Goal: Communication & Community: Answer question/provide support

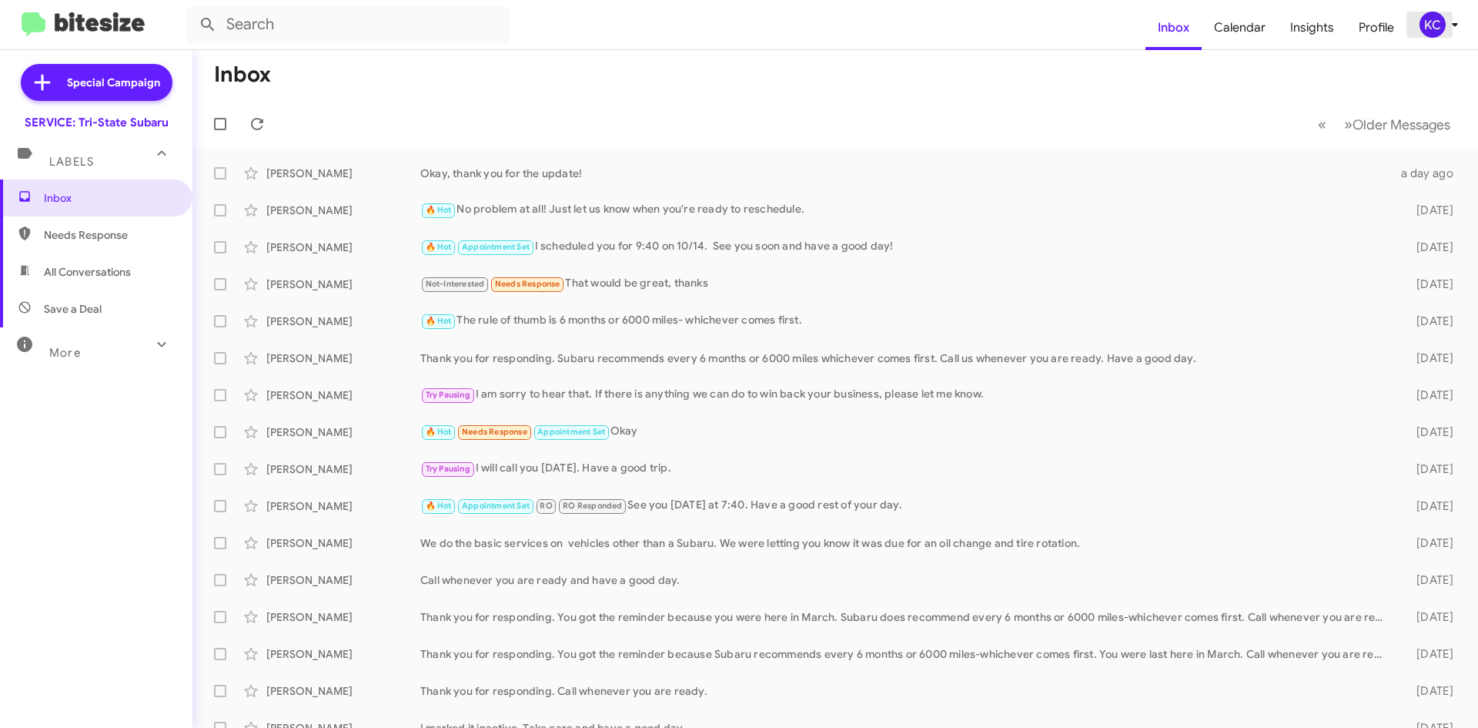
click at [1441, 19] on div "KC" at bounding box center [1433, 25] width 26 height 26
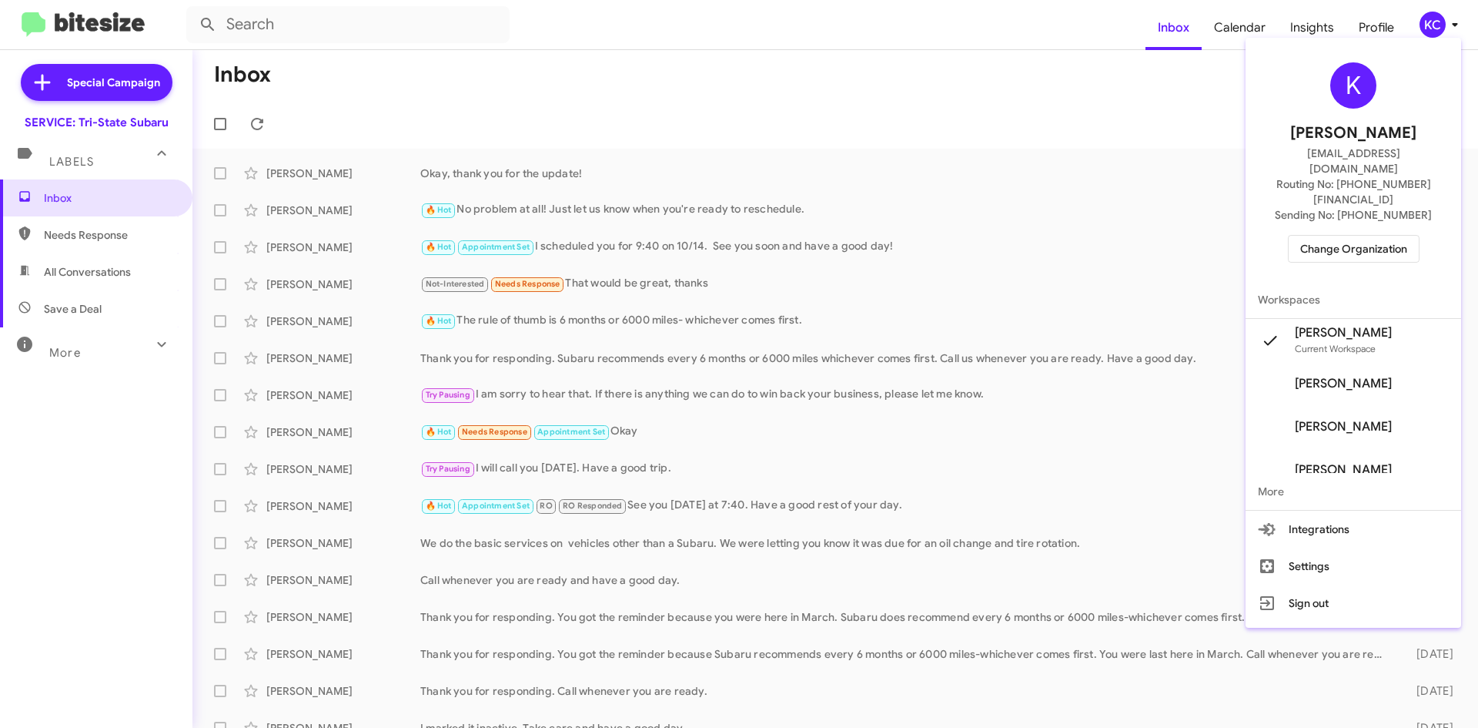
click at [1387, 207] on span "Sending No: +1 (302) 405-3682" at bounding box center [1353, 214] width 157 height 15
click at [1387, 236] on span "Change Organization" at bounding box center [1353, 249] width 107 height 26
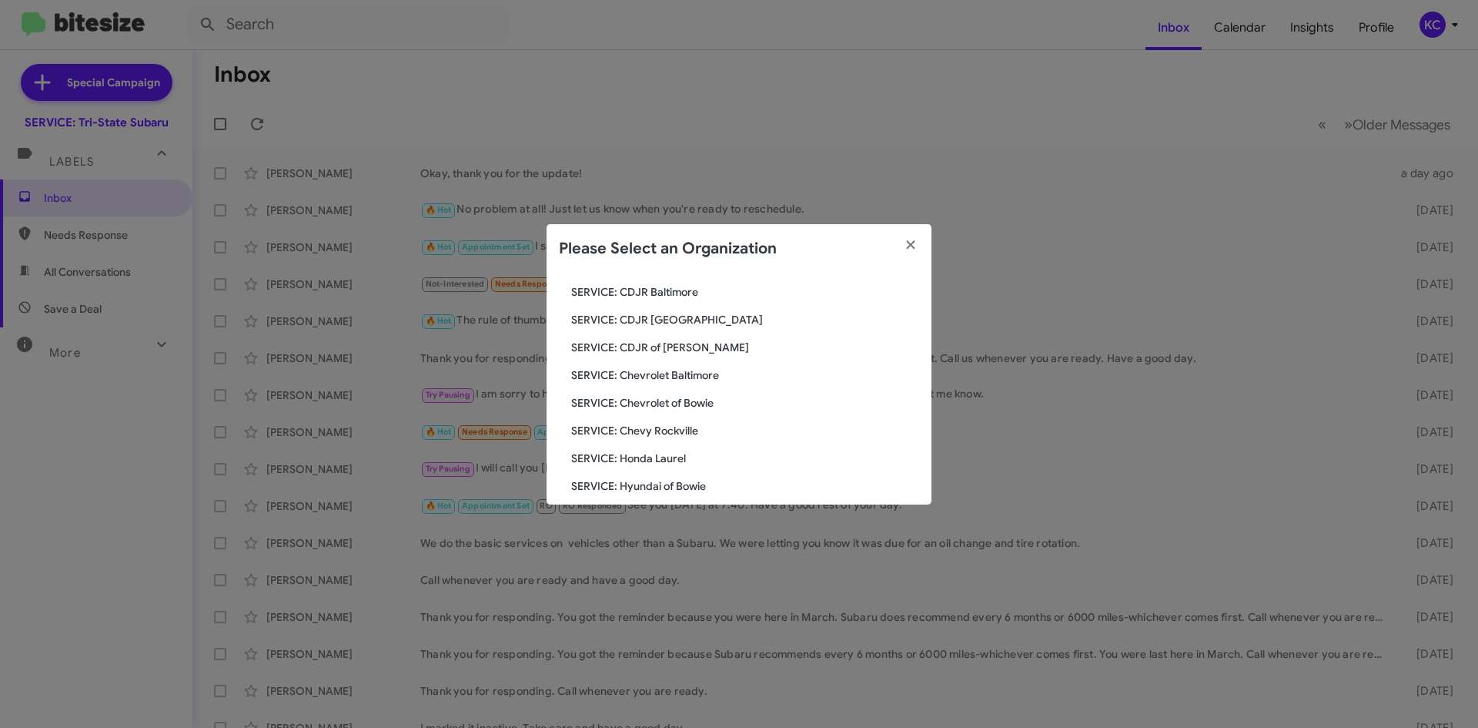
scroll to position [77, 0]
click at [639, 407] on span "SERVICE: Chevrolet of Bowie" at bounding box center [745, 401] width 348 height 15
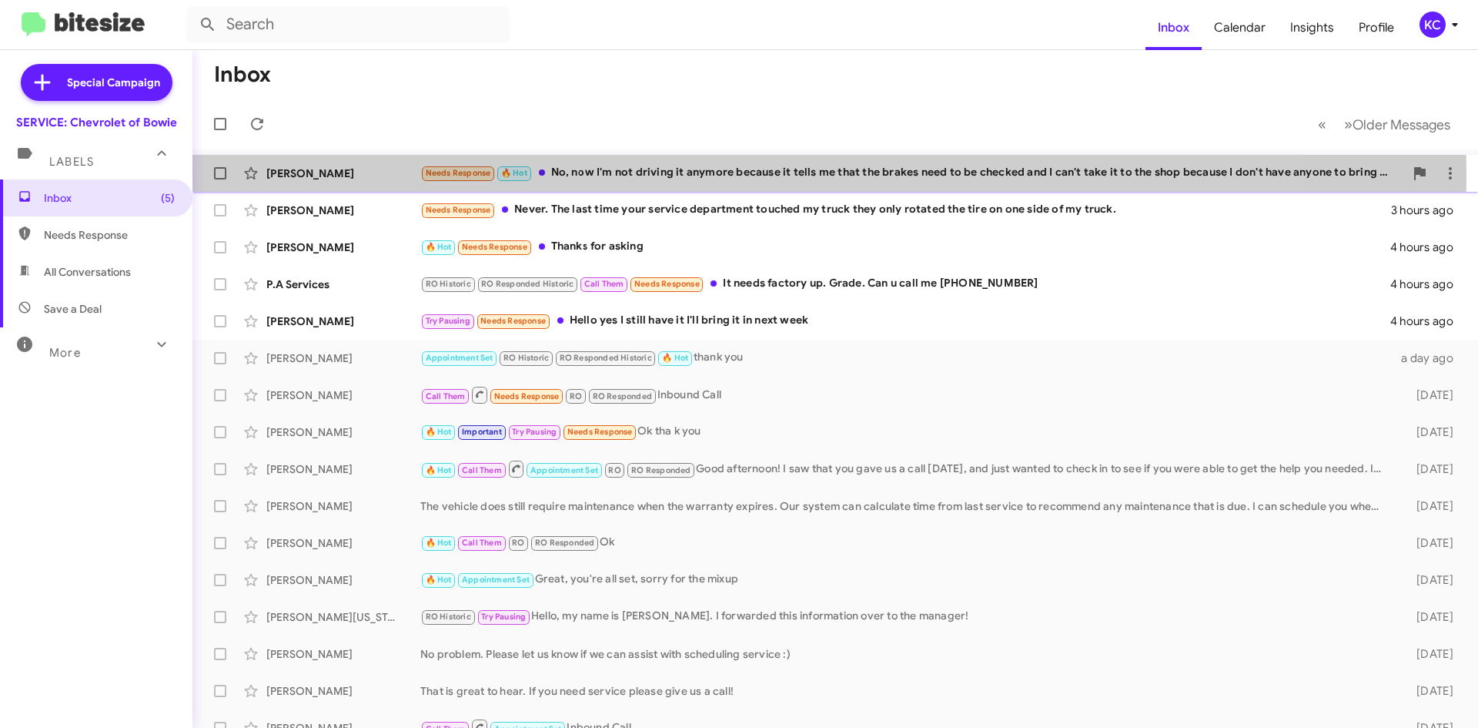
click at [701, 175] on div "Needs Response 🔥 Hot No, now I'm not driving it anymore because it tells me tha…" at bounding box center [912, 173] width 984 height 18
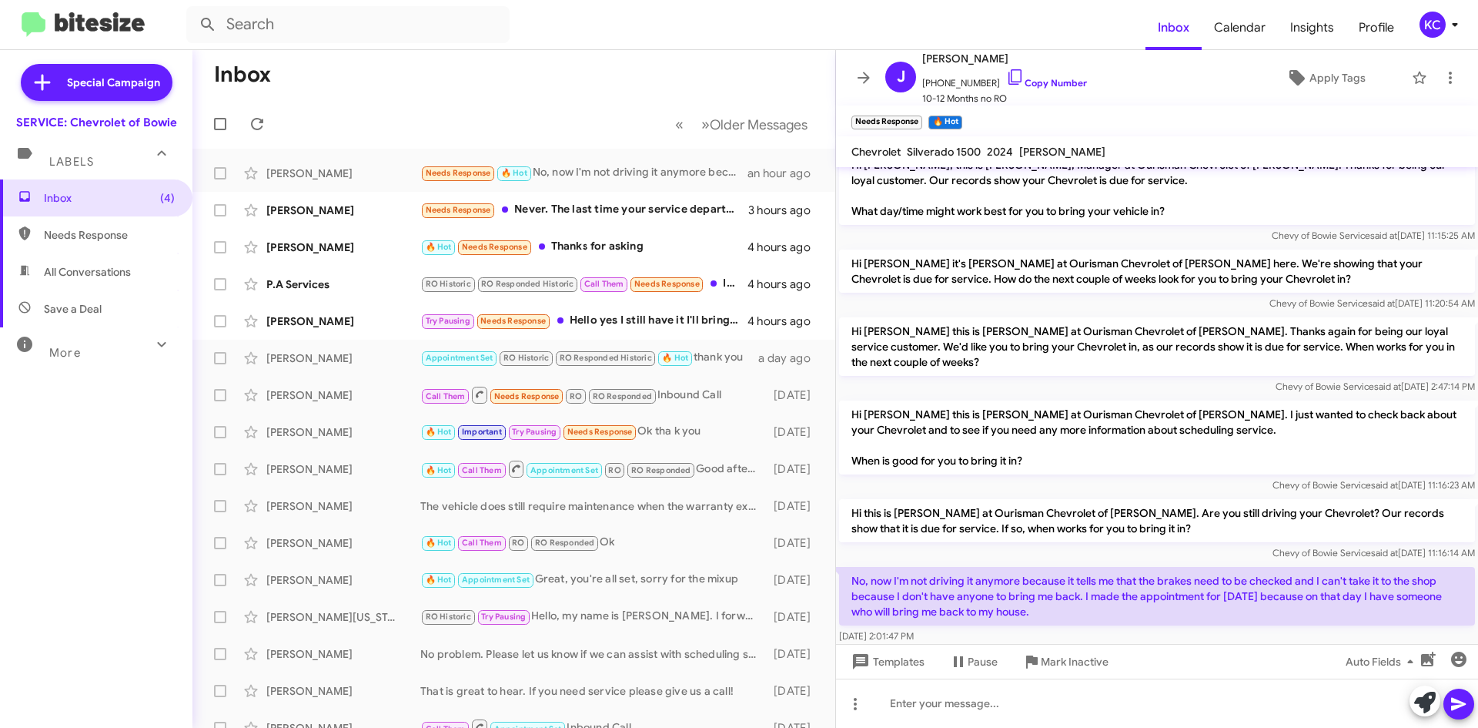
scroll to position [30, 0]
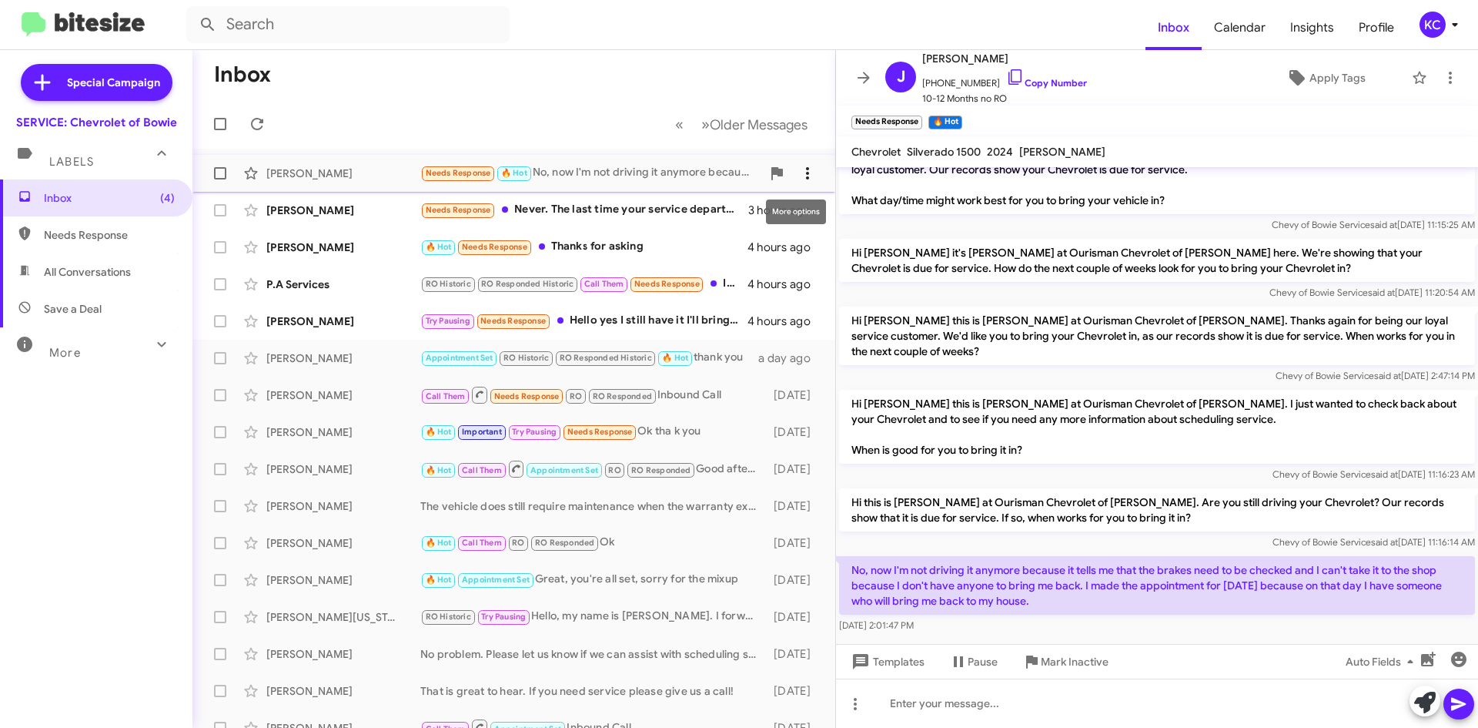
click at [792, 175] on span at bounding box center [807, 173] width 31 height 18
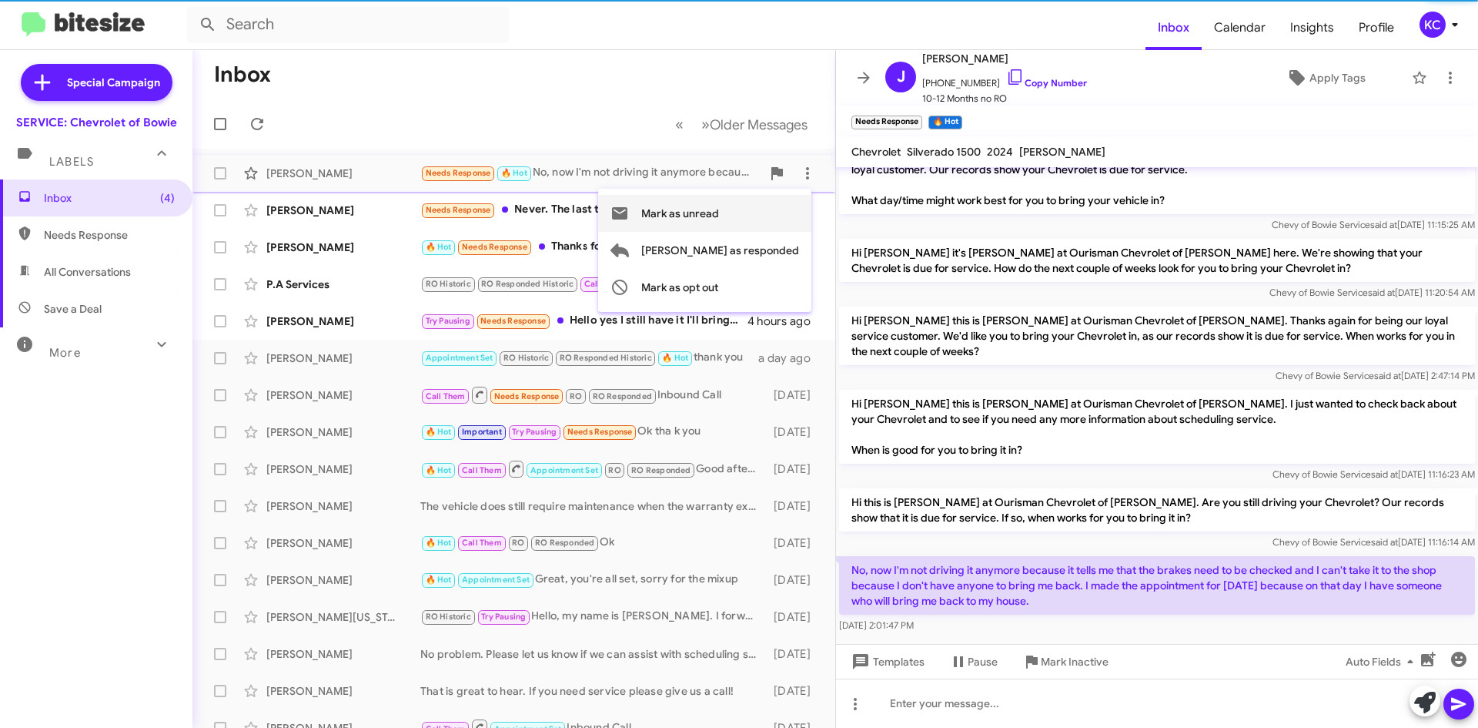
click at [719, 213] on span "Mark as unread" at bounding box center [680, 213] width 78 height 37
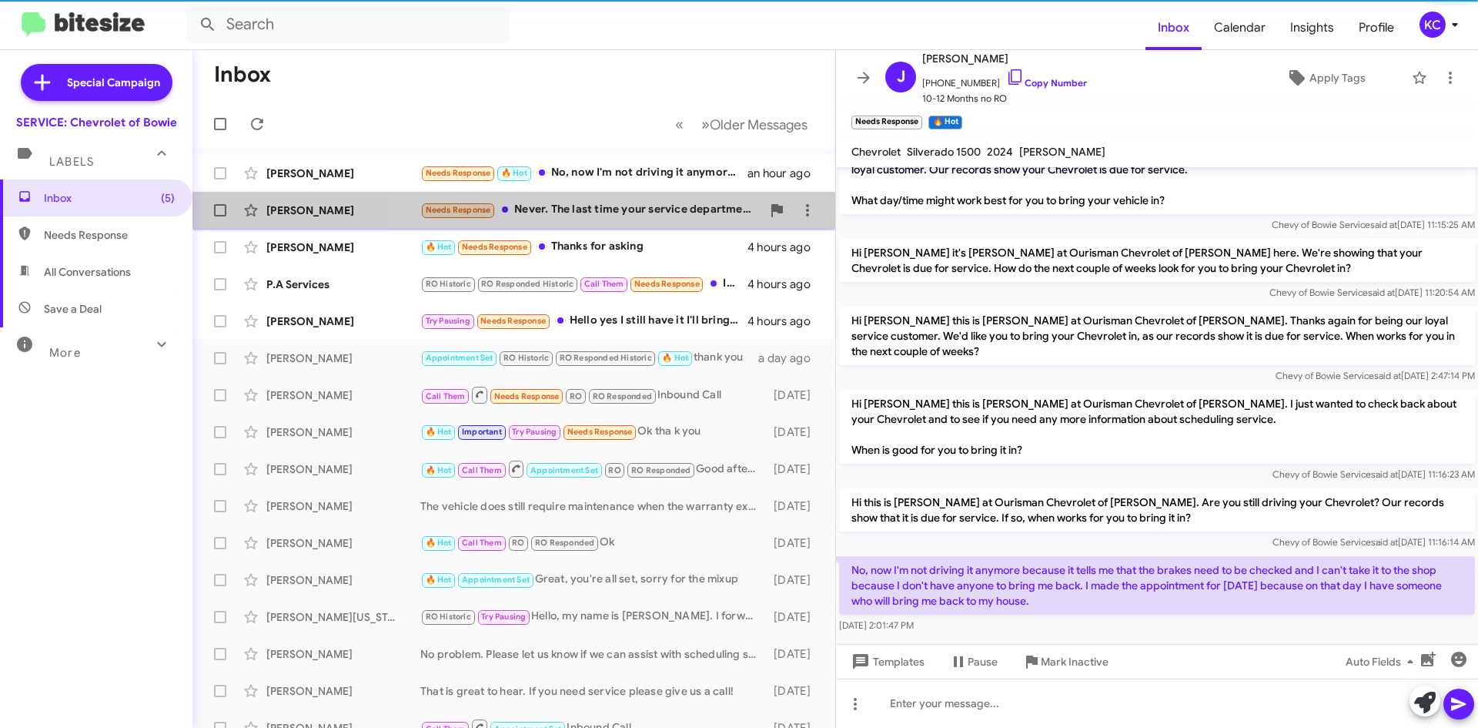
click at [628, 216] on div "Needs Response Never. The last time your service department touched my truck th…" at bounding box center [590, 210] width 341 height 18
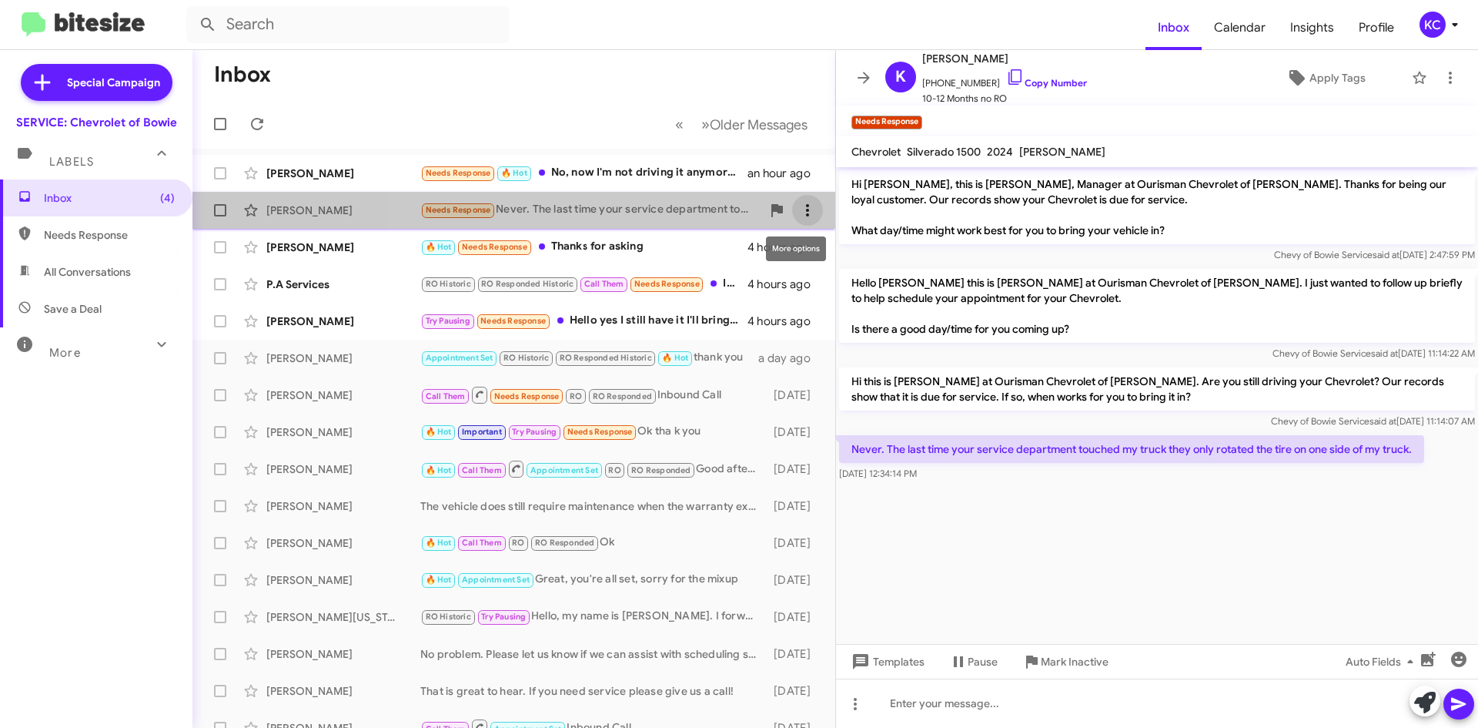
click at [792, 221] on button at bounding box center [807, 210] width 31 height 31
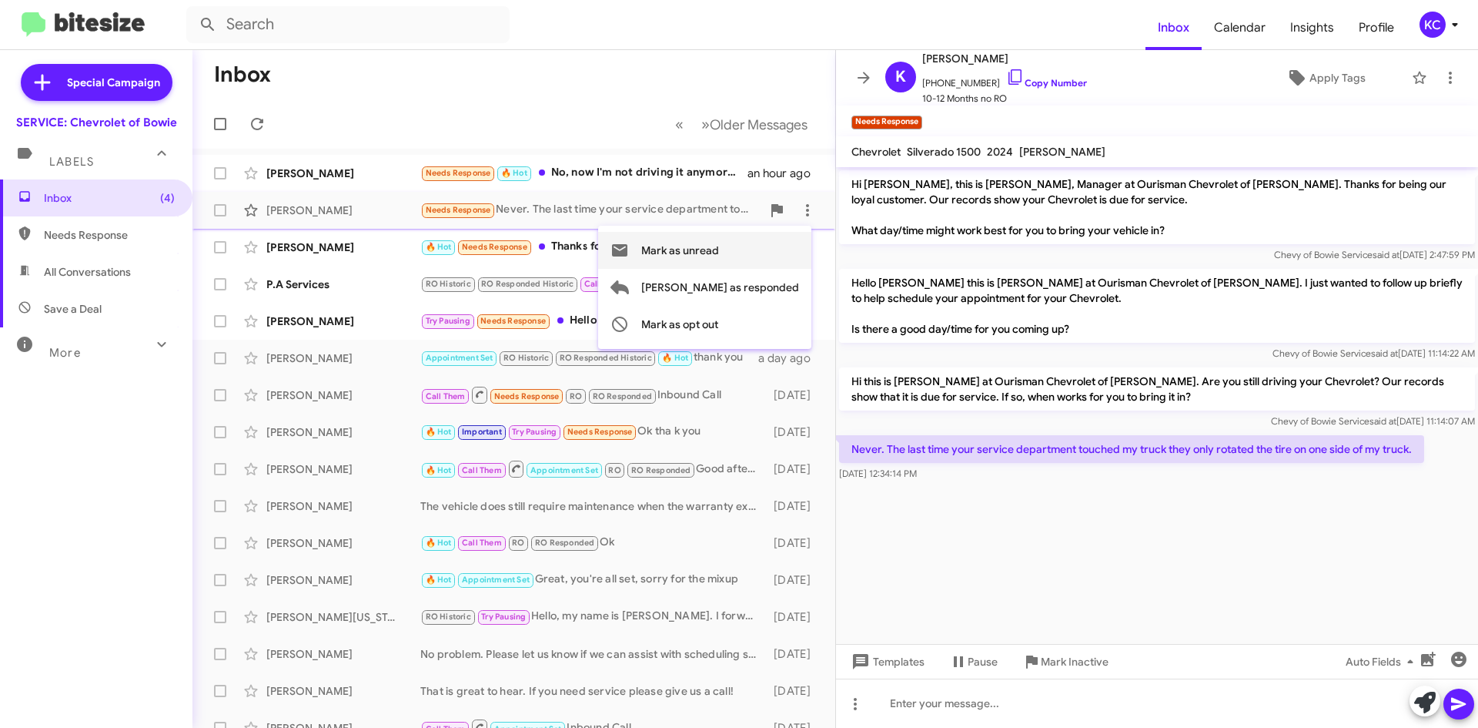
click at [788, 242] on button "Mark as unread" at bounding box center [704, 250] width 213 height 37
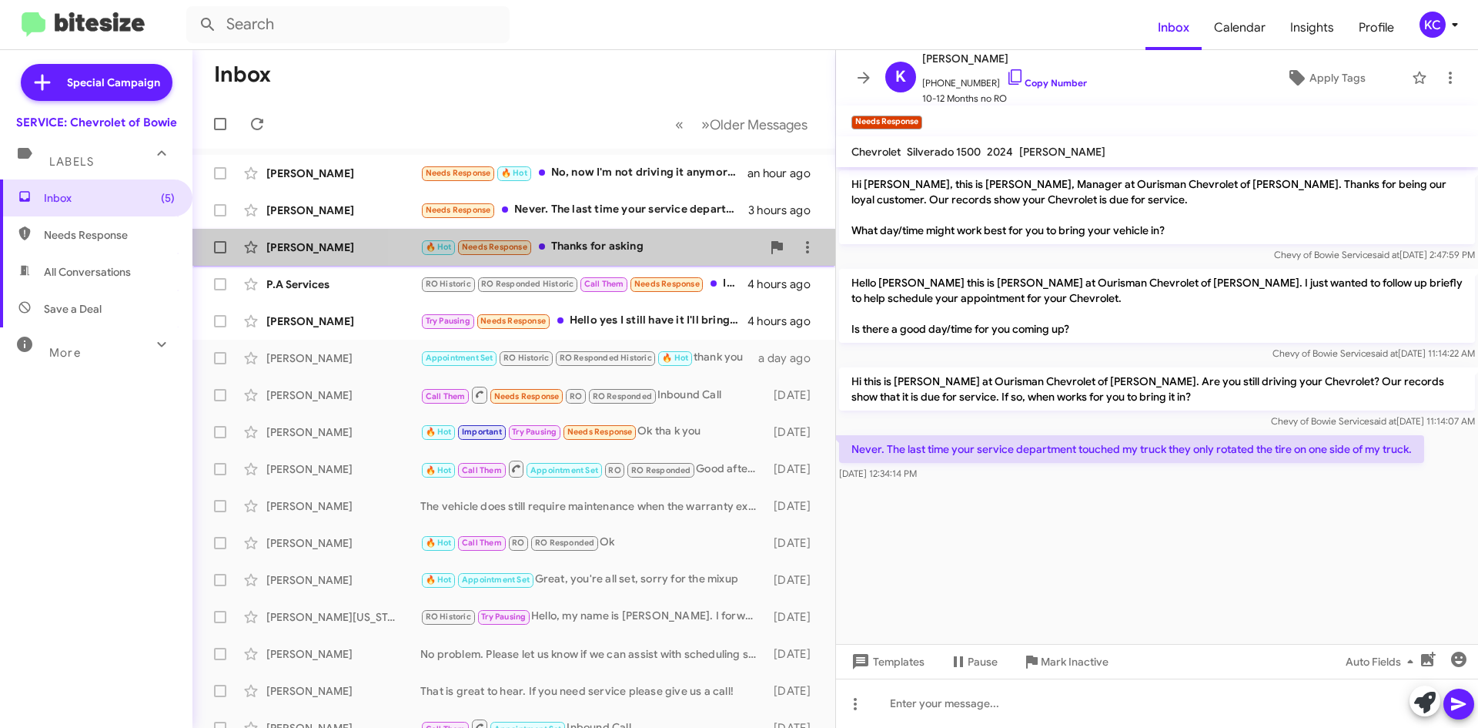
click at [696, 240] on div "🔥 Hot Needs Response Thanks for asking" at bounding box center [590, 247] width 341 height 18
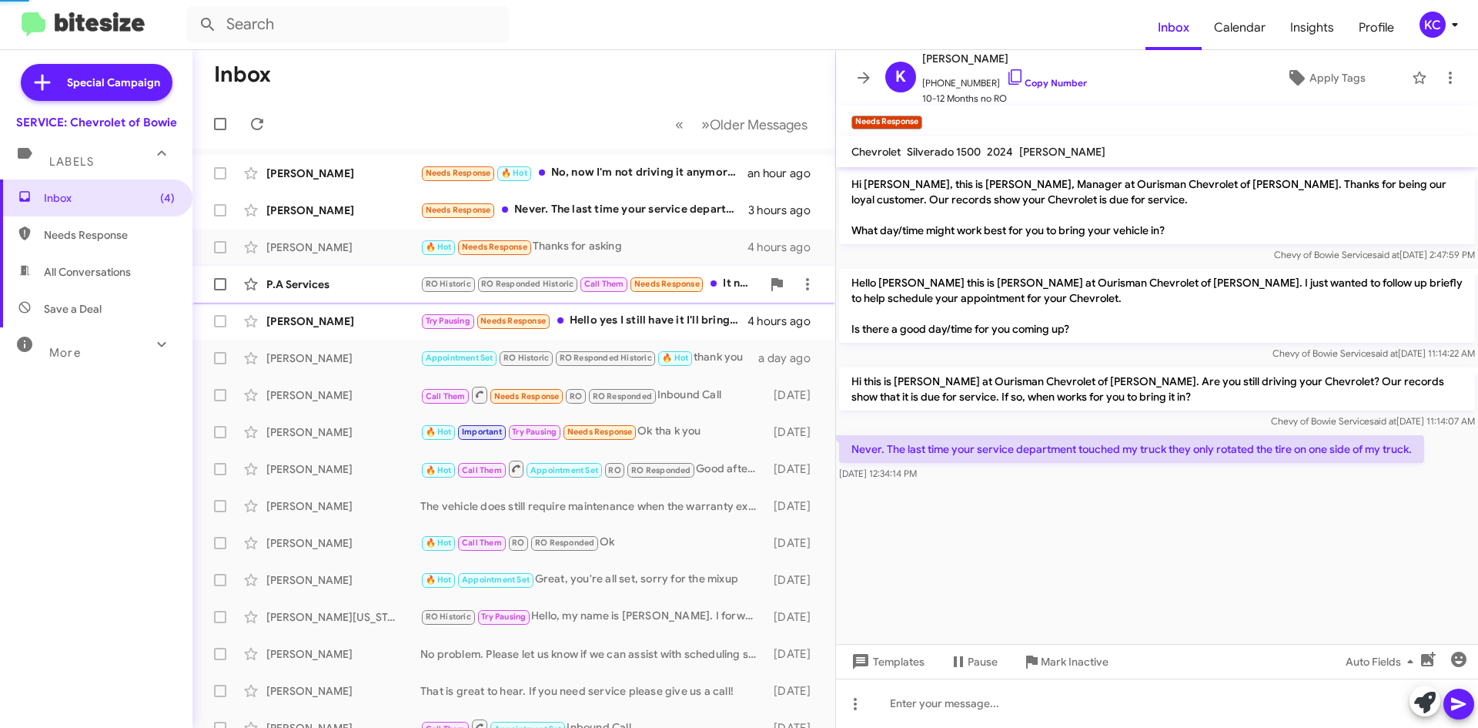
scroll to position [55, 0]
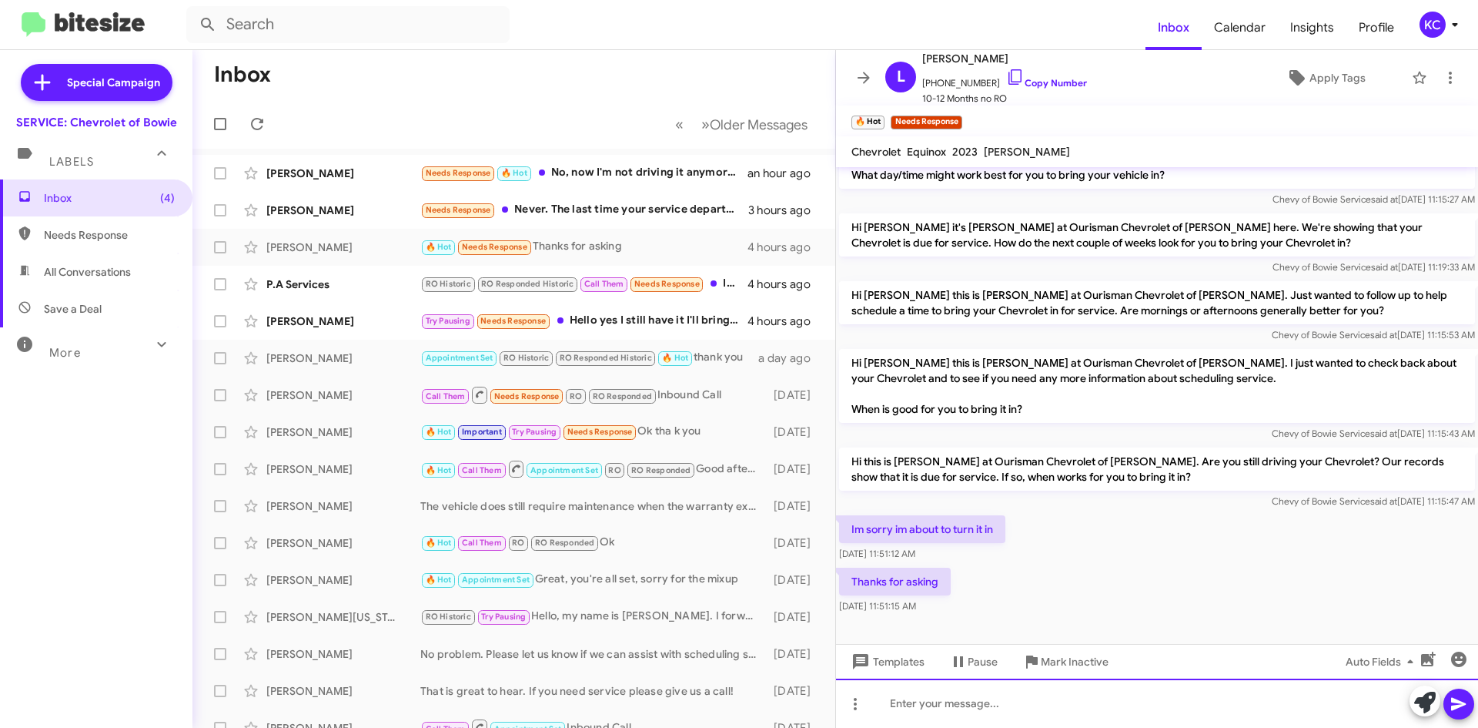
click at [1026, 701] on div at bounding box center [1157, 702] width 642 height 49
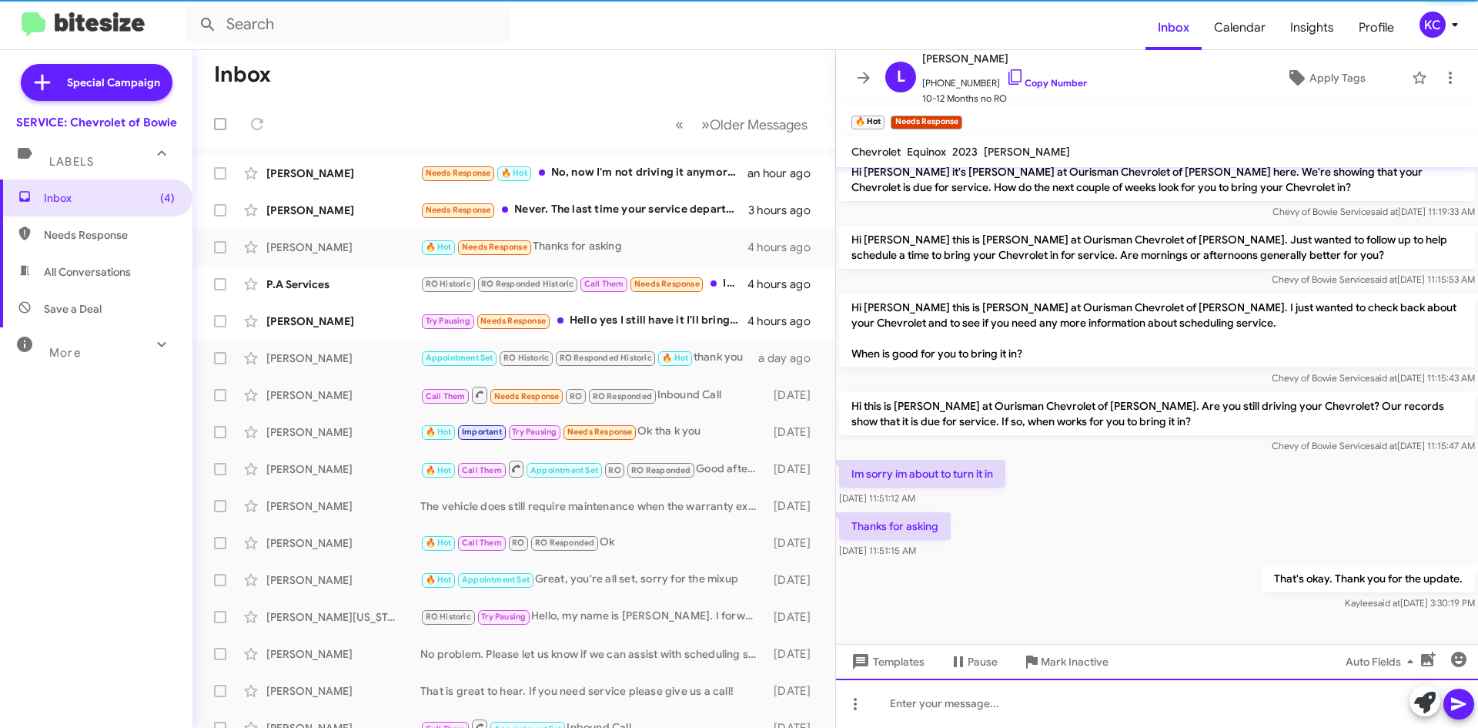
scroll to position [112, 0]
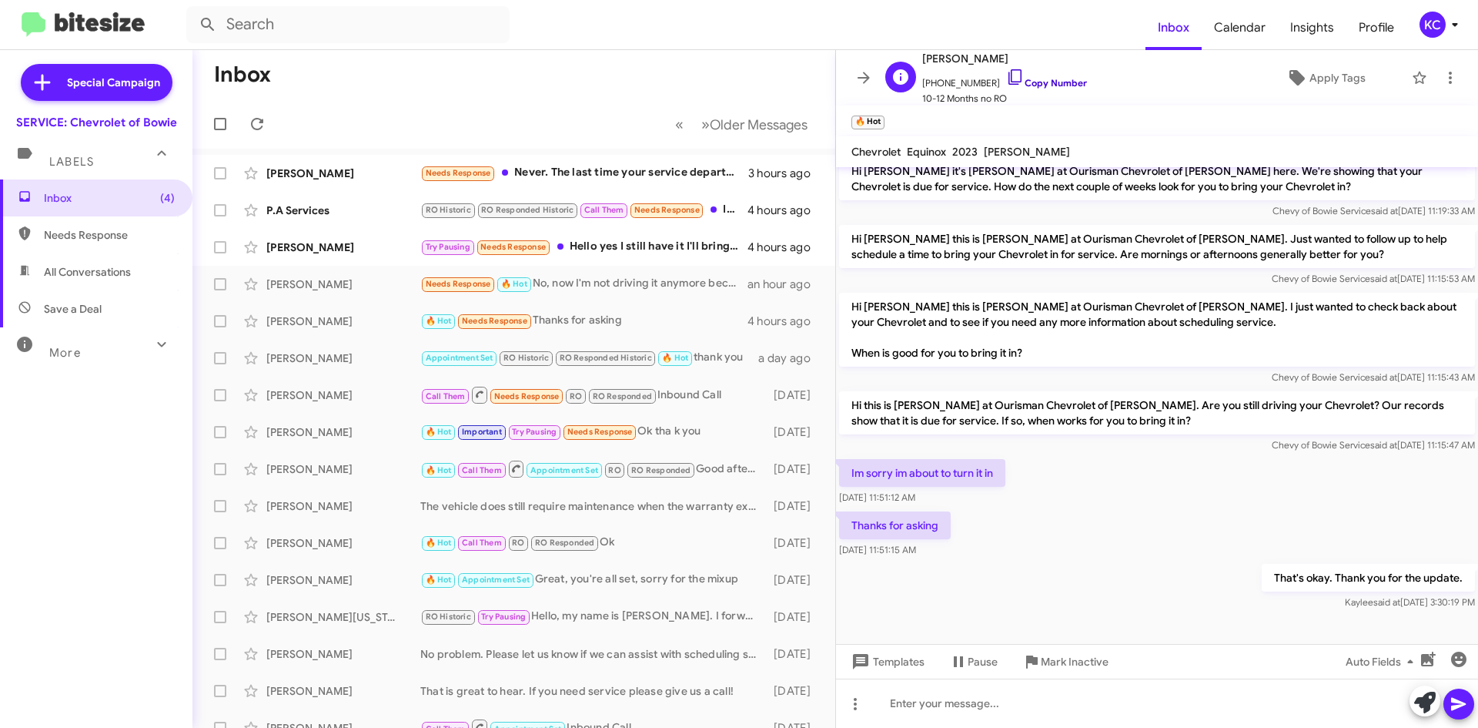
click at [1006, 72] on icon at bounding box center [1015, 77] width 18 height 18
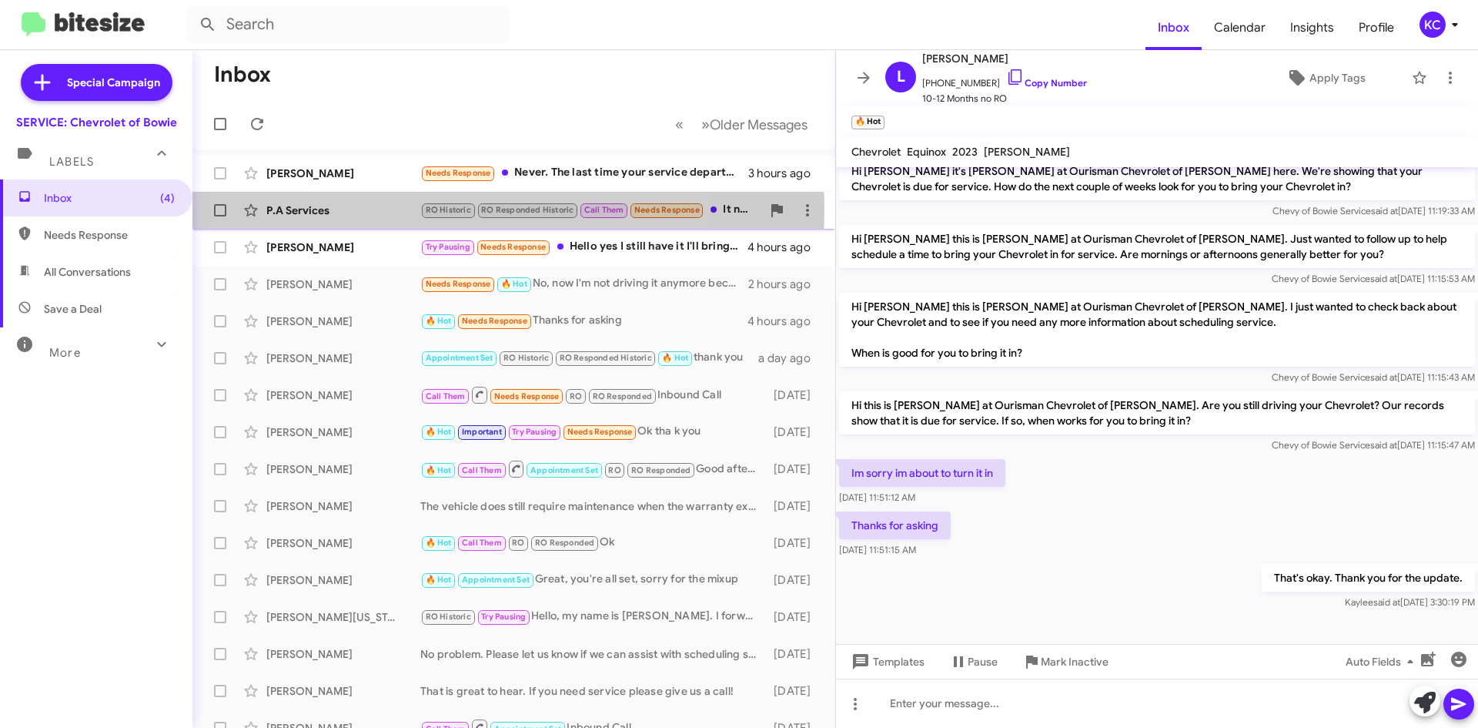
click at [376, 209] on div "P.A Services" at bounding box center [343, 209] width 154 height 15
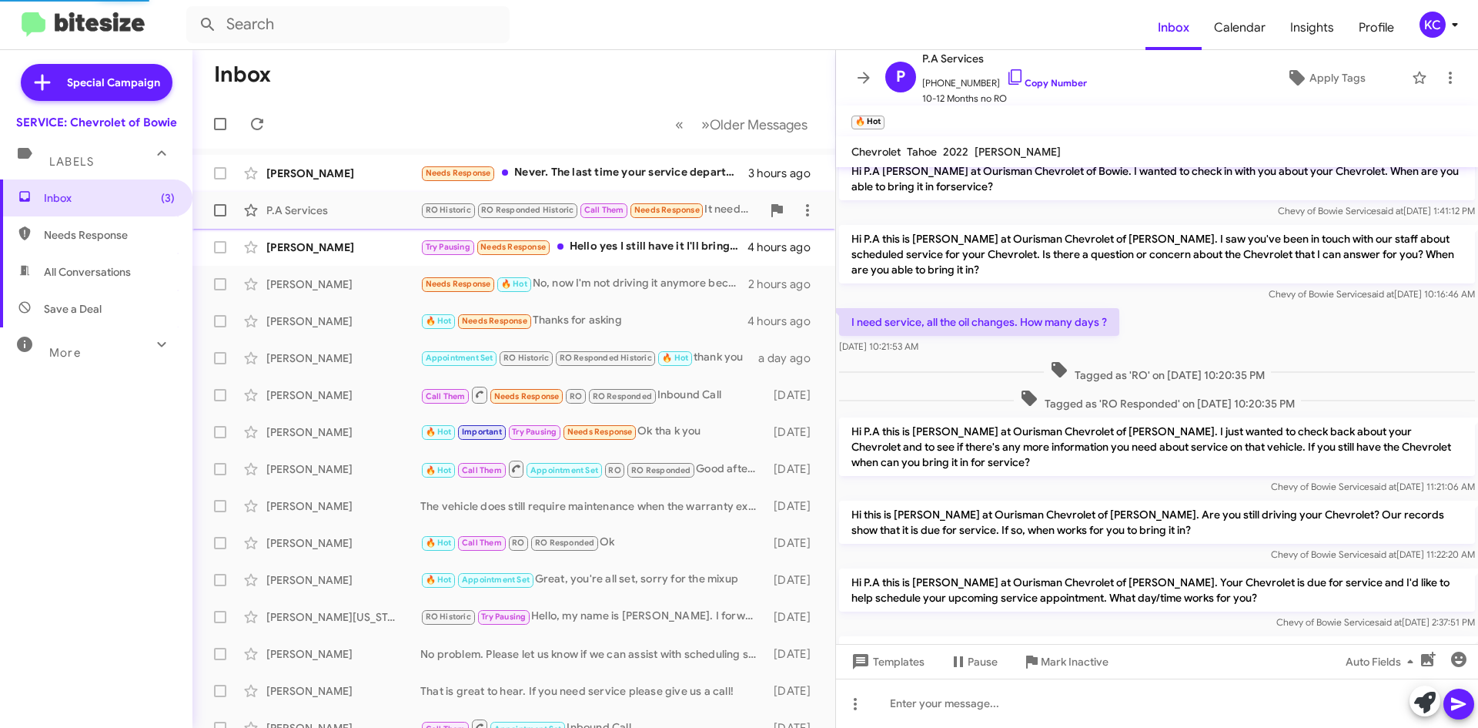
scroll to position [335, 0]
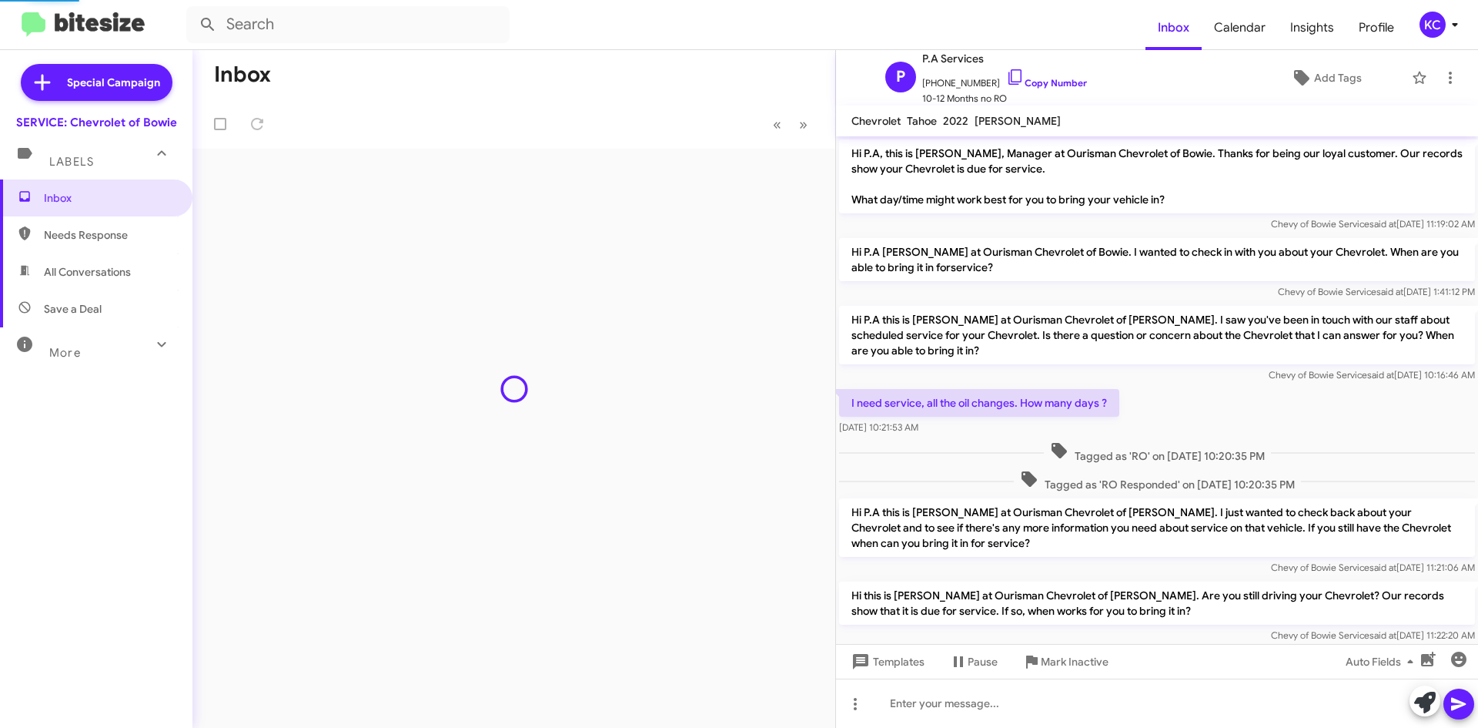
scroll to position [273, 0]
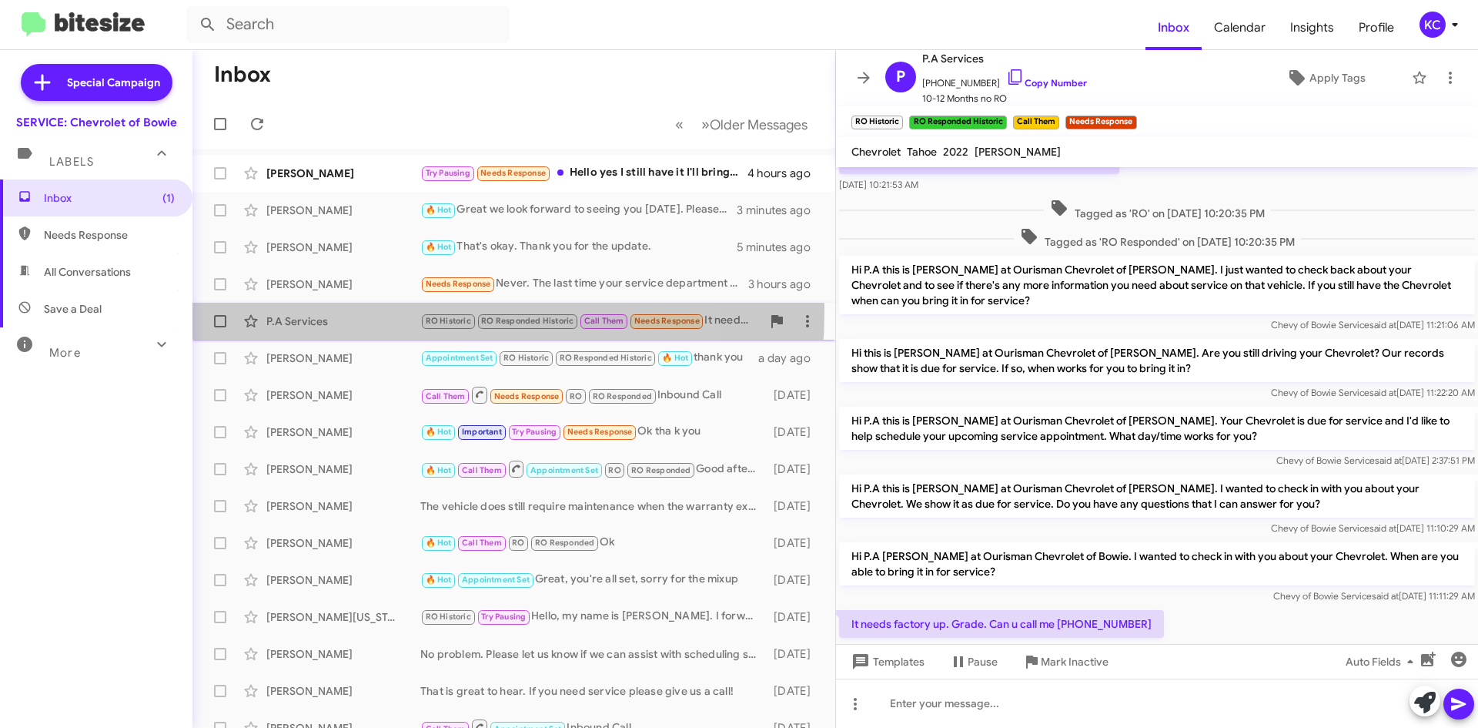
click at [283, 309] on div "P.A Services RO Historic RO Responded Historic Call Them Needs Response It need…" at bounding box center [514, 321] width 618 height 31
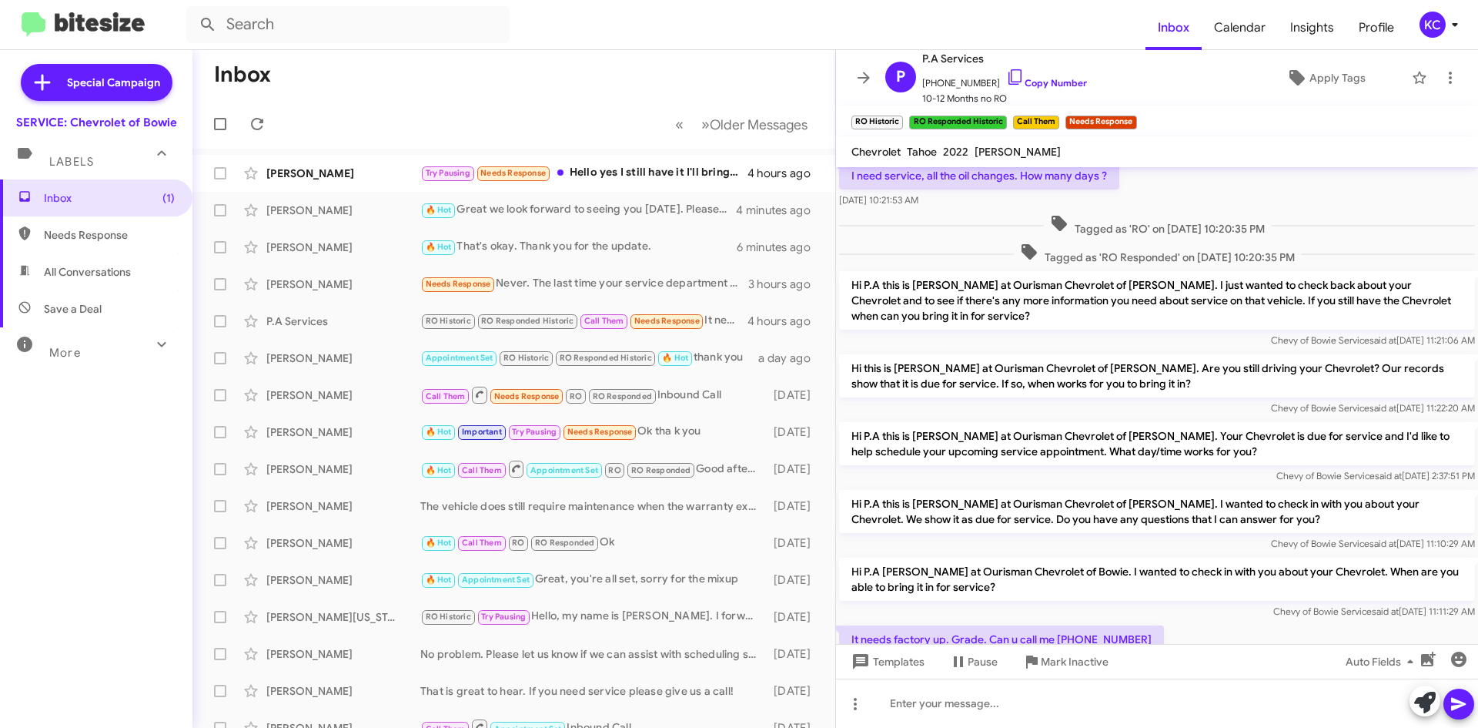
scroll to position [335, 0]
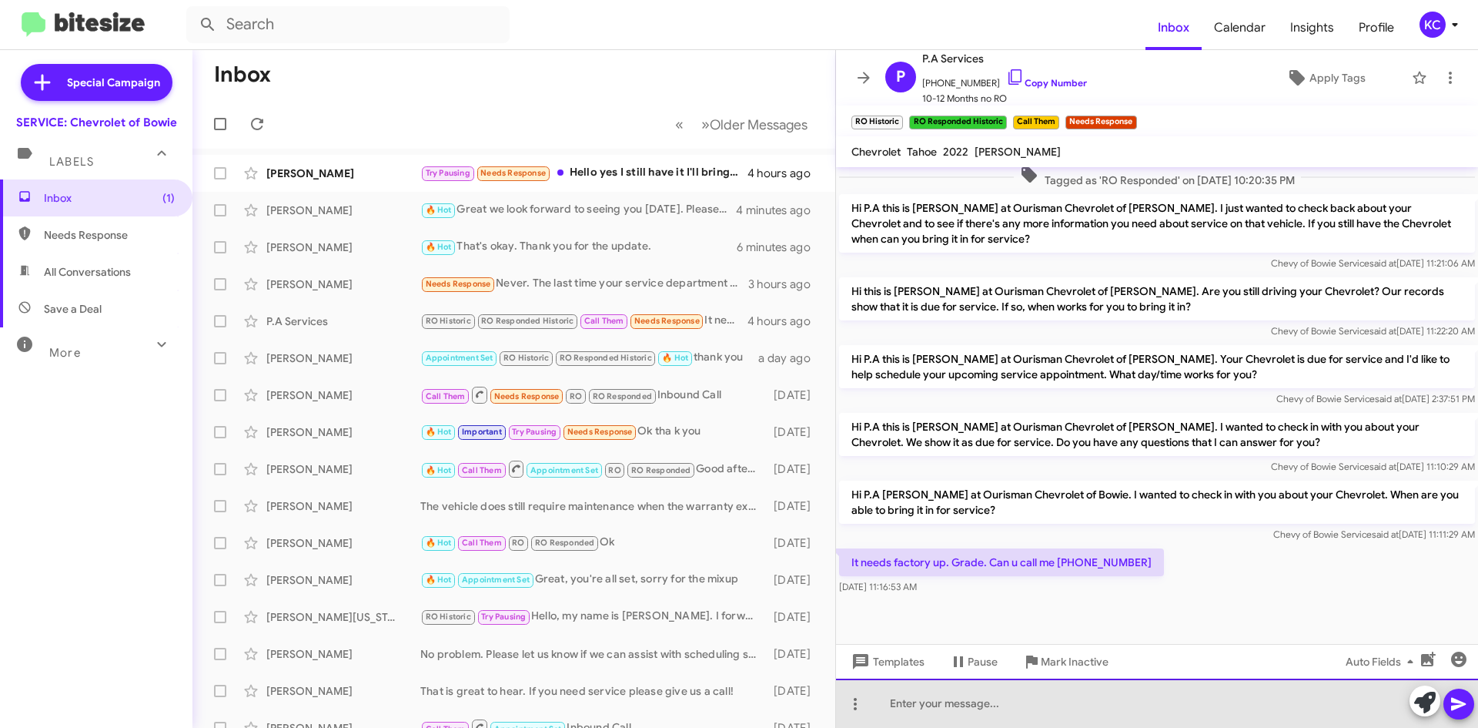
click at [924, 707] on div at bounding box center [1157, 702] width 642 height 49
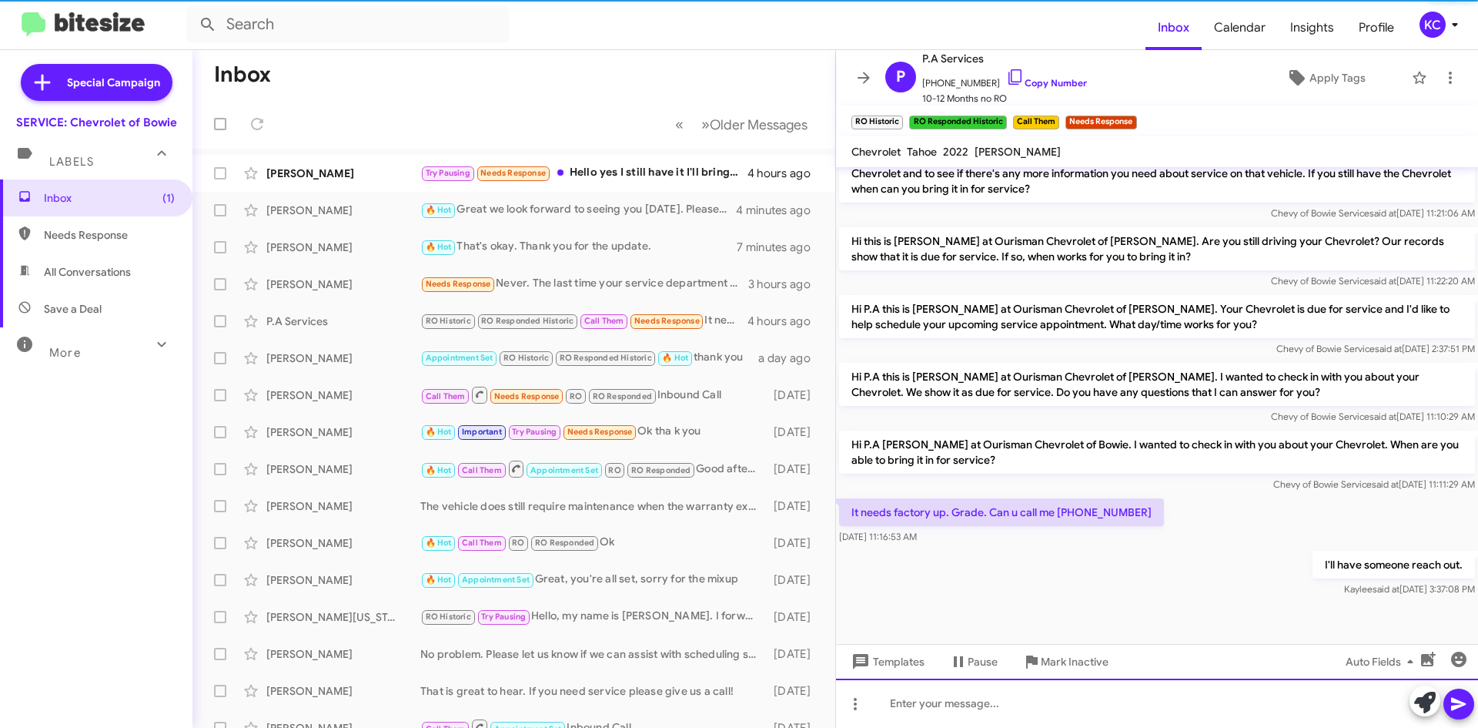
scroll to position [391, 0]
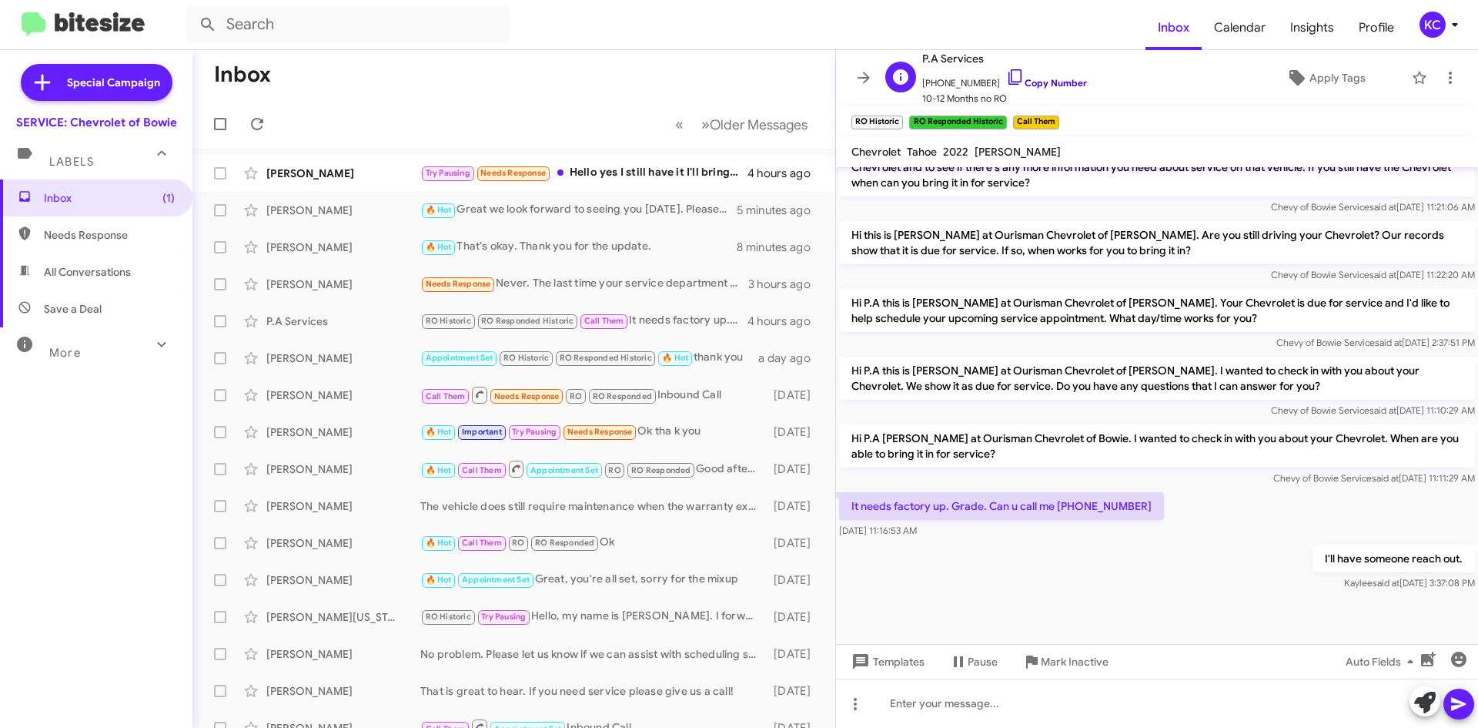
click at [1006, 75] on icon at bounding box center [1015, 77] width 18 height 18
click at [249, 115] on icon at bounding box center [257, 124] width 18 height 18
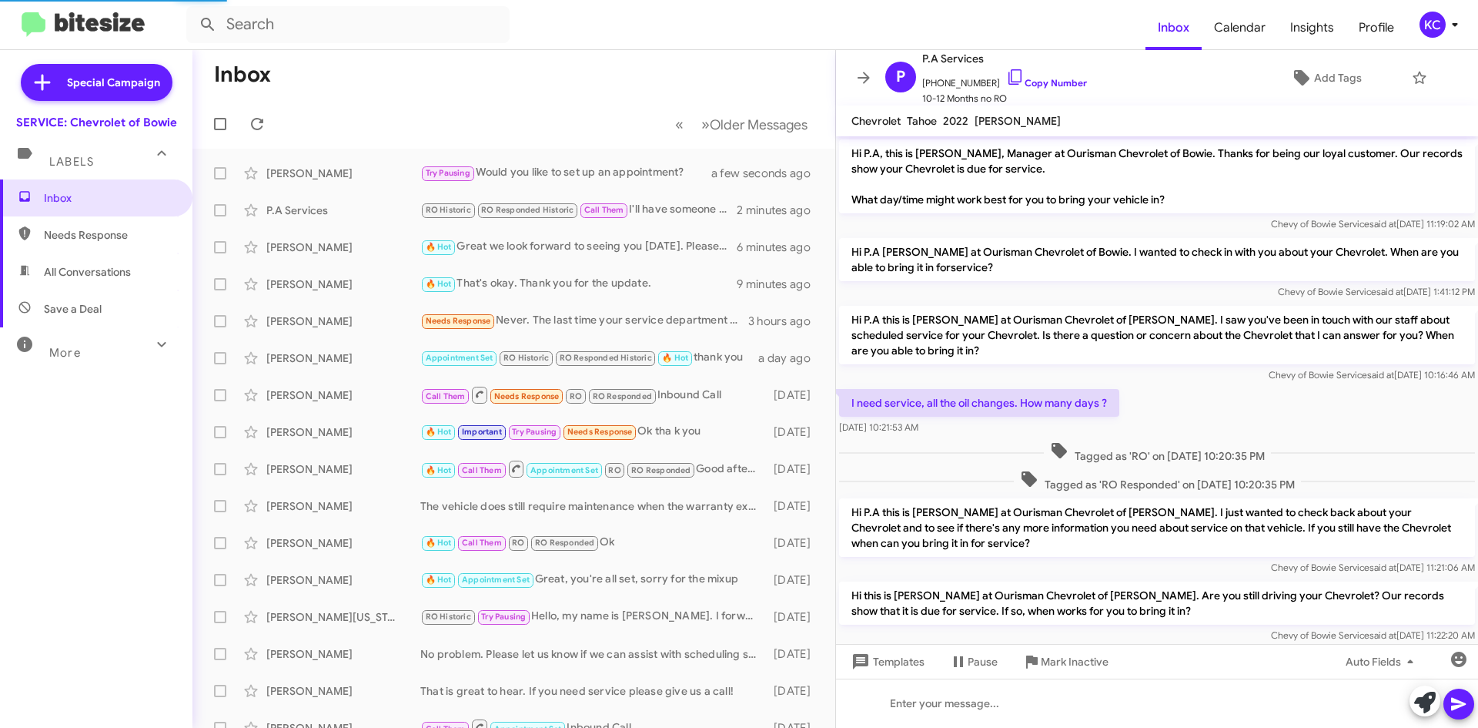
scroll to position [360, 0]
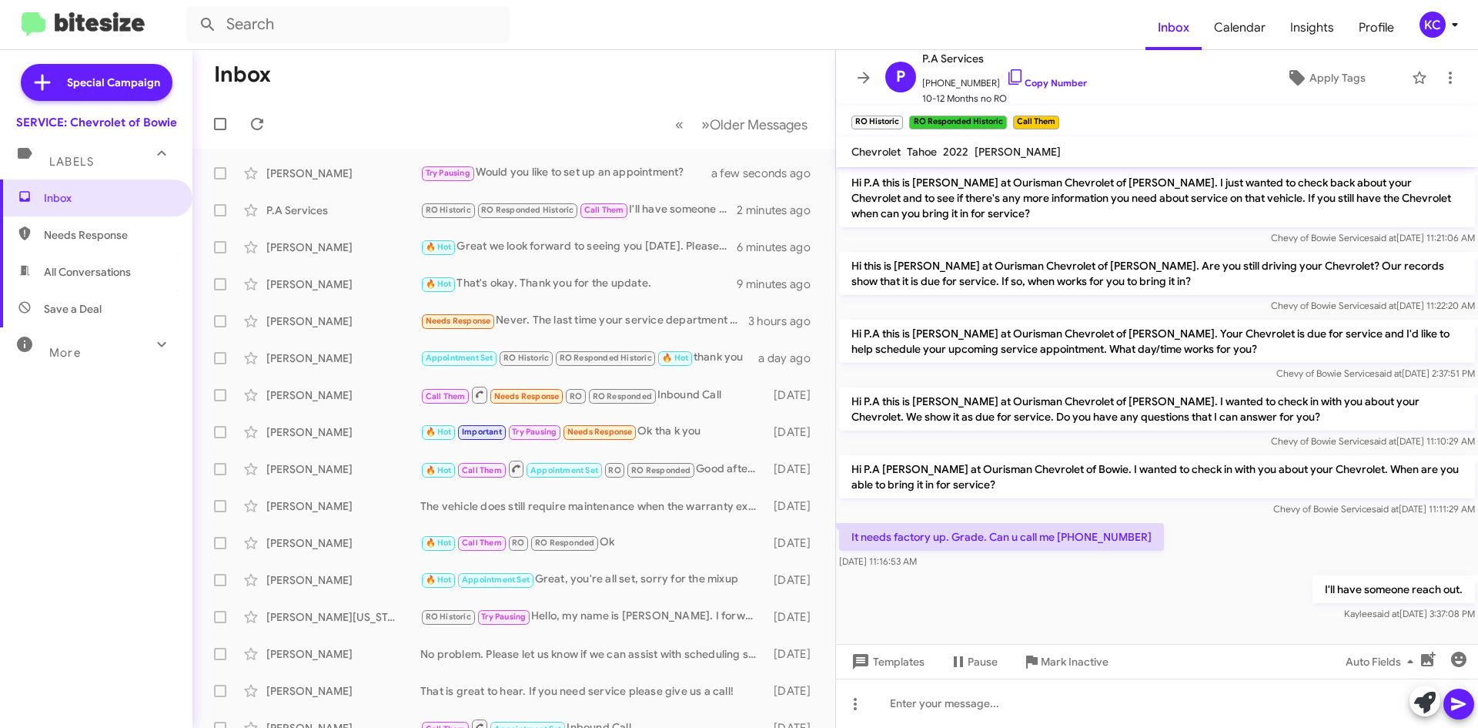
click at [1431, 23] on div "KC" at bounding box center [1433, 25] width 26 height 26
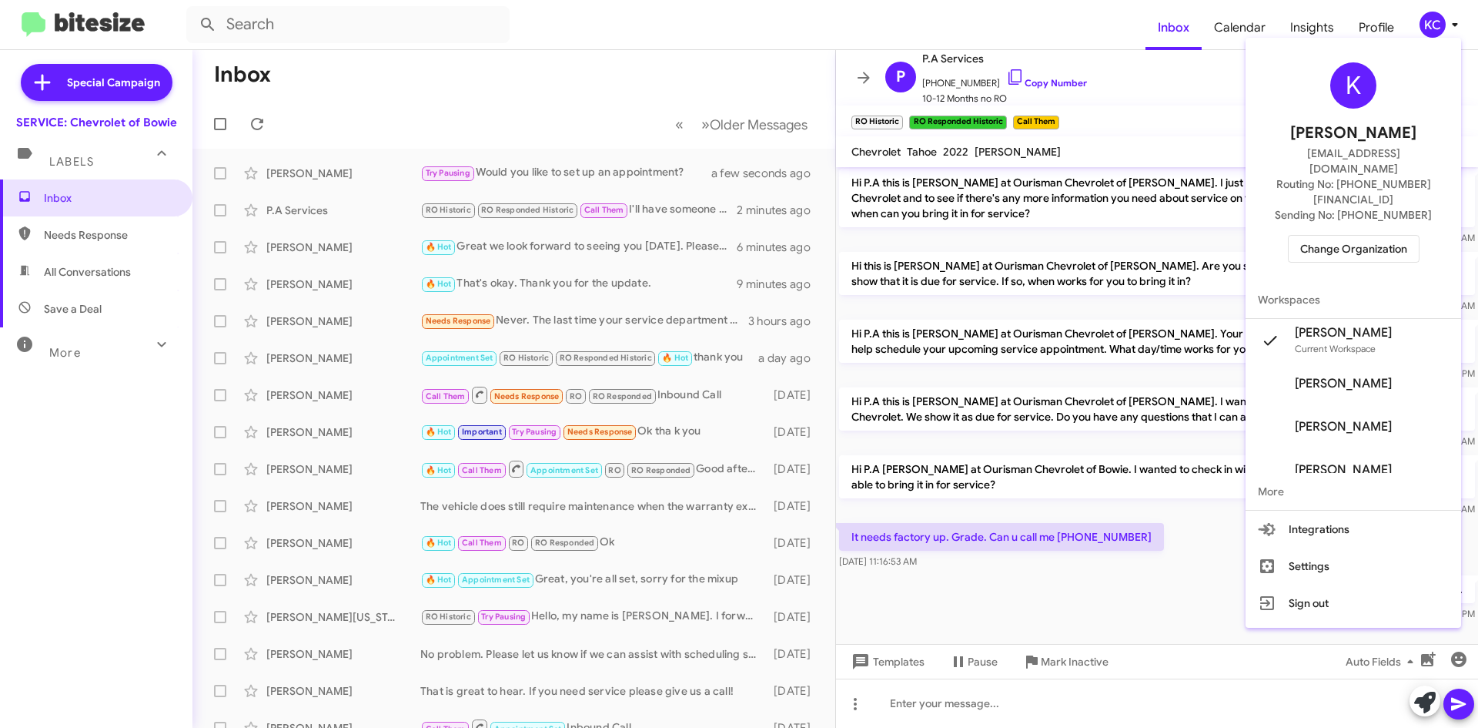
click at [1360, 236] on span "Change Organization" at bounding box center [1353, 249] width 107 height 26
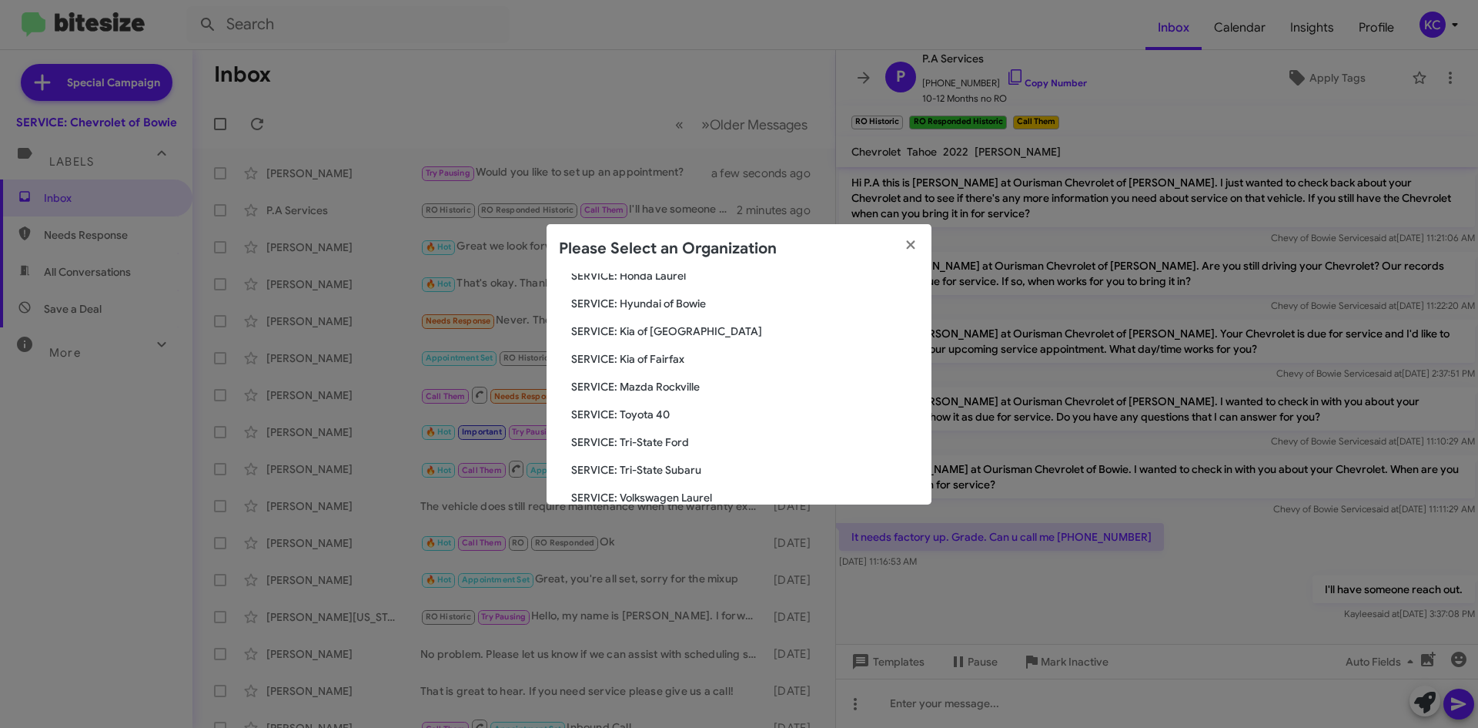
scroll to position [154, 0]
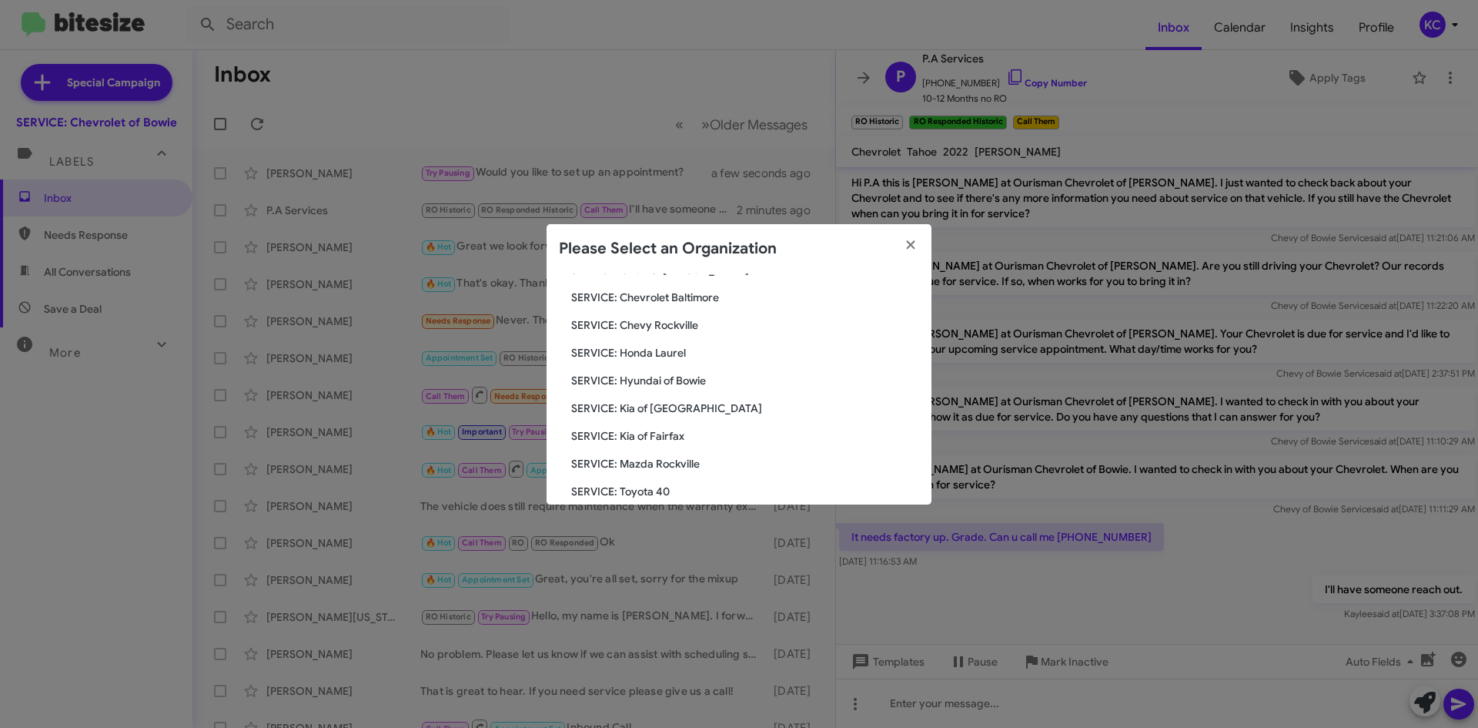
click at [643, 354] on span "SERVICE: Honda Laurel" at bounding box center [745, 352] width 348 height 15
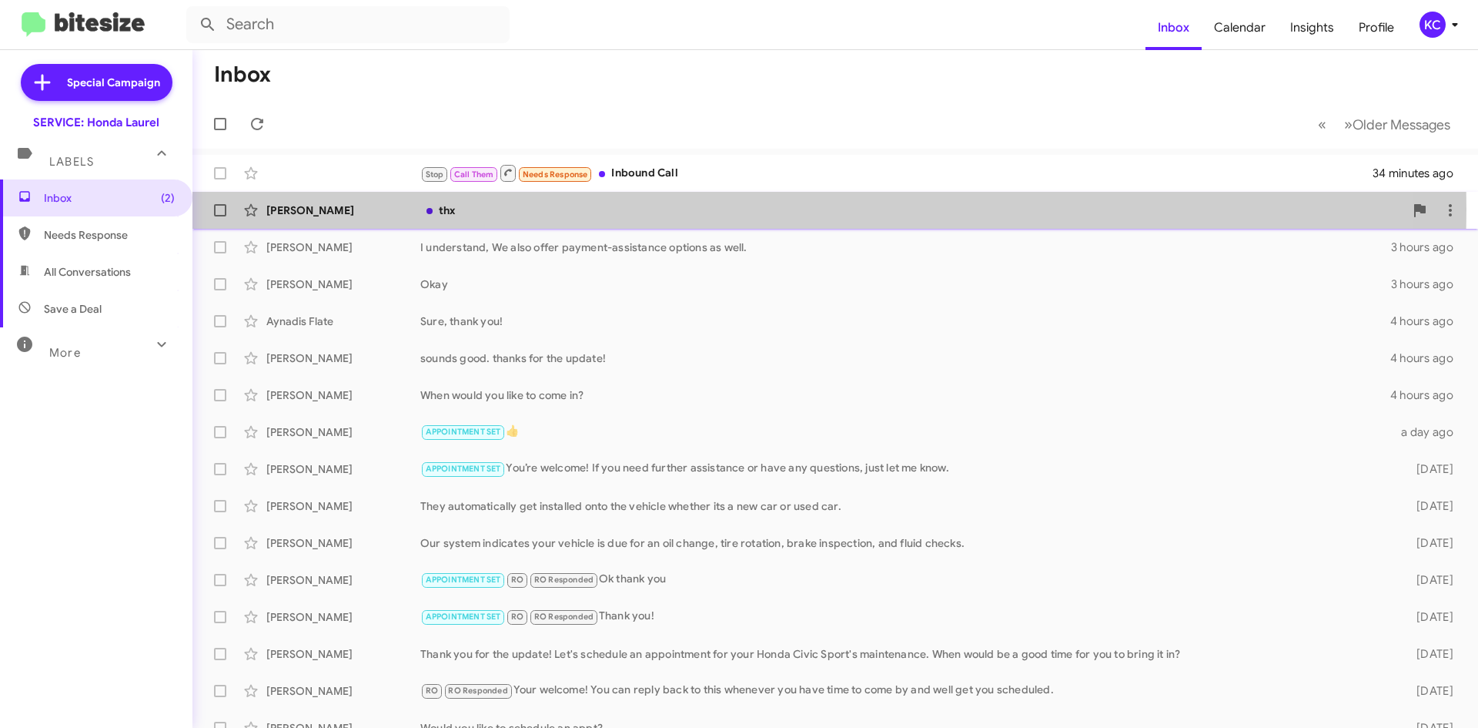
click at [560, 209] on div "thx" at bounding box center [912, 209] width 984 height 15
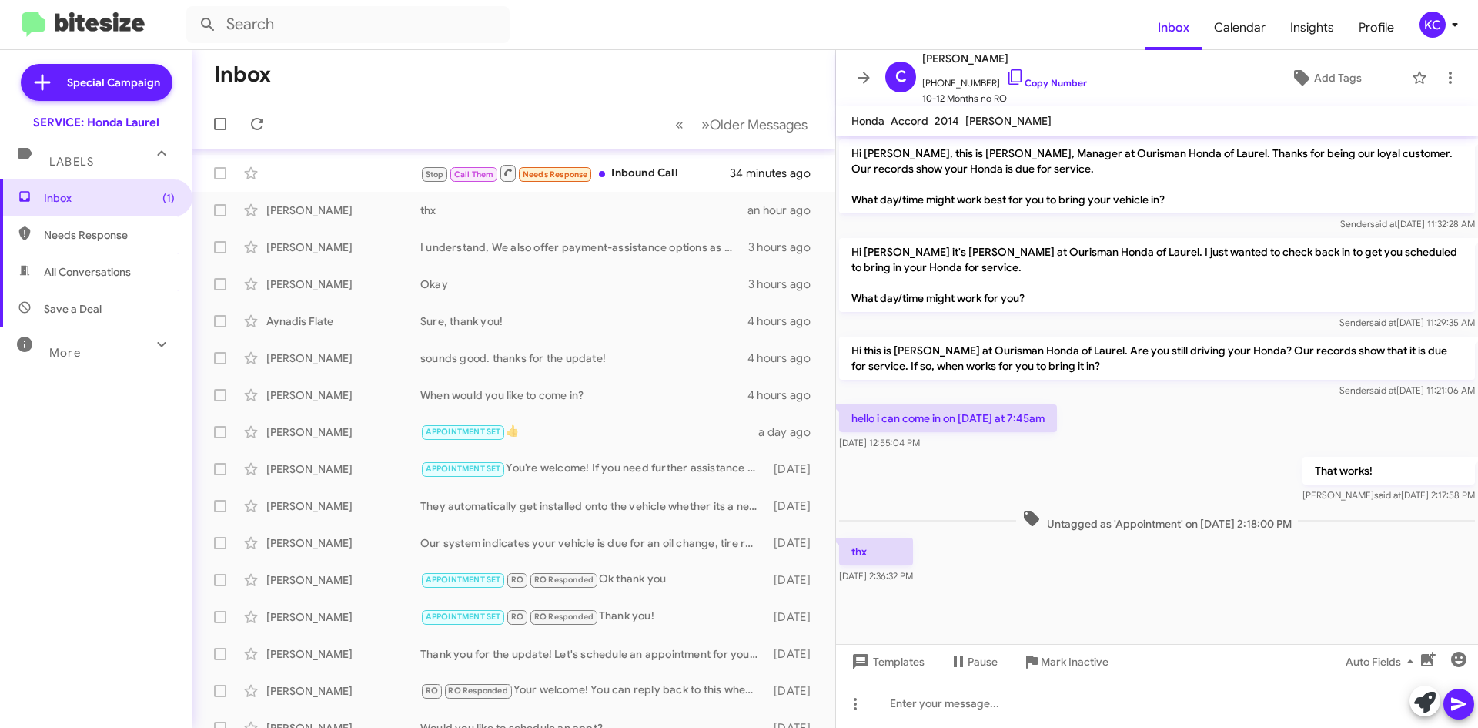
scroll to position [166, 0]
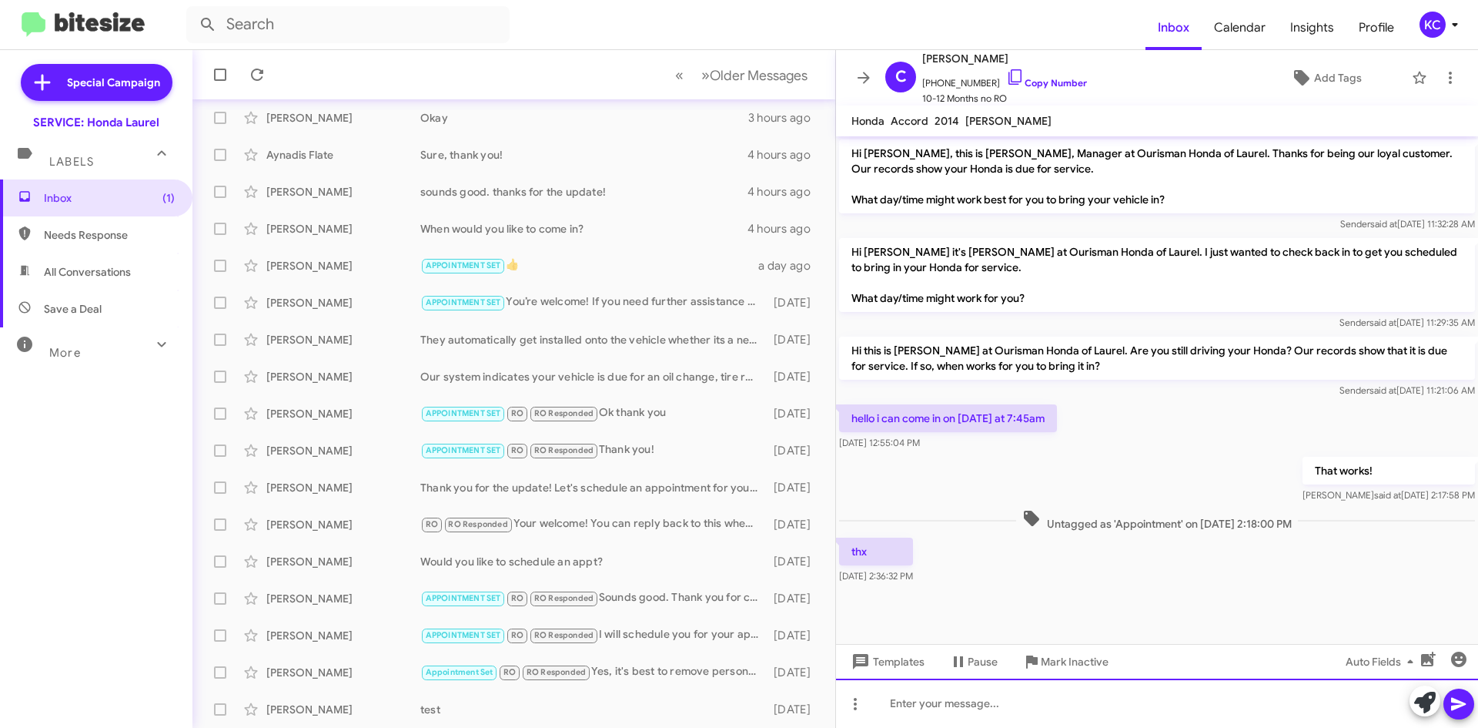
click at [1059, 715] on div at bounding box center [1157, 702] width 642 height 49
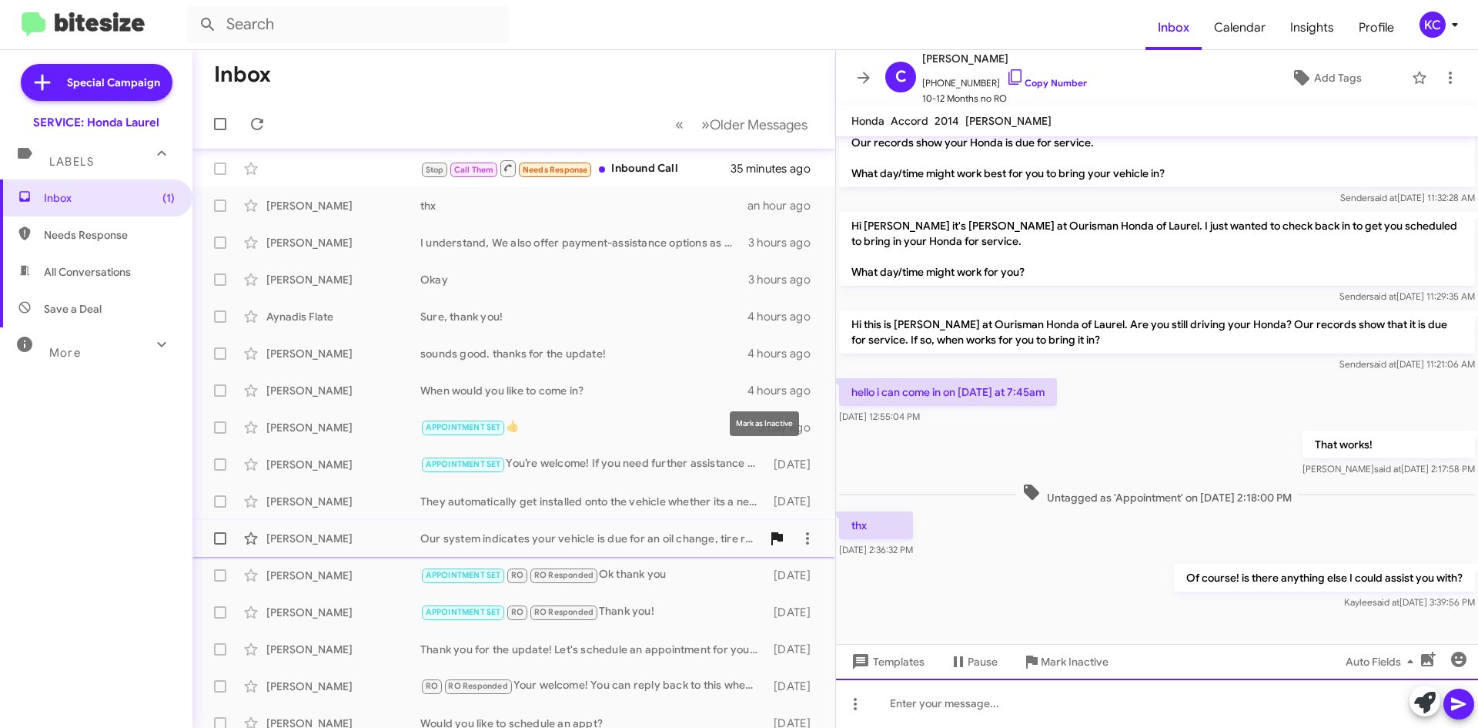
scroll to position [0, 0]
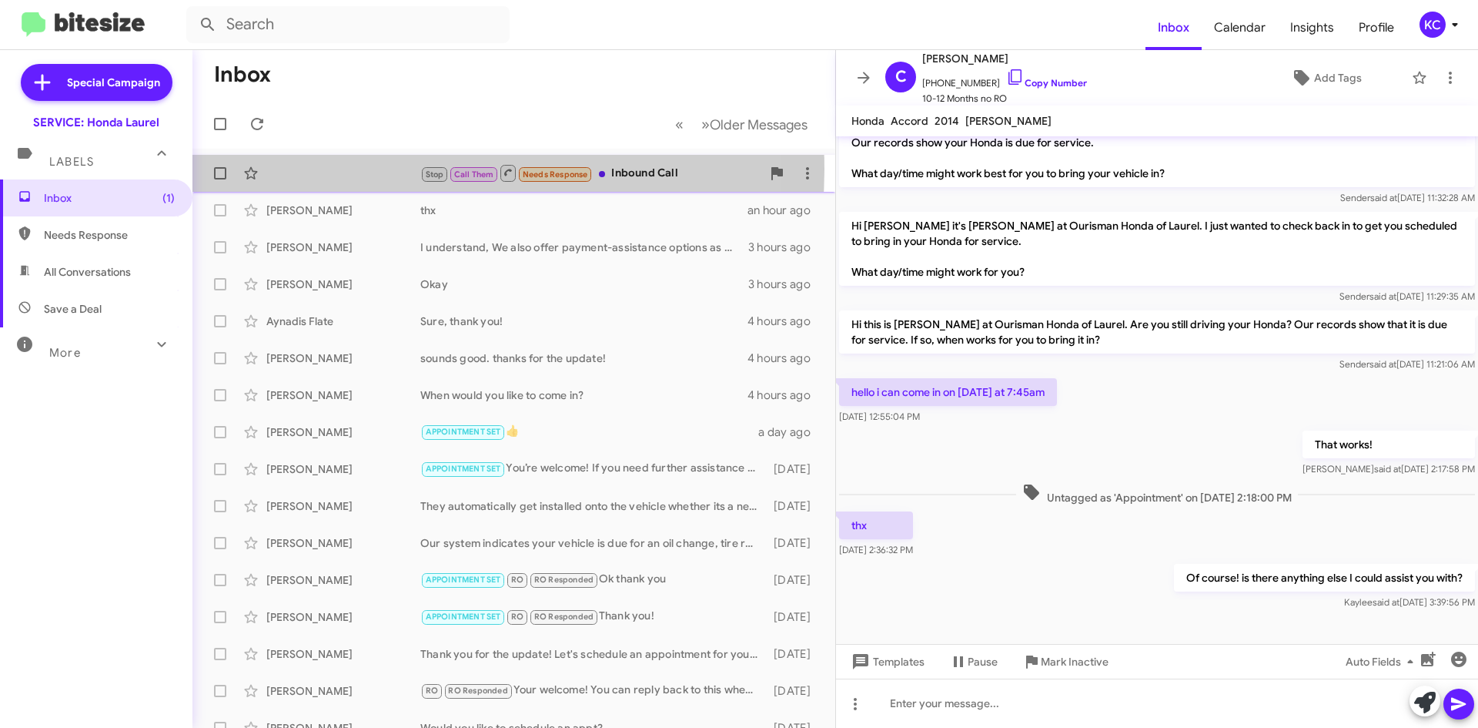
click at [411, 169] on div "Stop Call Them Needs Response Inbound Call 35 minutes ago" at bounding box center [514, 173] width 618 height 31
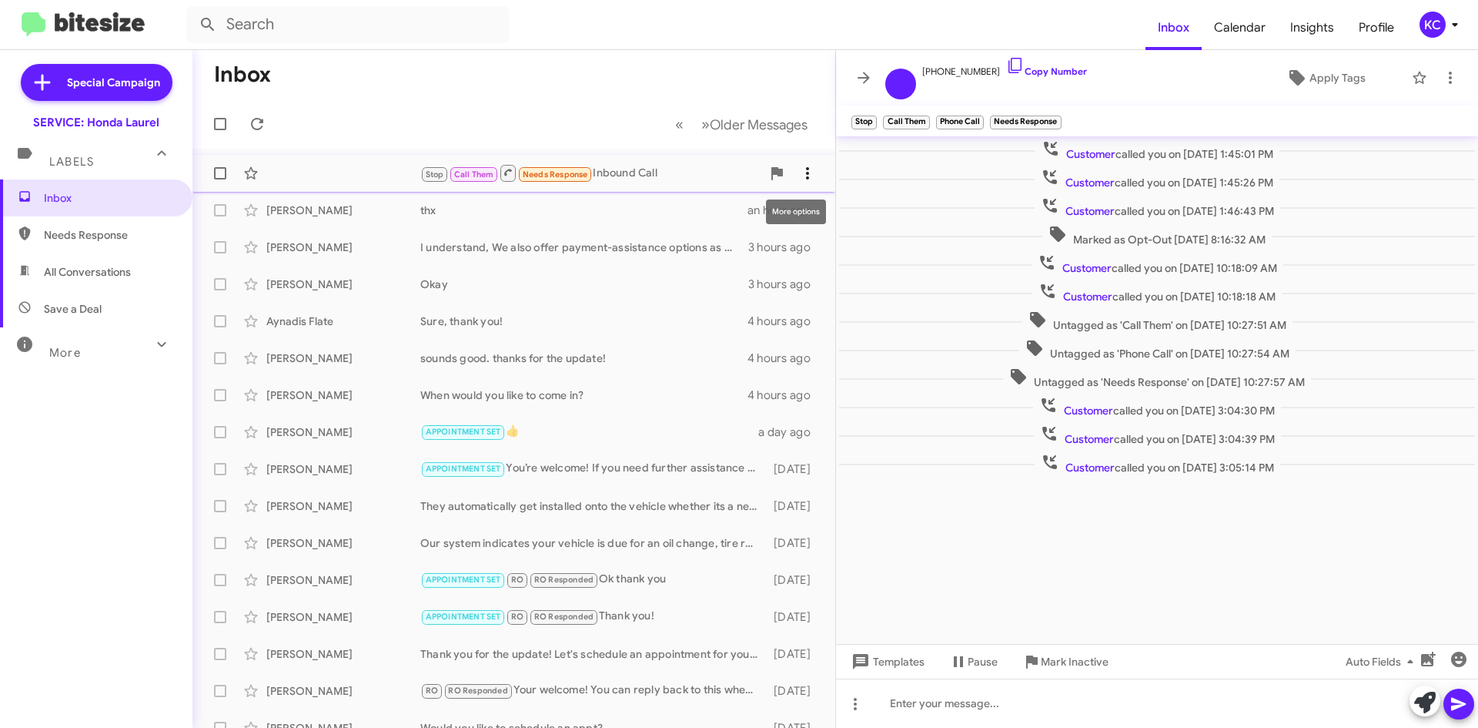
click at [801, 174] on icon at bounding box center [807, 173] width 18 height 18
click at [719, 215] on span "Mark as unread" at bounding box center [680, 213] width 78 height 37
click at [1432, 32] on div "KC" at bounding box center [1433, 25] width 26 height 26
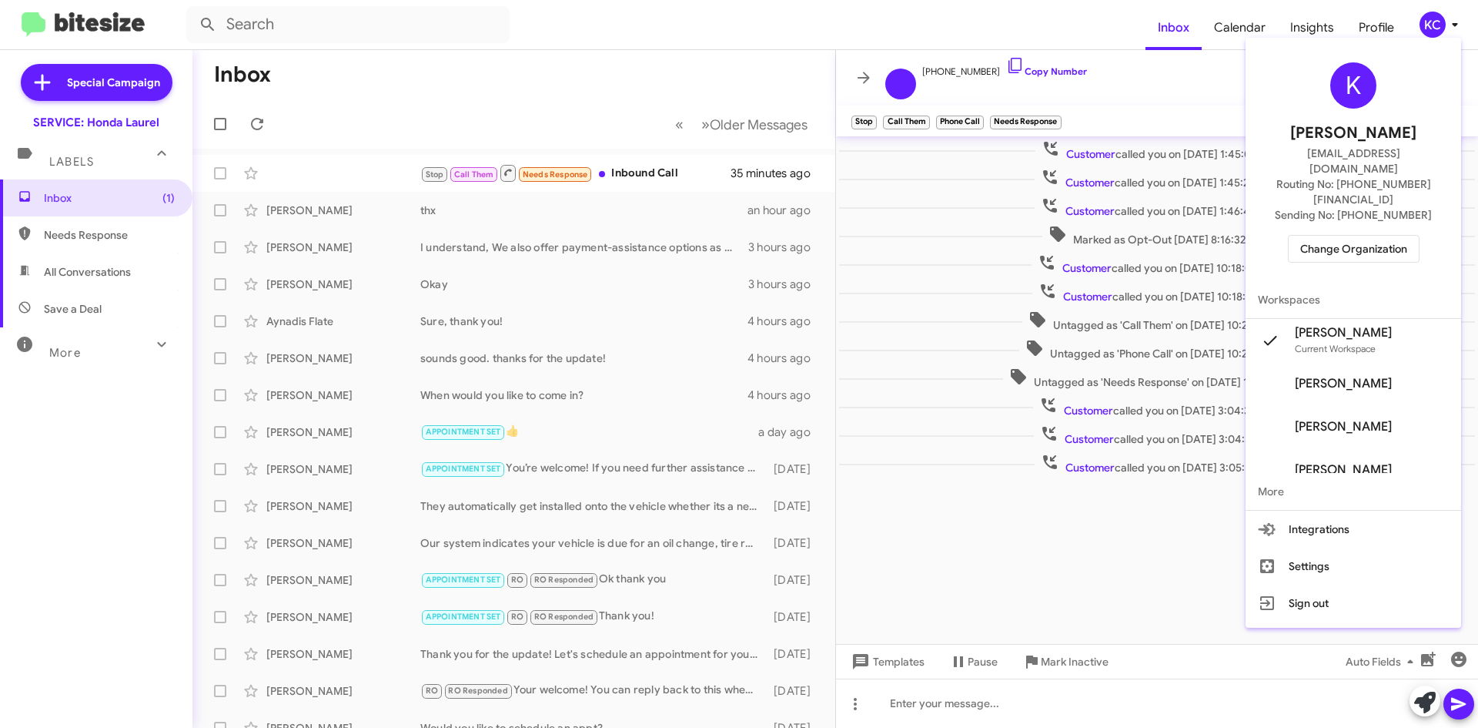
click at [1370, 236] on span "Change Organization" at bounding box center [1353, 249] width 107 height 26
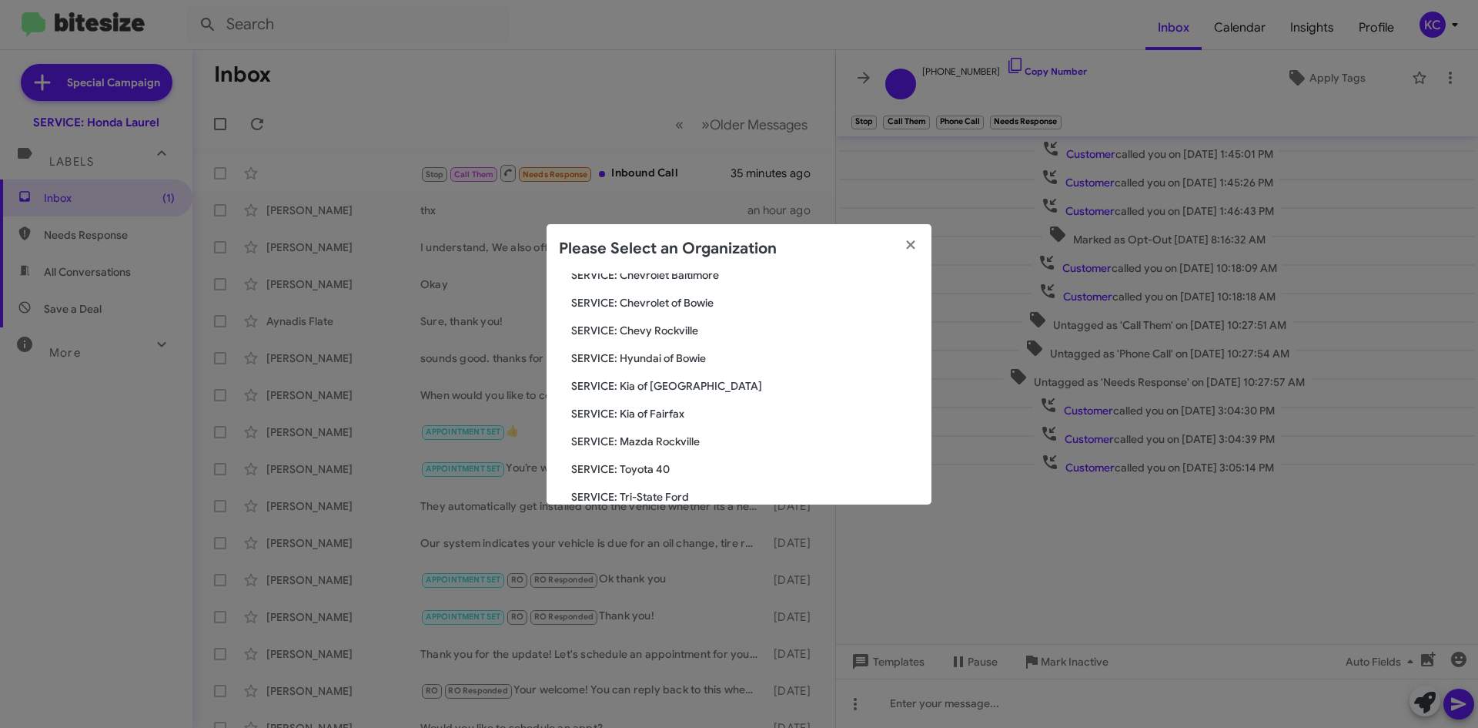
scroll to position [284, 0]
click at [694, 410] on span "SERVICE: Tri-State Subaru" at bounding box center [745, 416] width 348 height 15
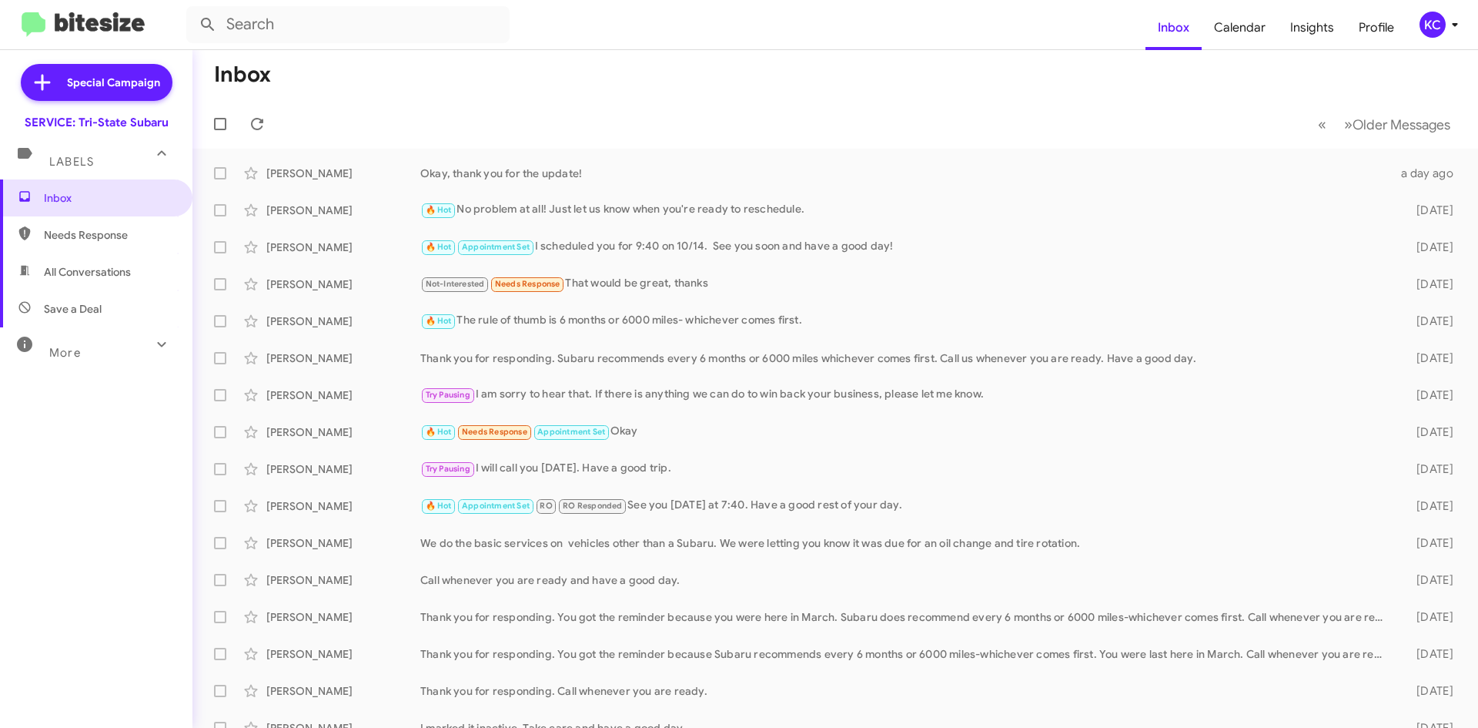
click at [1444, 20] on span "KC" at bounding box center [1442, 25] width 46 height 26
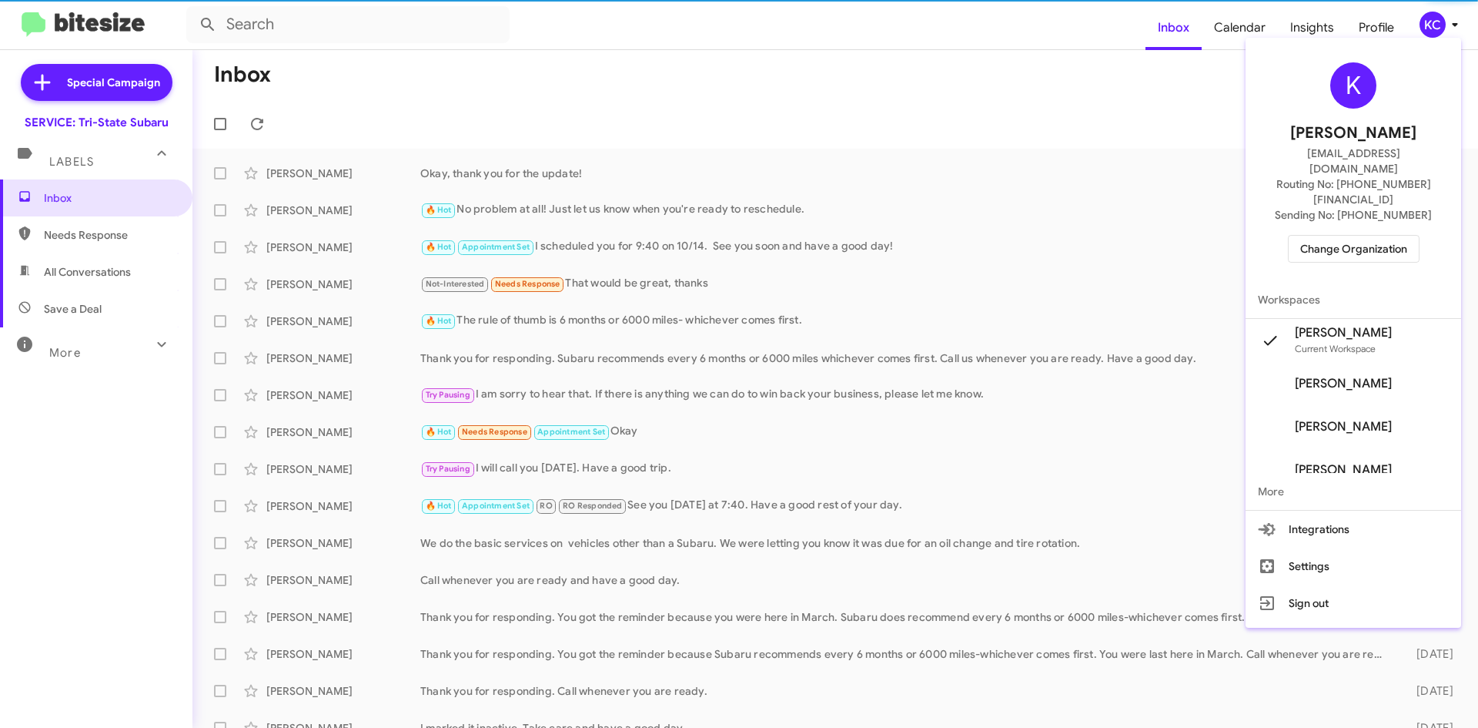
click at [1383, 236] on span "Change Organization" at bounding box center [1353, 249] width 107 height 26
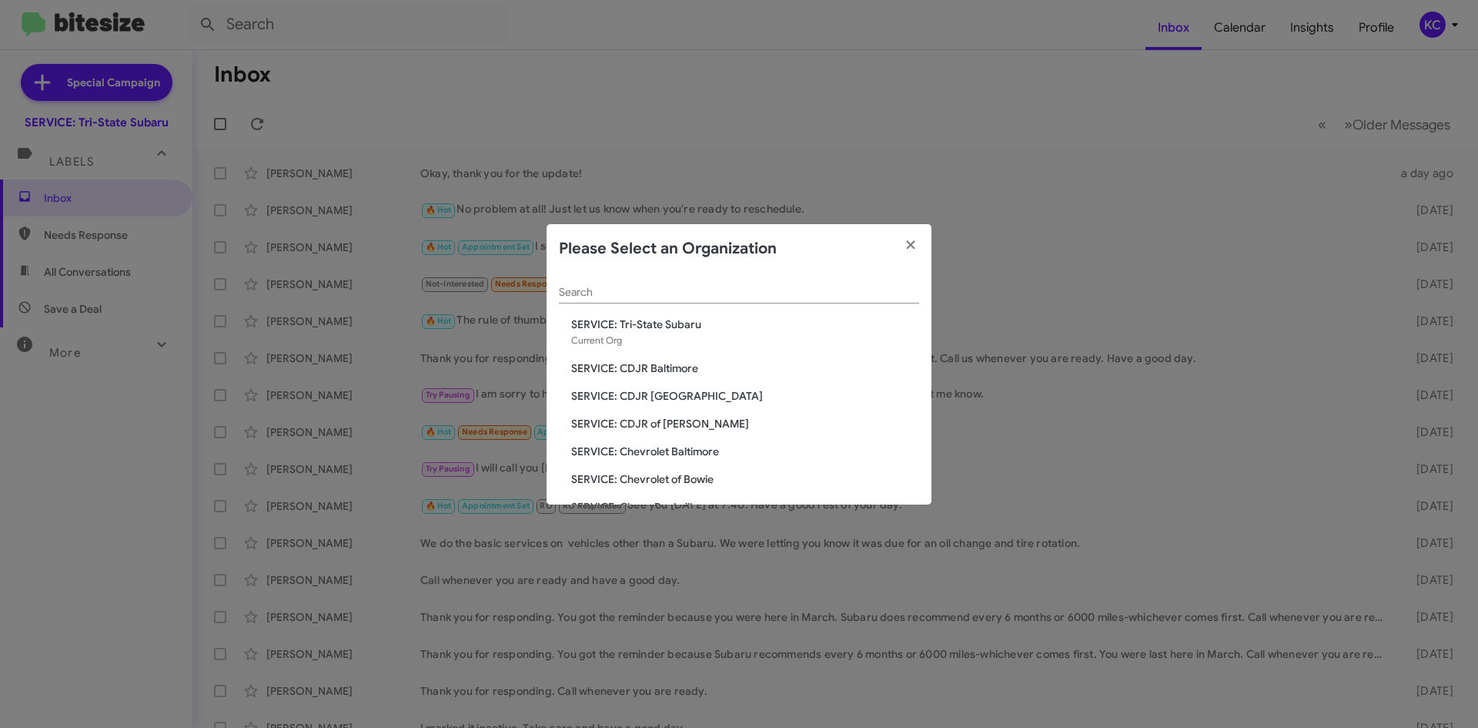
click at [672, 420] on span "SERVICE: CDJR of [PERSON_NAME]" at bounding box center [745, 423] width 348 height 15
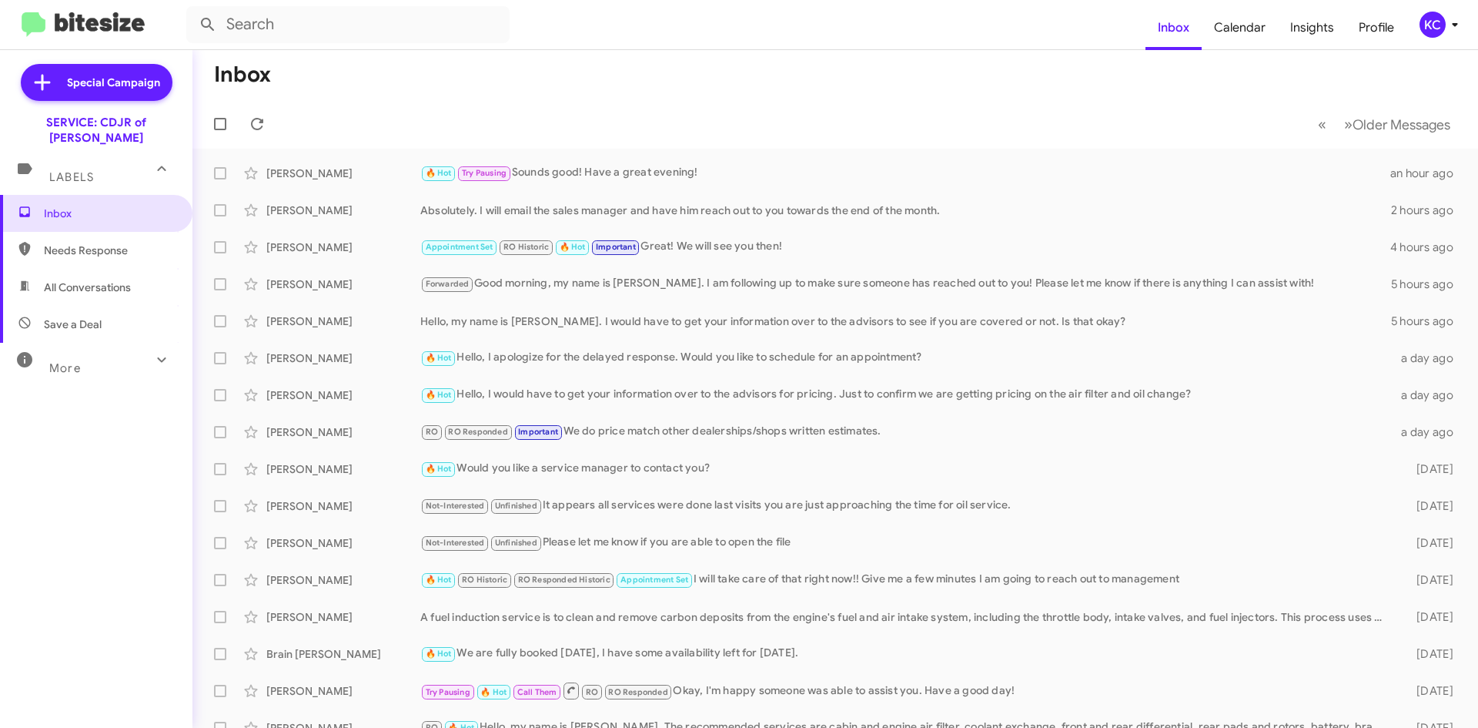
click at [1448, 30] on icon at bounding box center [1455, 24] width 18 height 18
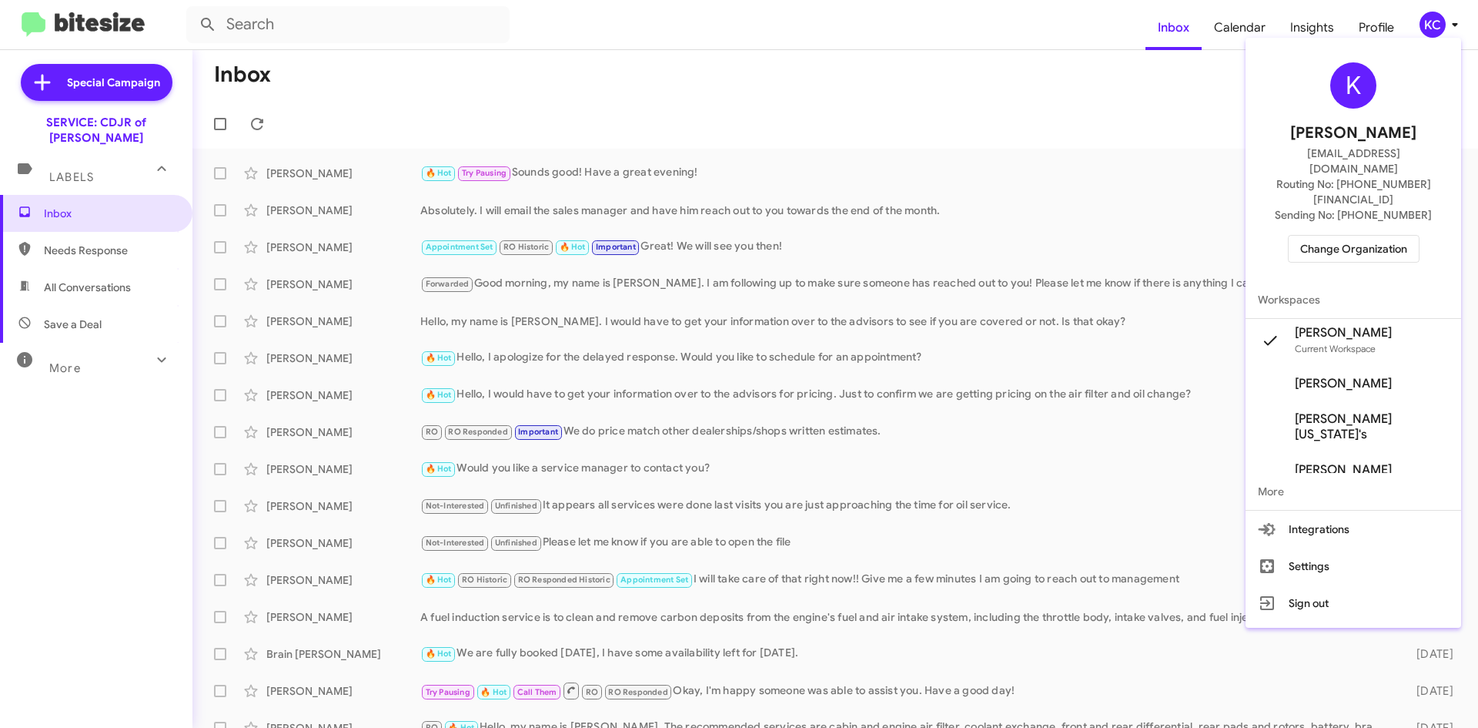
click at [1349, 236] on span "Change Organization" at bounding box center [1353, 249] width 107 height 26
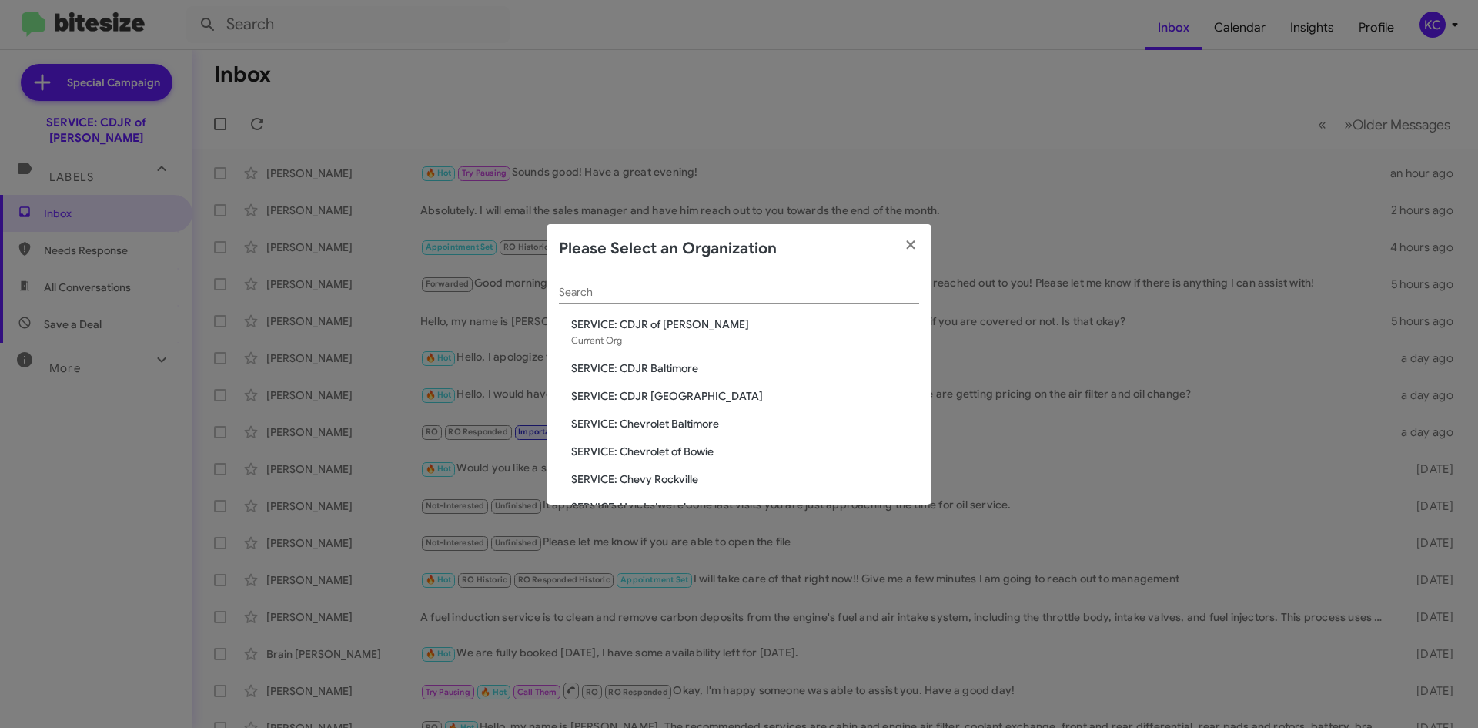
click at [669, 449] on span "SERVICE: Chevrolet of Bowie" at bounding box center [745, 450] width 348 height 15
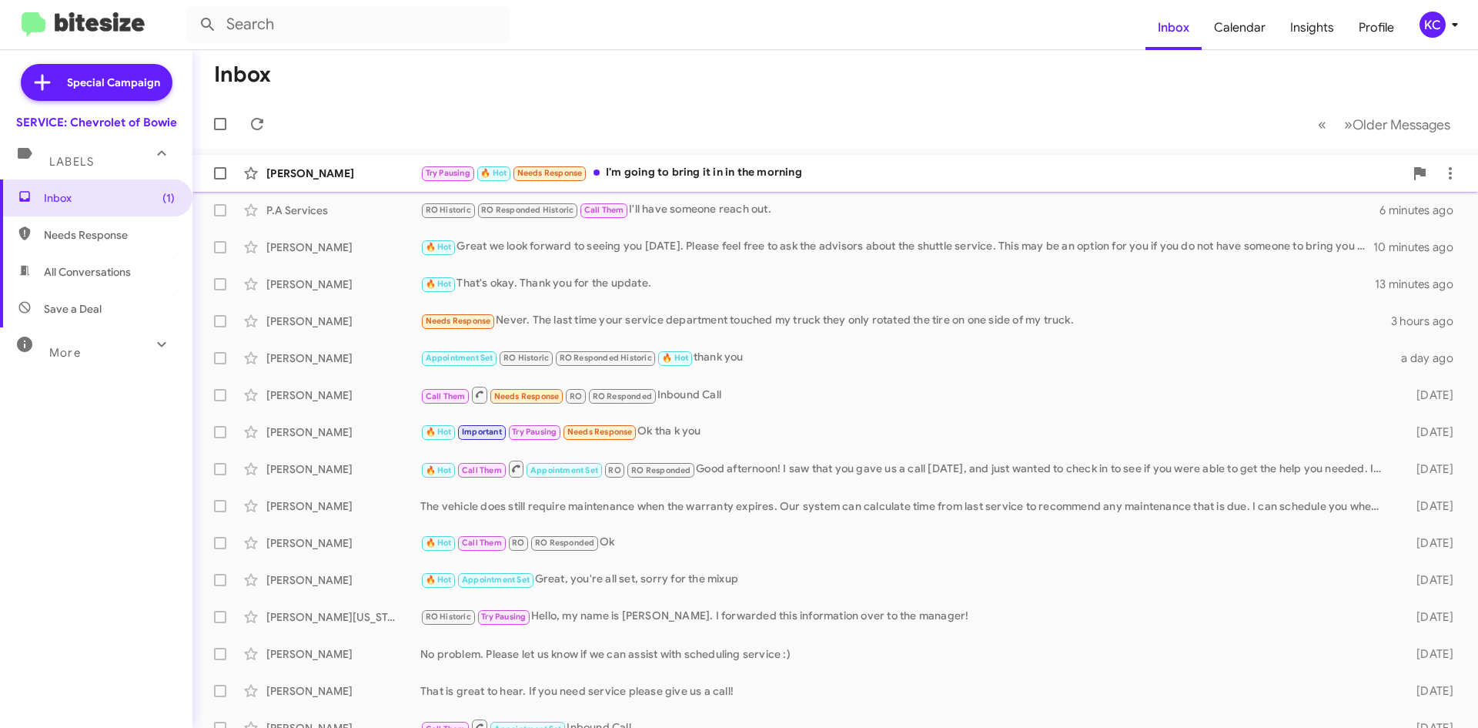
click at [383, 168] on div "[PERSON_NAME]" at bounding box center [343, 173] width 154 height 15
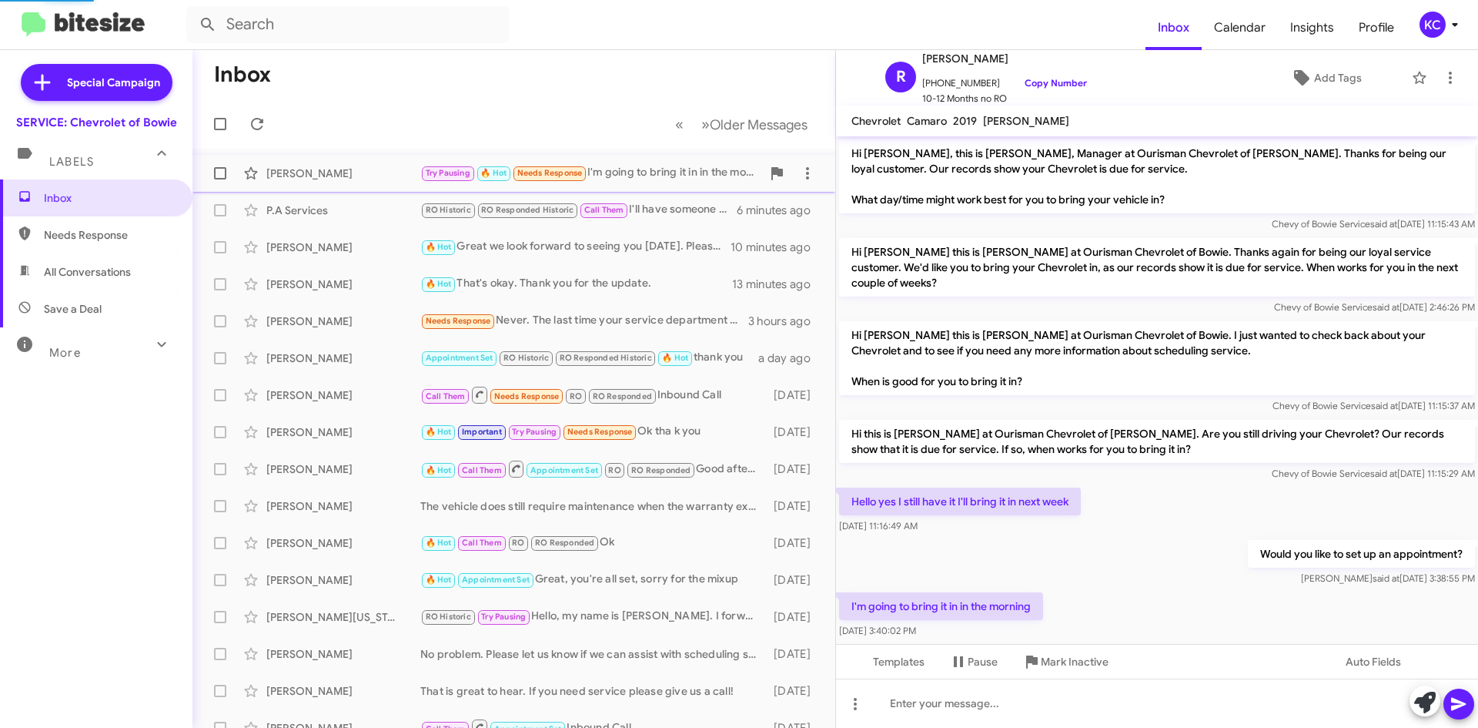
scroll to position [9, 0]
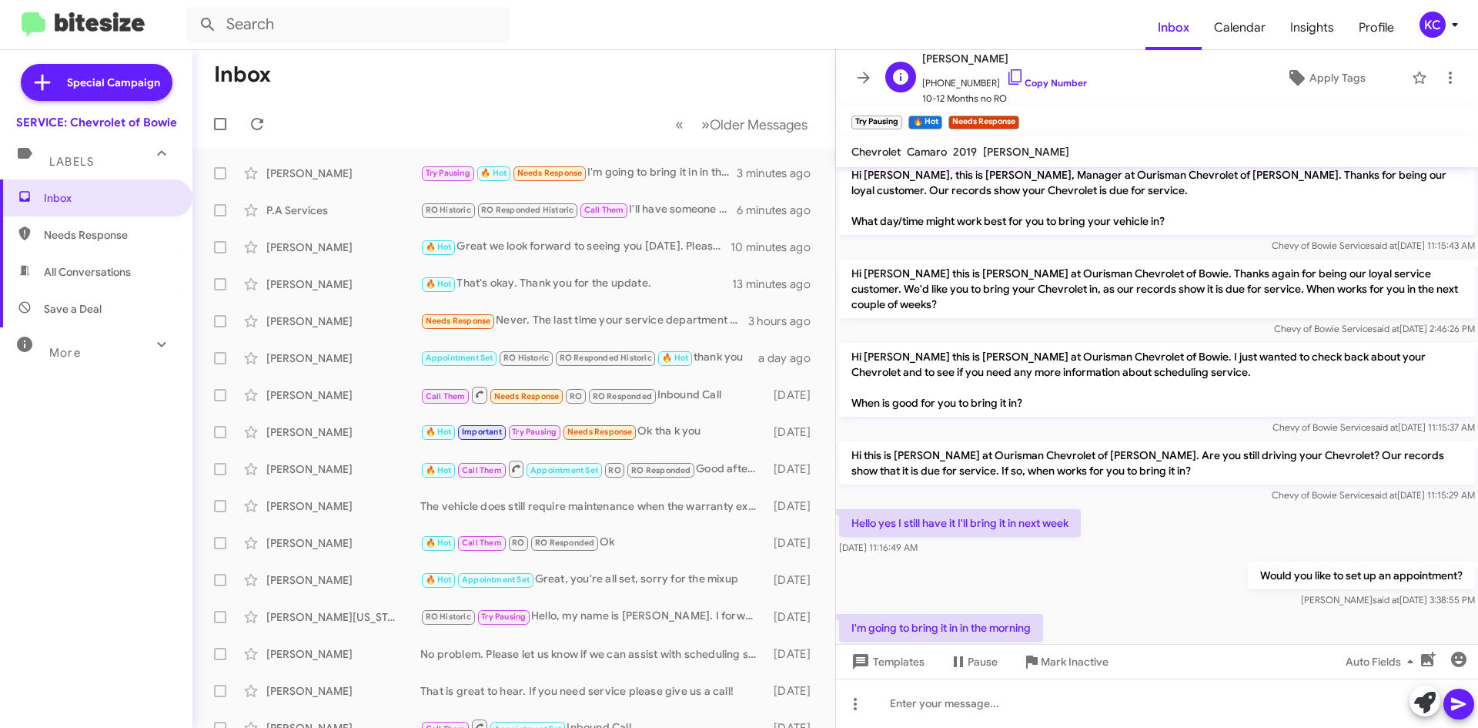
click at [1007, 67] on span "[PERSON_NAME]" at bounding box center [1004, 58] width 165 height 18
click at [1007, 75] on icon at bounding box center [1015, 77] width 18 height 18
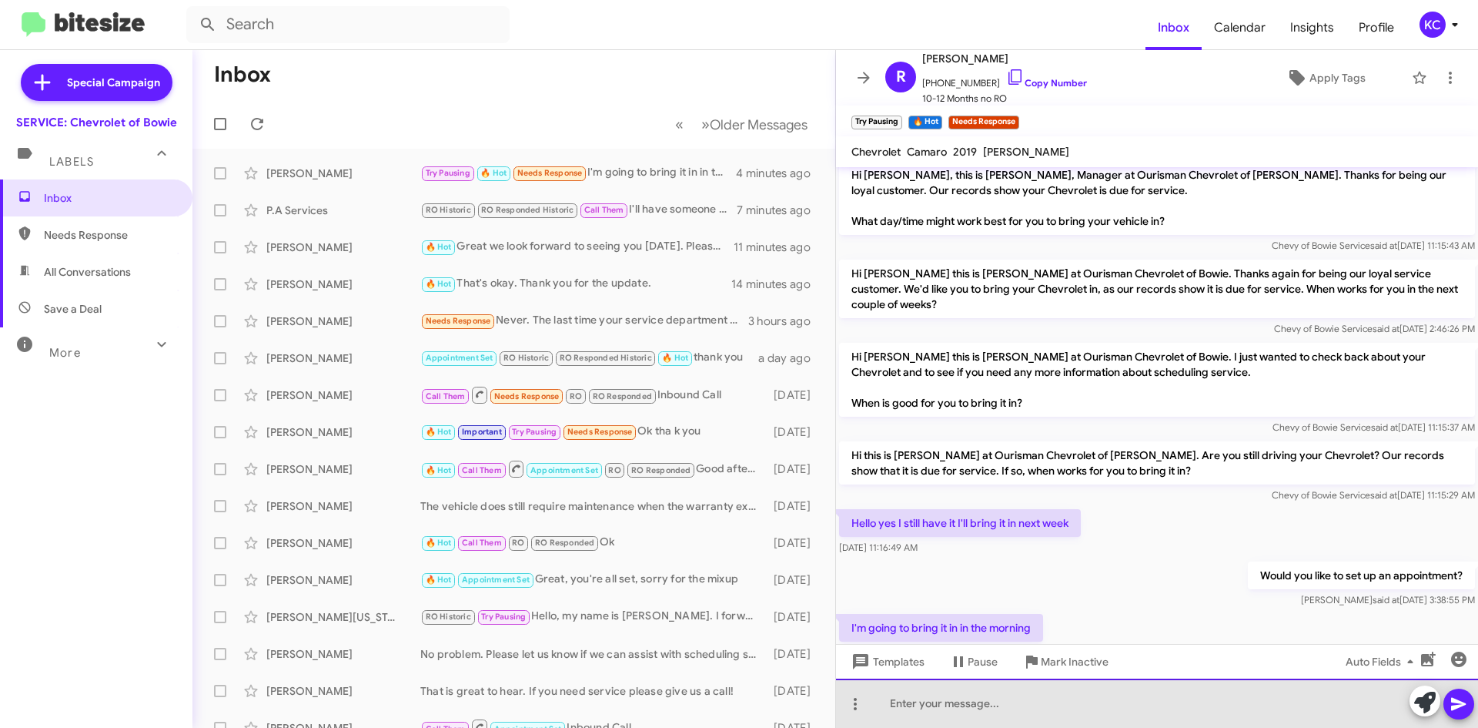
click at [886, 701] on div at bounding box center [1157, 702] width 642 height 49
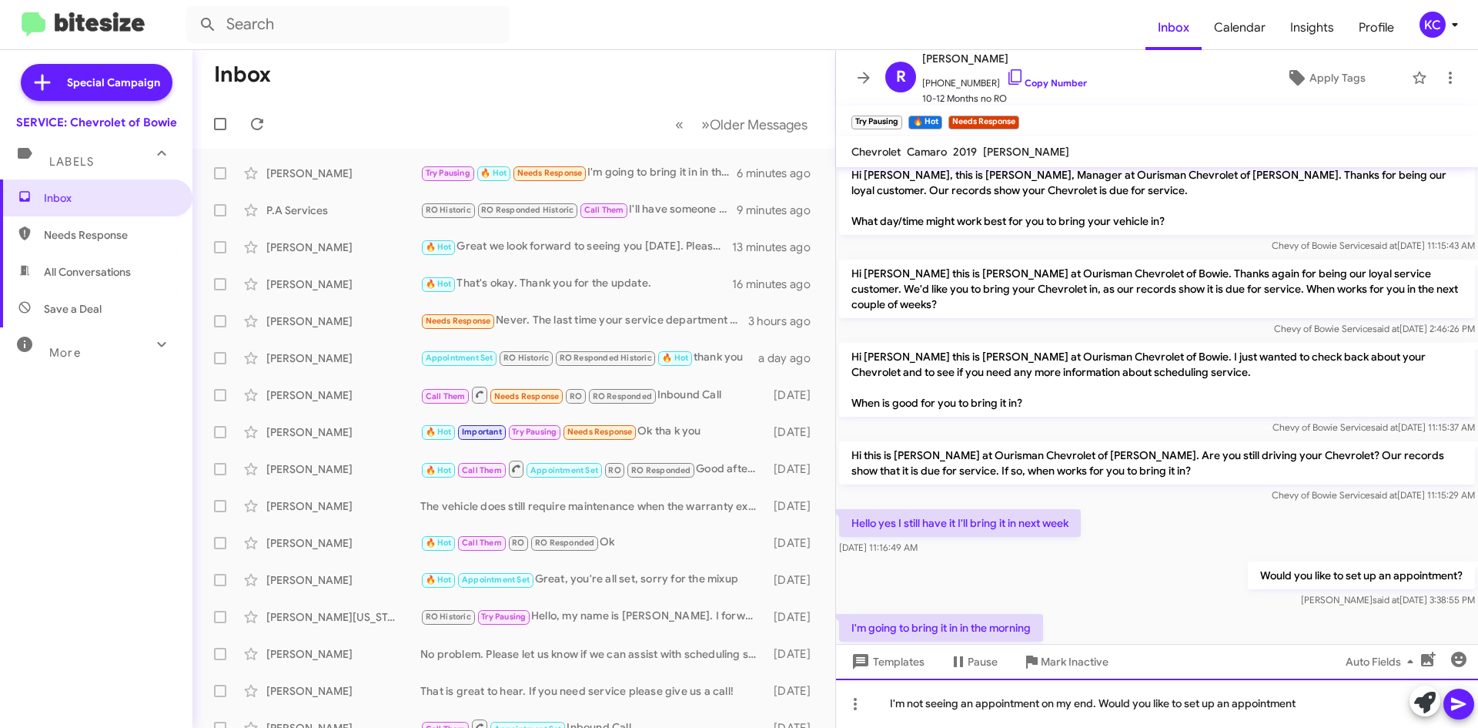
click at [1351, 712] on div "I'm not seeing an appointment on my end. Would you like to set up an appointment" at bounding box center [1157, 702] width 642 height 49
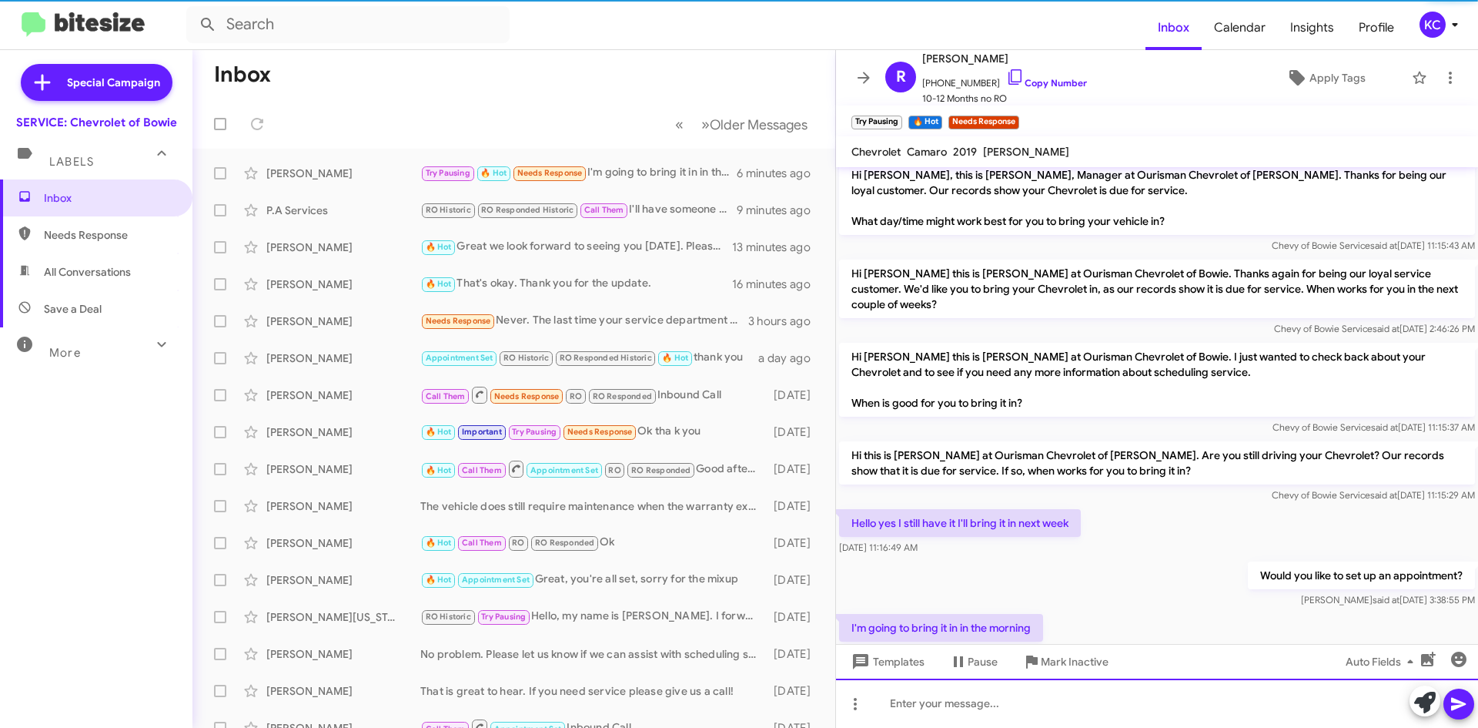
scroll to position [112, 0]
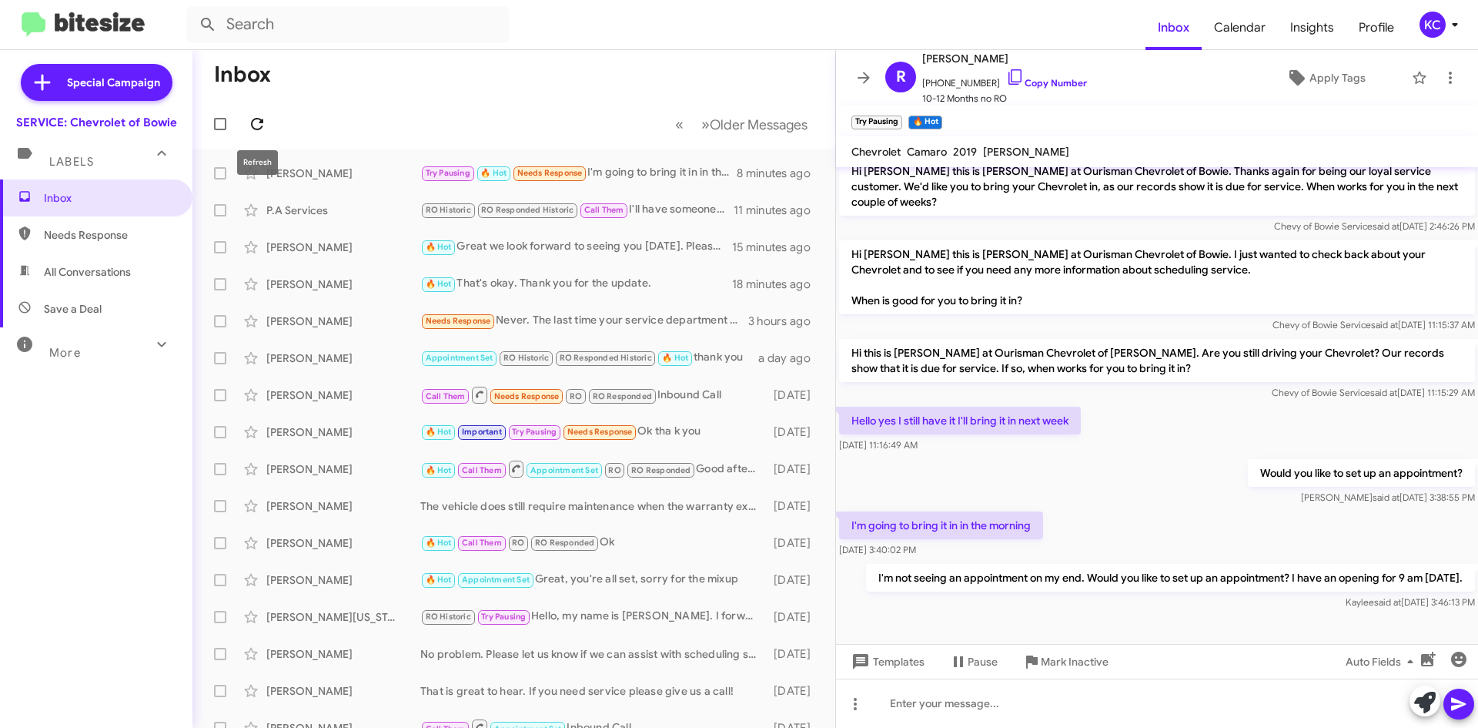
click at [255, 122] on icon at bounding box center [257, 124] width 18 height 18
click at [632, 165] on div "Try Pausing 🔥 Hot Needs Response I didn't make a appointment I'm going to come …" at bounding box center [590, 173] width 341 height 18
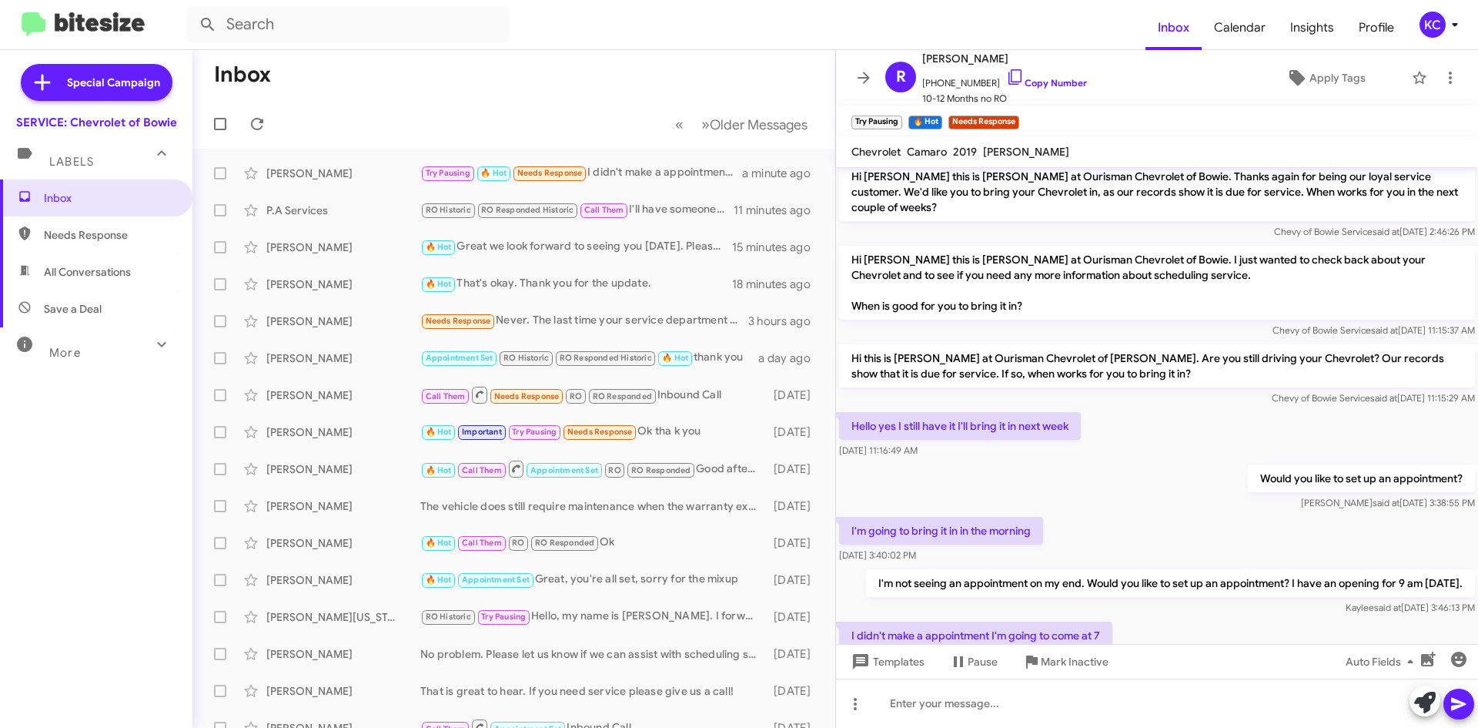
scroll to position [168, 0]
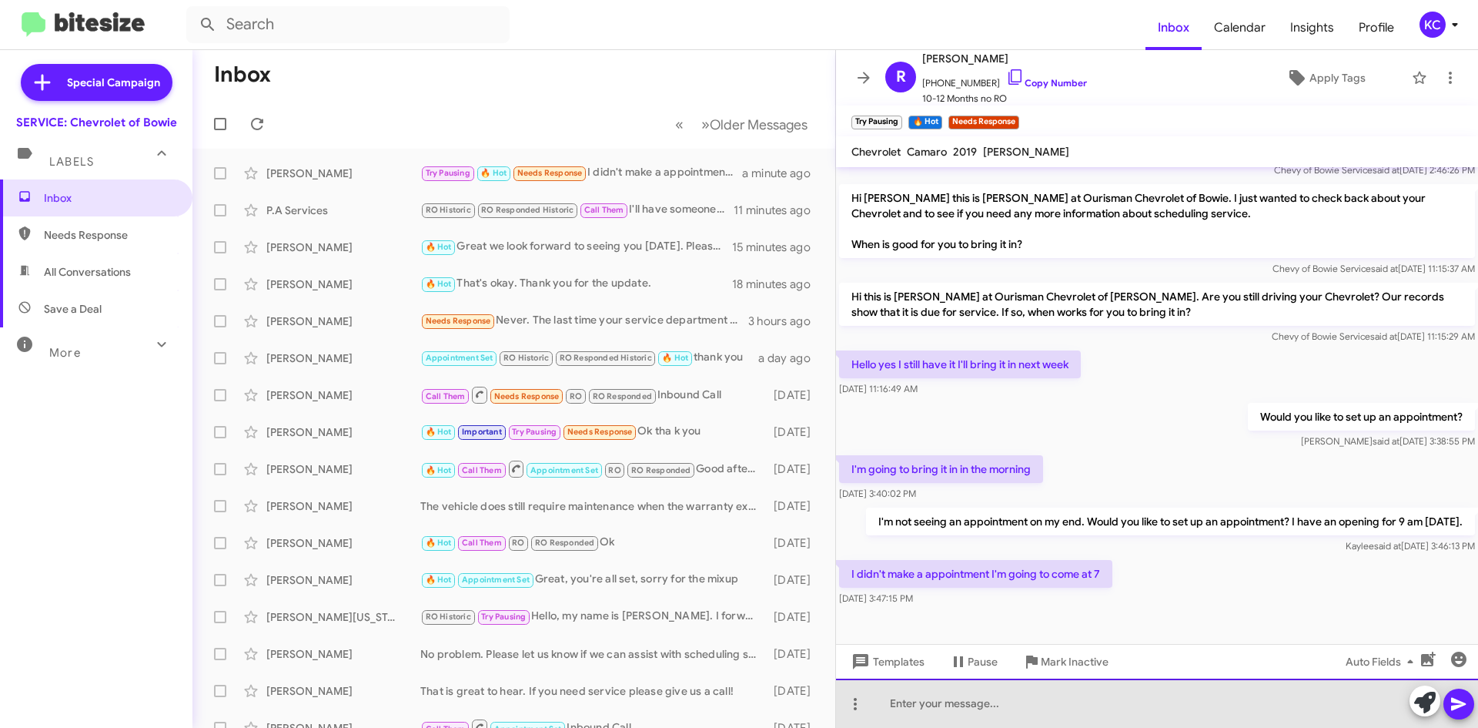
click at [994, 704] on div at bounding box center [1157, 702] width 642 height 49
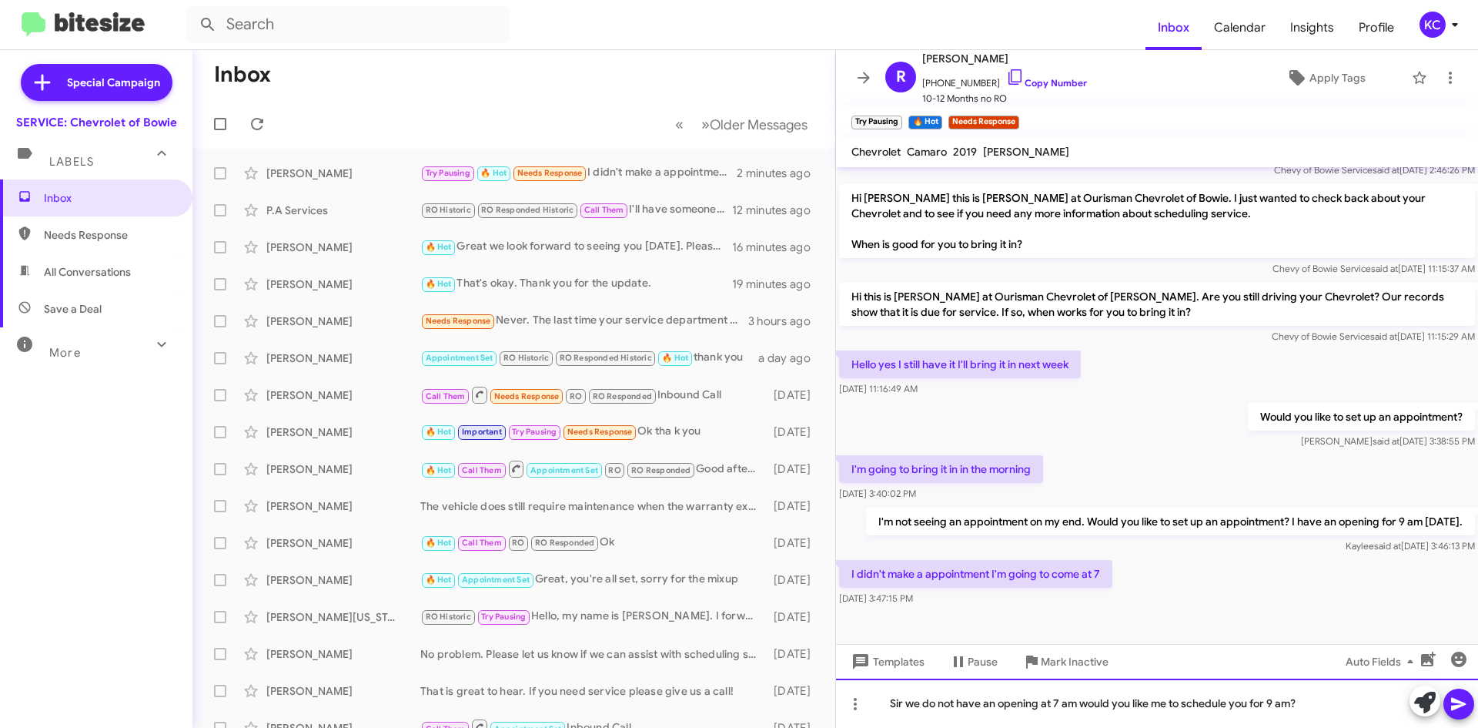
click at [1079, 701] on div "Sir we do not have an opening at 7 am would you like me to schedule you for 9 a…" at bounding box center [1157, 702] width 642 height 49
click at [1090, 704] on div "Sir we do not have an opening at 7 am. would you like me to schedule you for 9 …" at bounding box center [1157, 702] width 642 height 49
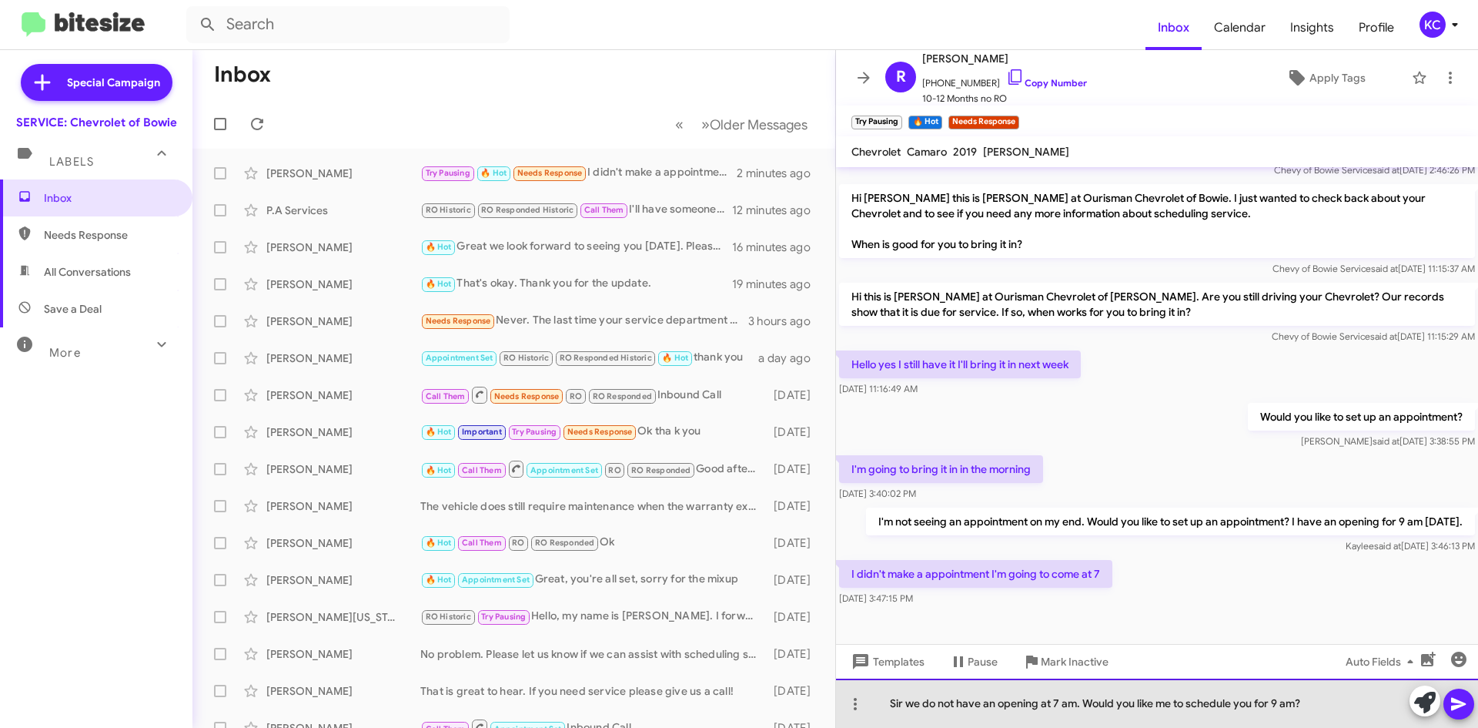
click at [902, 709] on div "Sir we do not have an opening at 7 am. Would you like me to schedule you for 9 …" at bounding box center [1157, 702] width 642 height 49
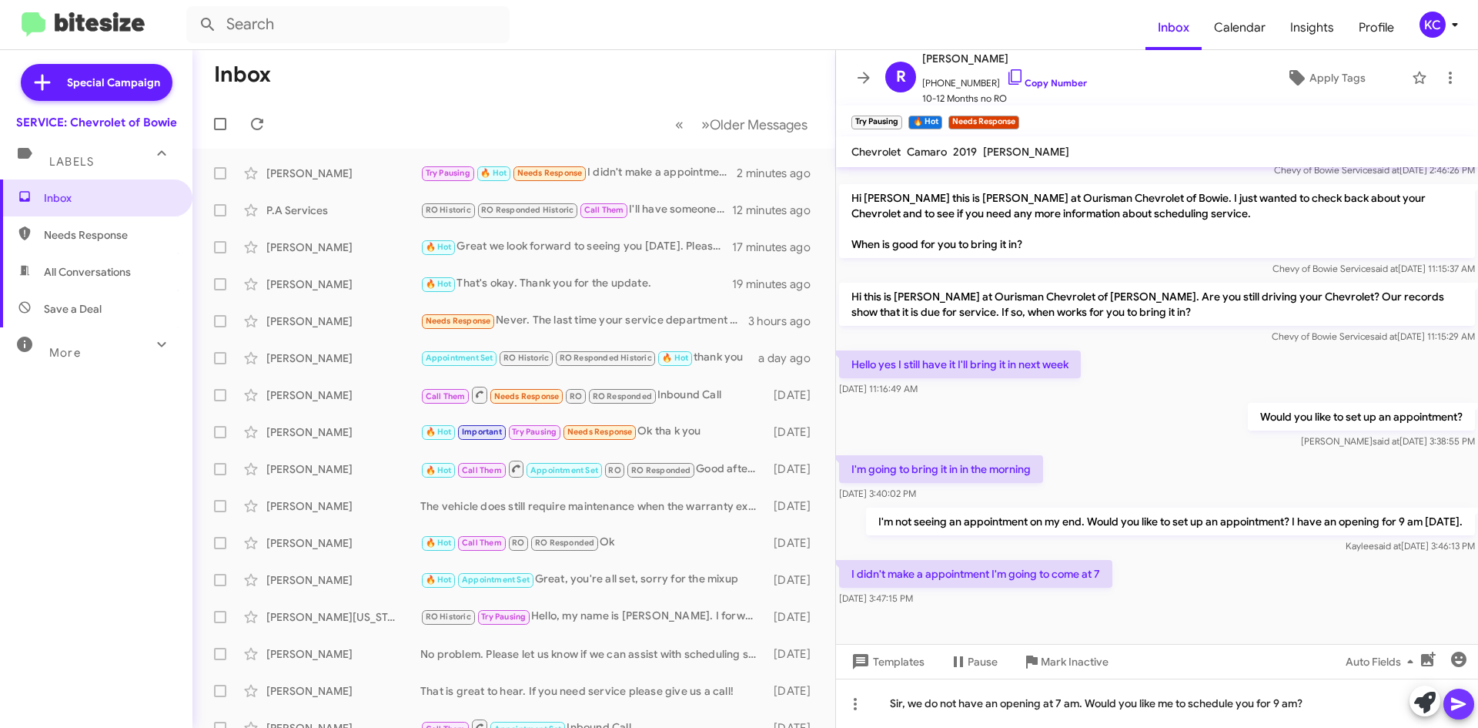
click at [1456, 708] on icon at bounding box center [1458, 704] width 15 height 13
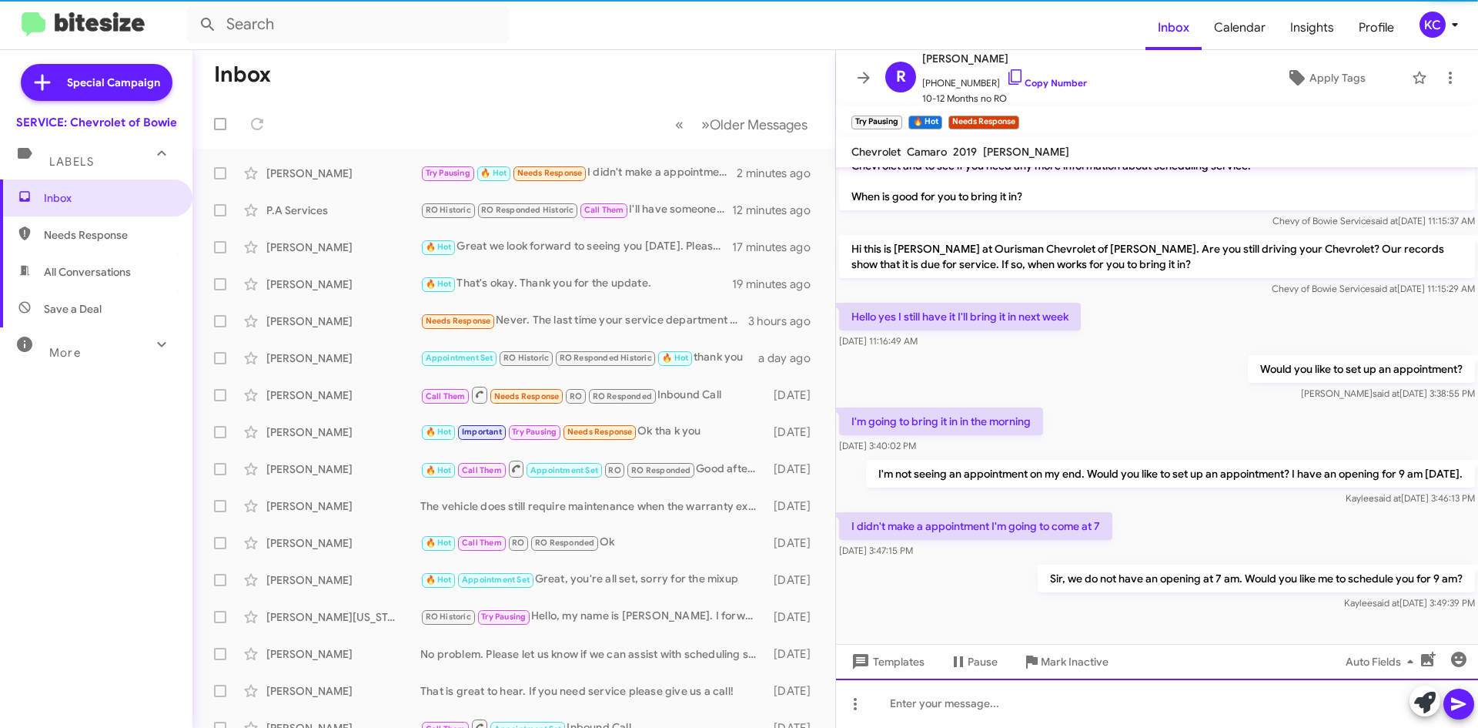
scroll to position [224, 0]
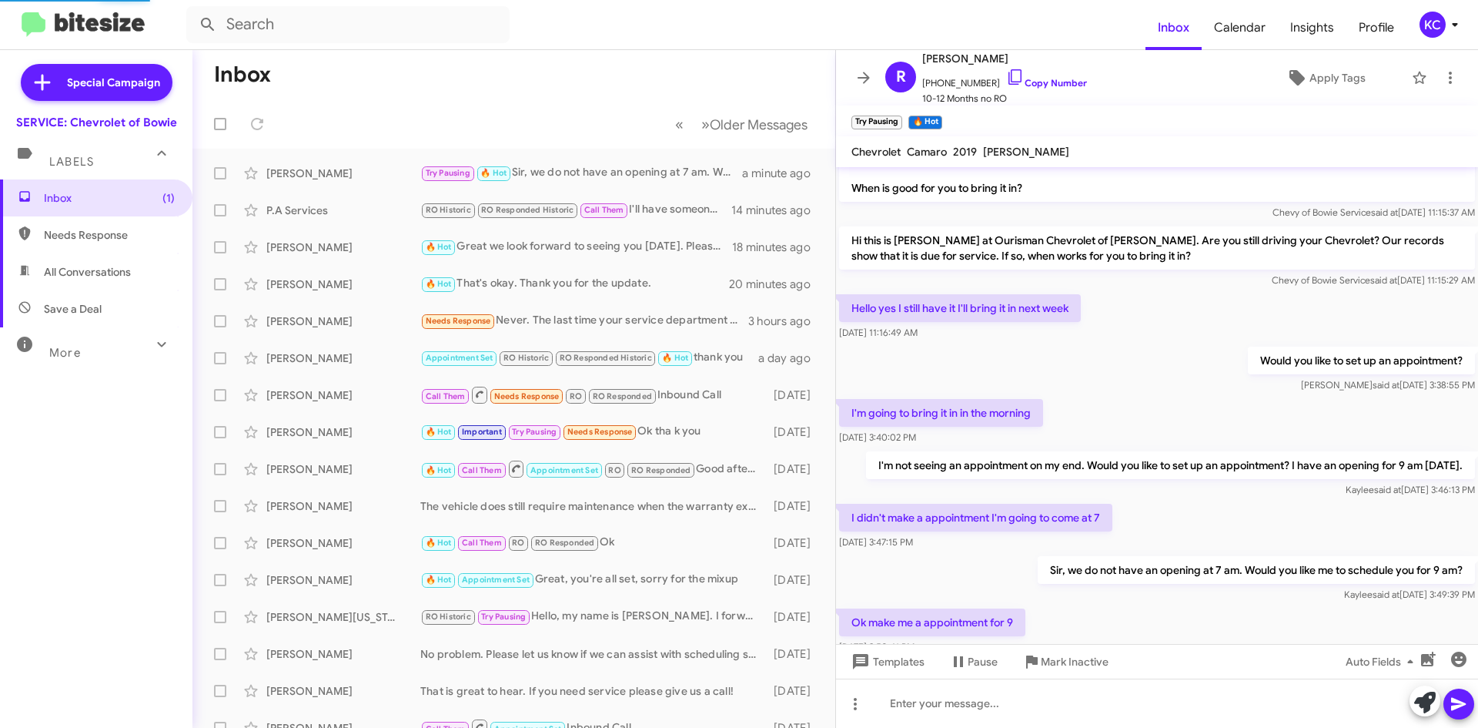
scroll to position [280, 0]
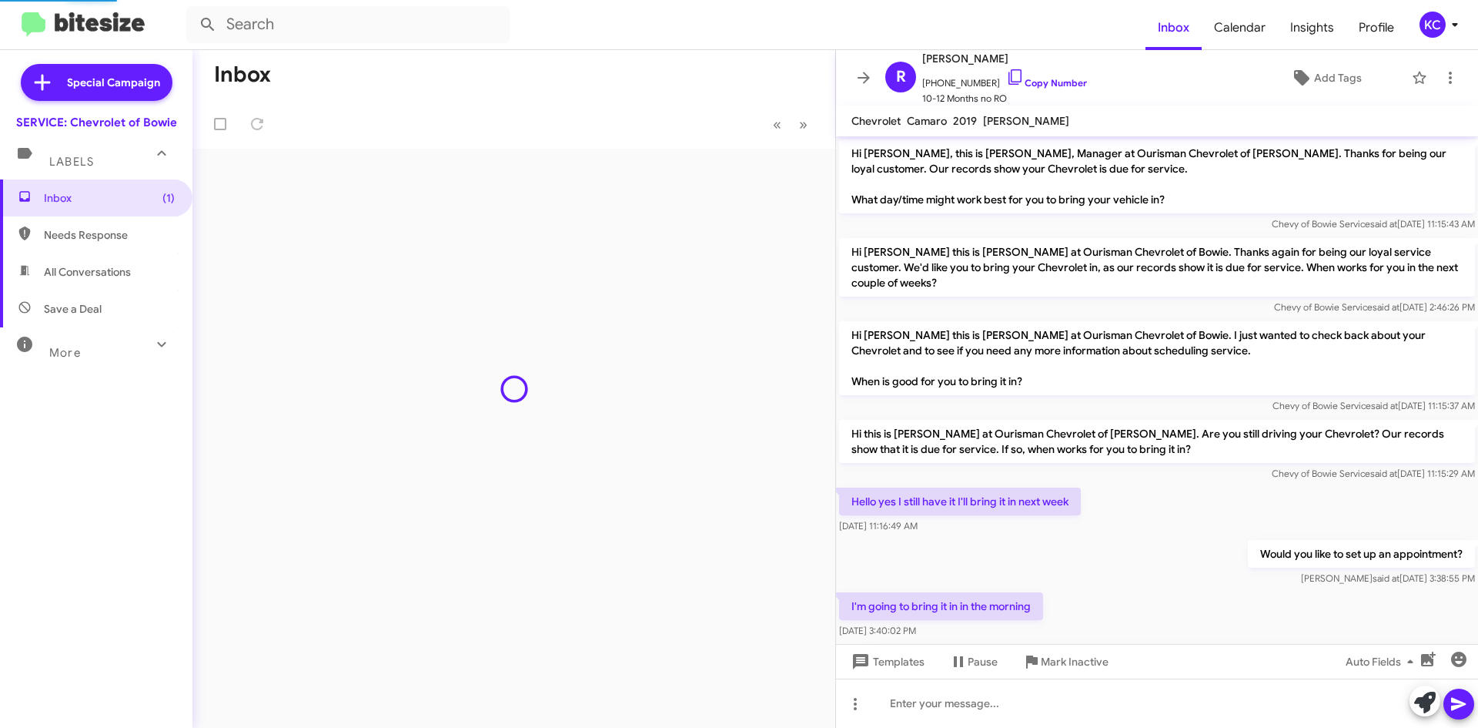
scroll to position [249, 0]
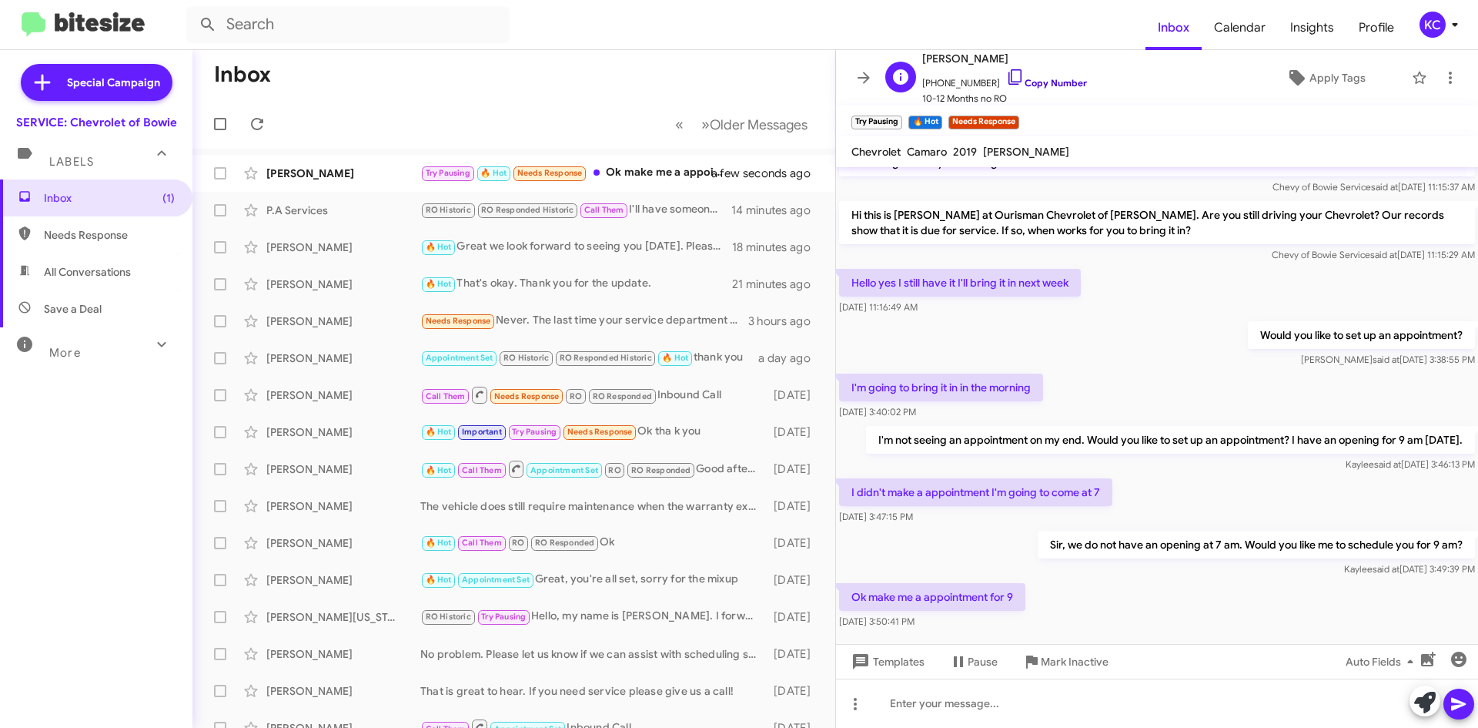
click at [1006, 68] on icon at bounding box center [1015, 77] width 18 height 18
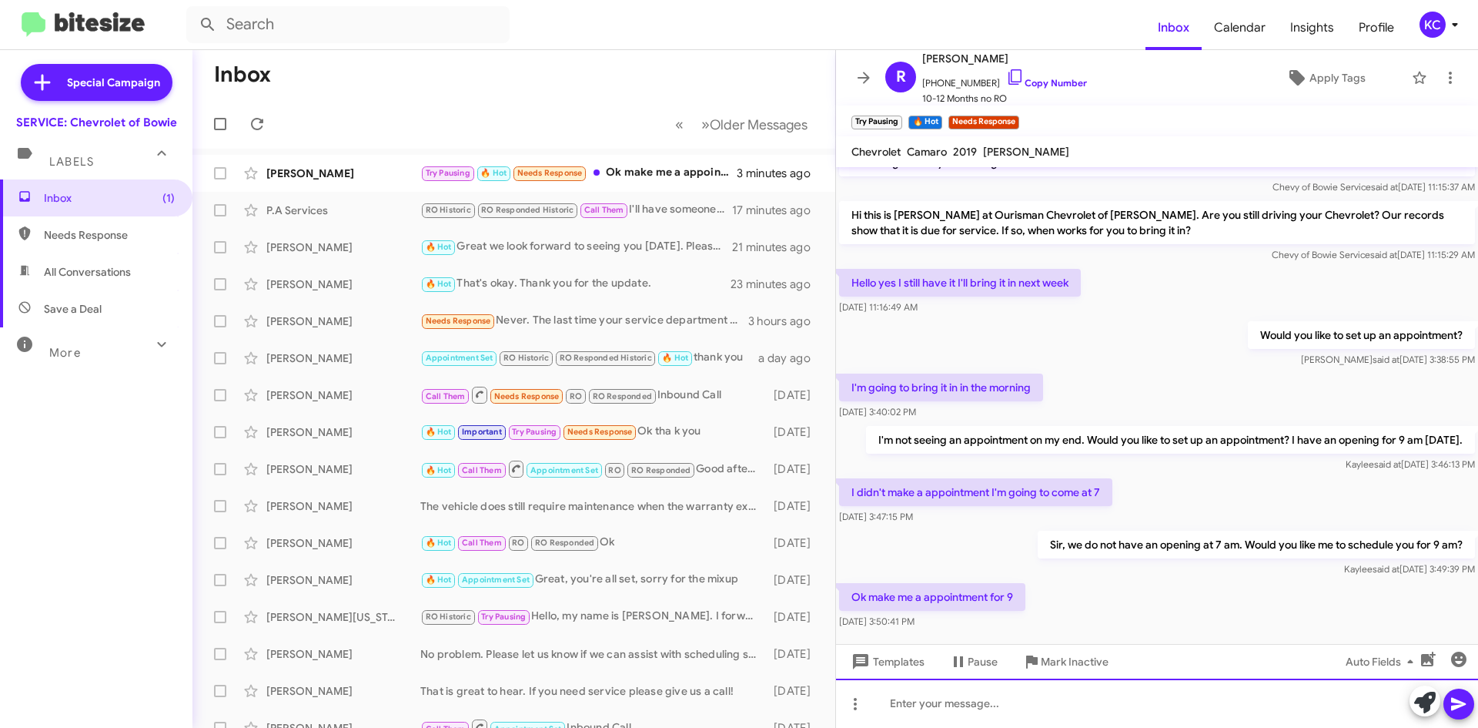
click at [912, 714] on div at bounding box center [1157, 702] width 642 height 49
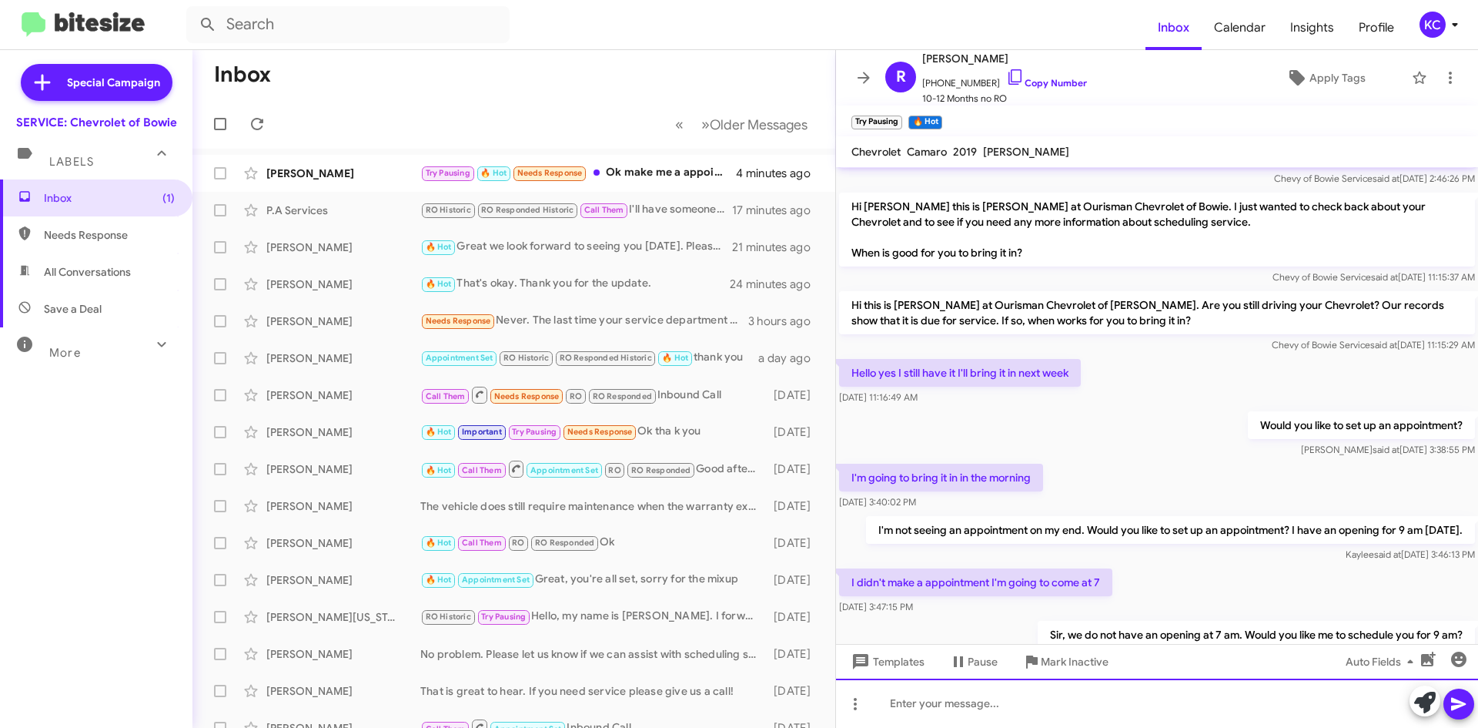
scroll to position [336, 0]
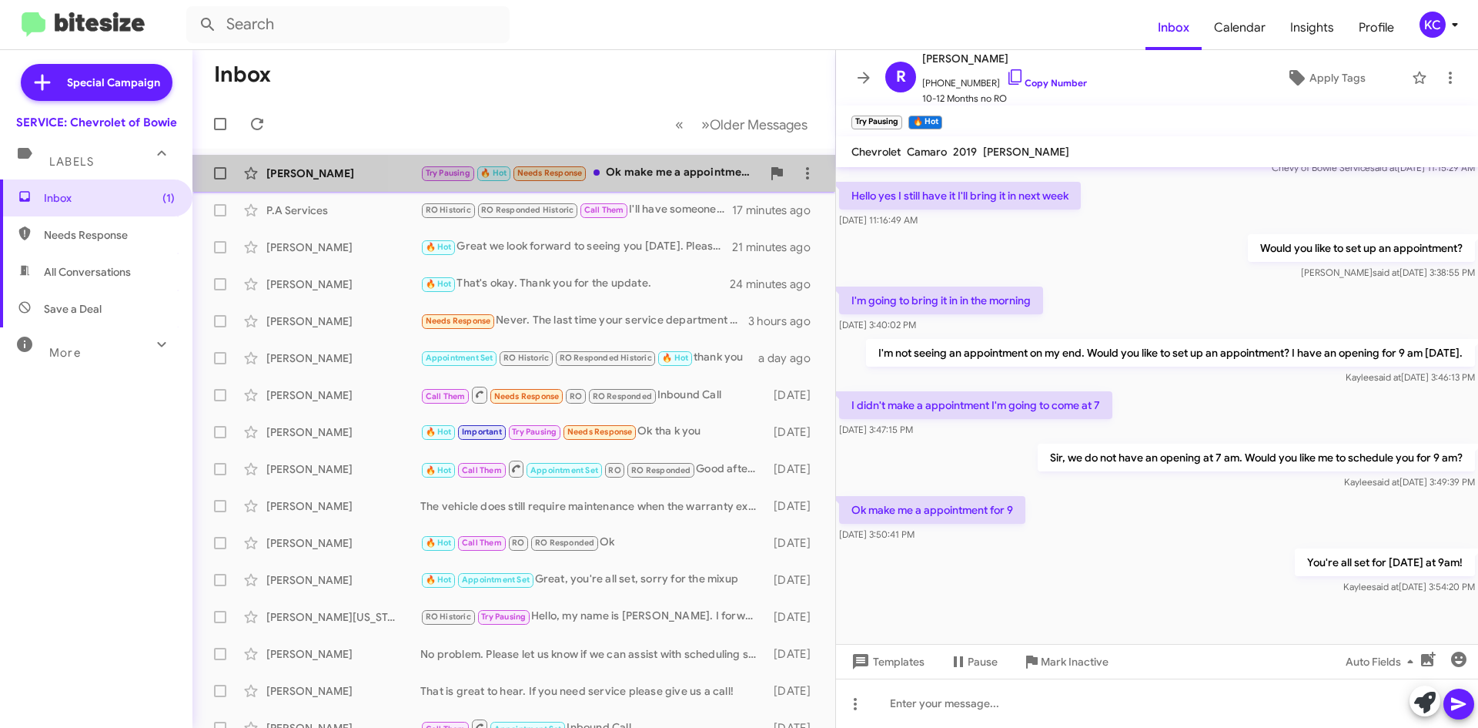
click at [624, 164] on div "Try Pausing 🔥 Hot Needs Response Ok make me a appointment for 9" at bounding box center [590, 173] width 341 height 18
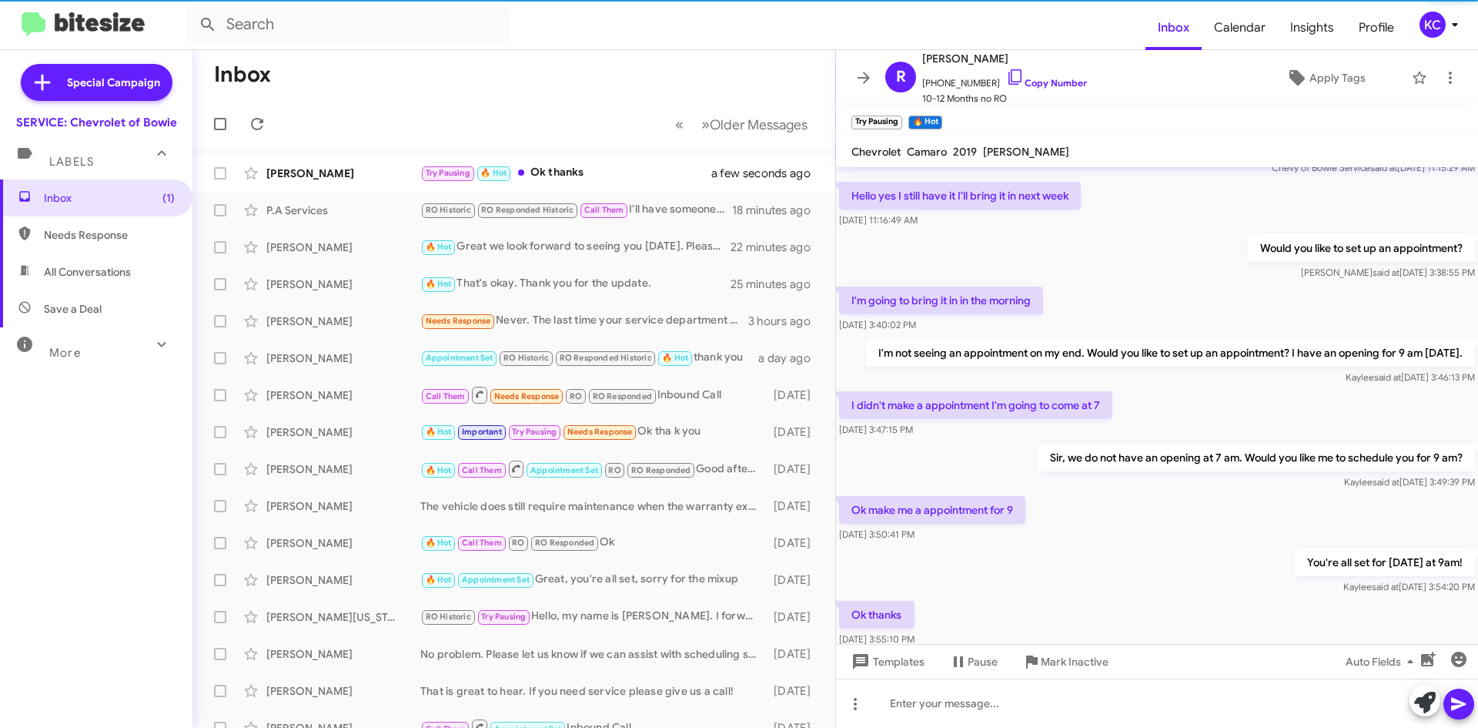
scroll to position [0, 0]
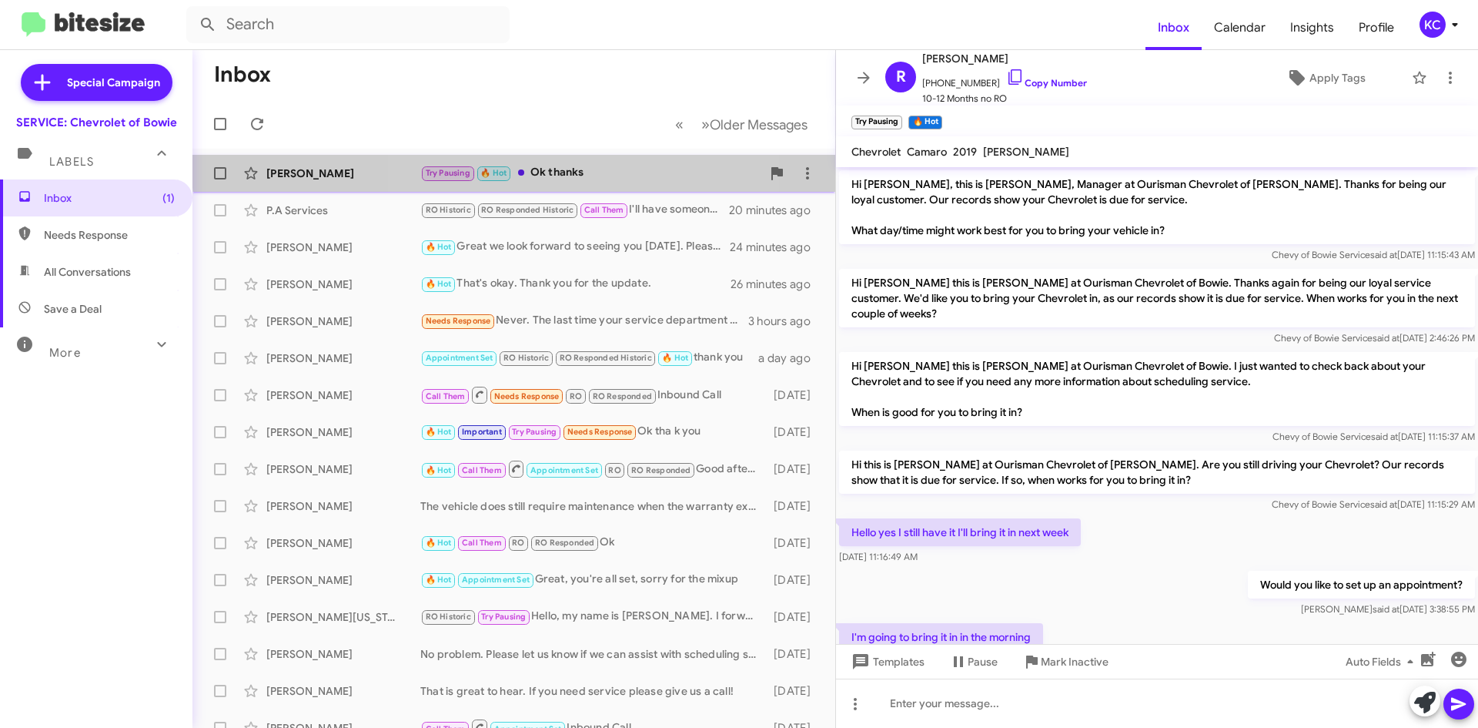
click at [564, 164] on div "Try Pausing 🔥 Hot Ok thanks" at bounding box center [590, 173] width 341 height 18
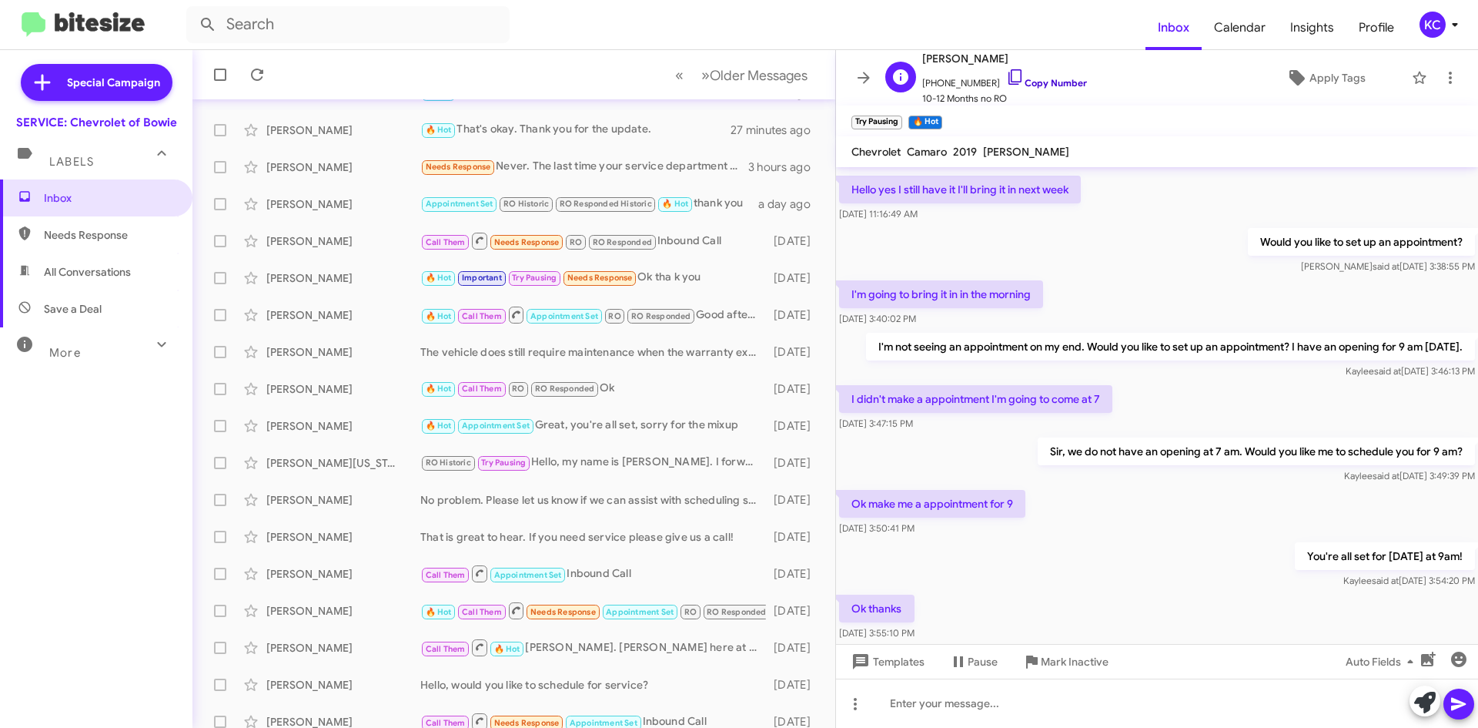
scroll to position [393, 0]
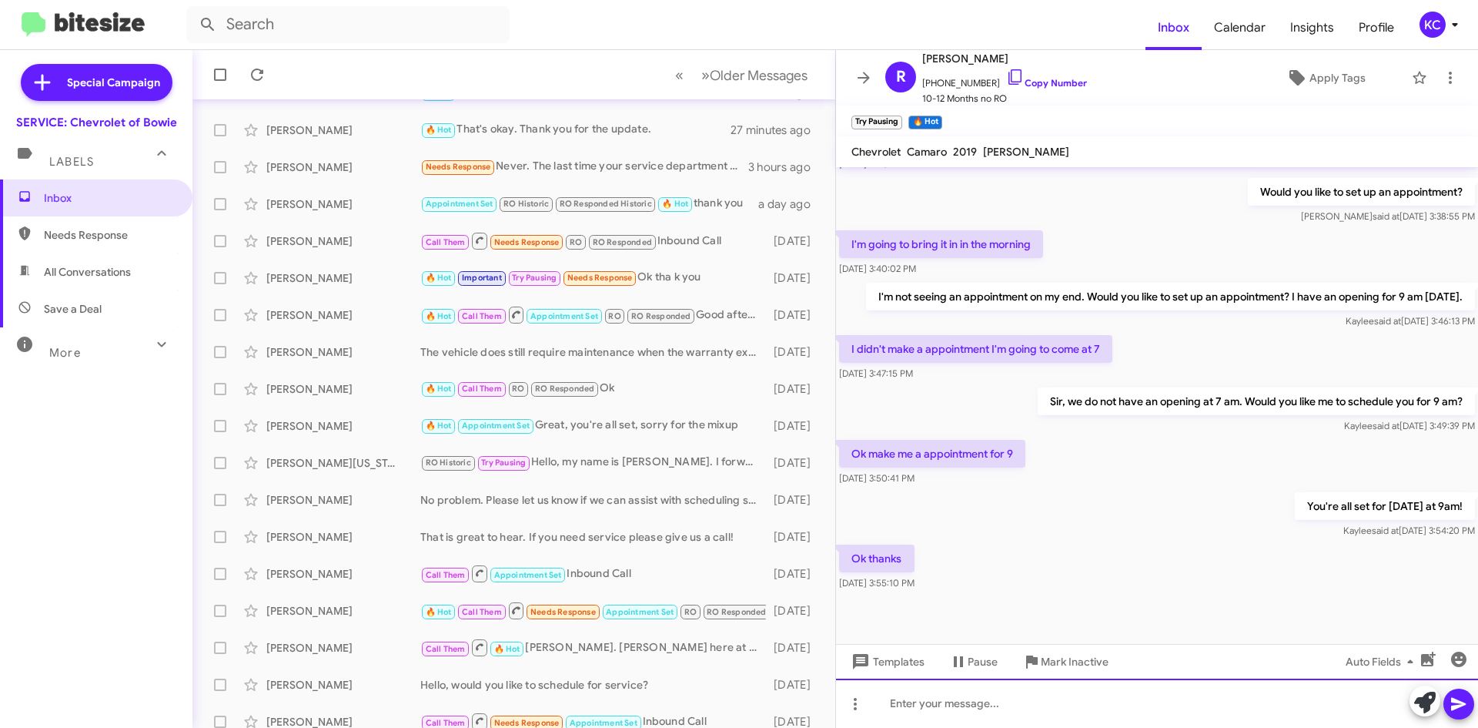
click at [1046, 707] on div at bounding box center [1157, 702] width 642 height 49
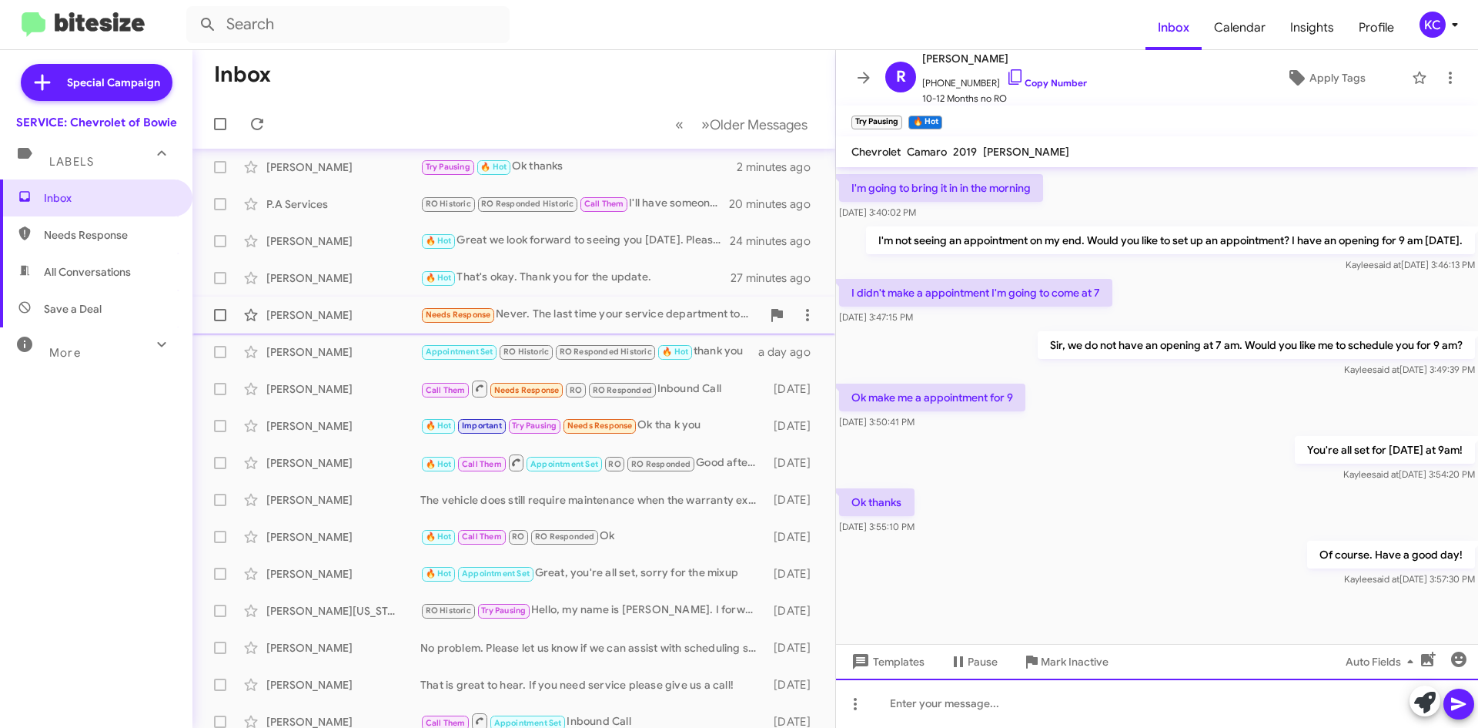
scroll to position [0, 0]
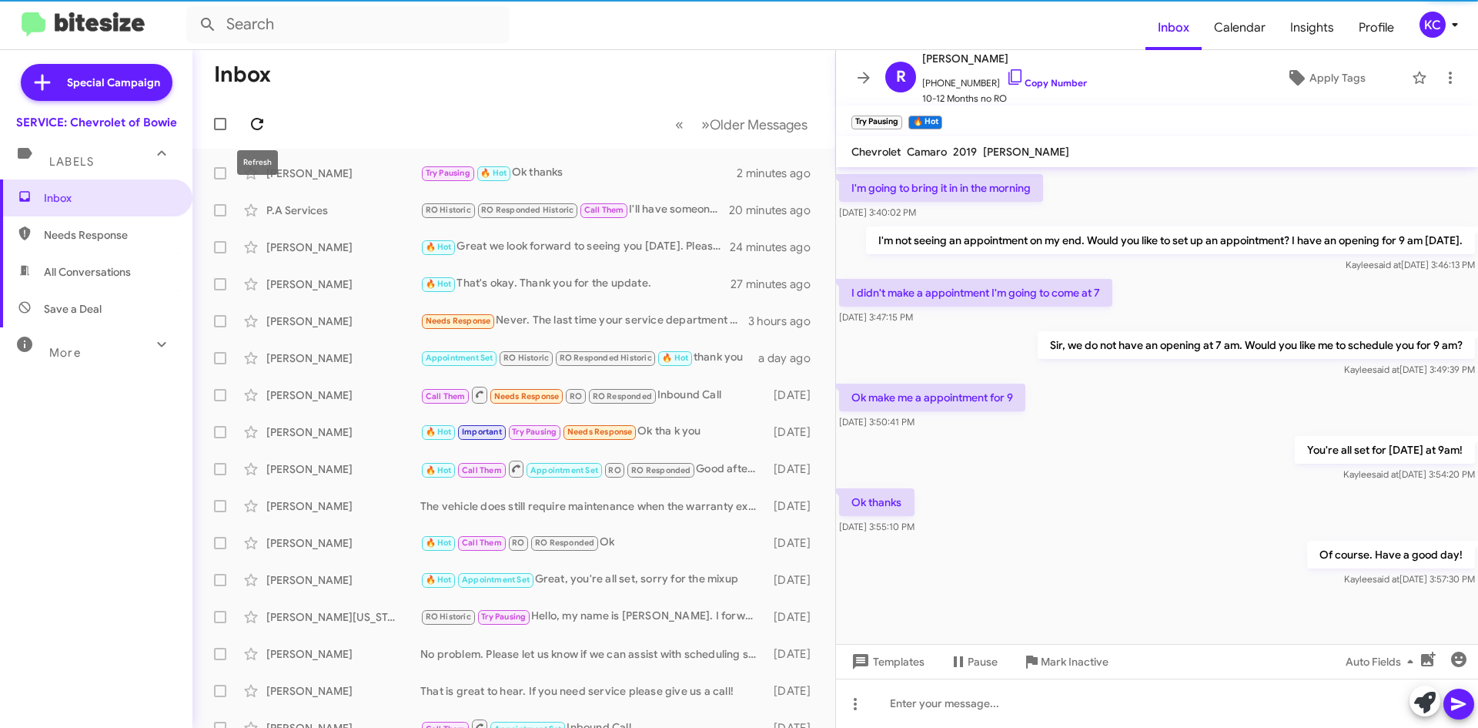
click at [248, 134] on button at bounding box center [257, 124] width 31 height 31
